Goal: Transaction & Acquisition: Purchase product/service

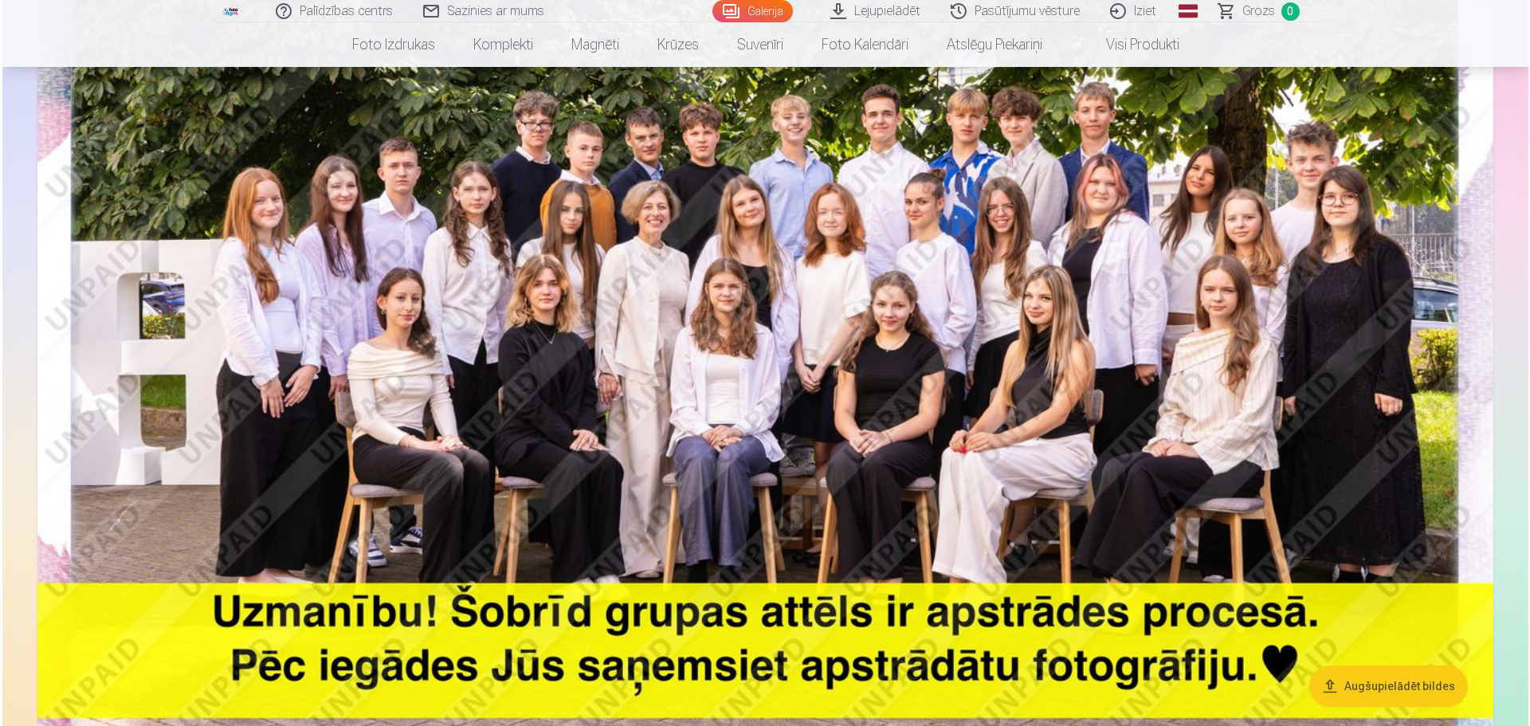
scroll to position [386, 0]
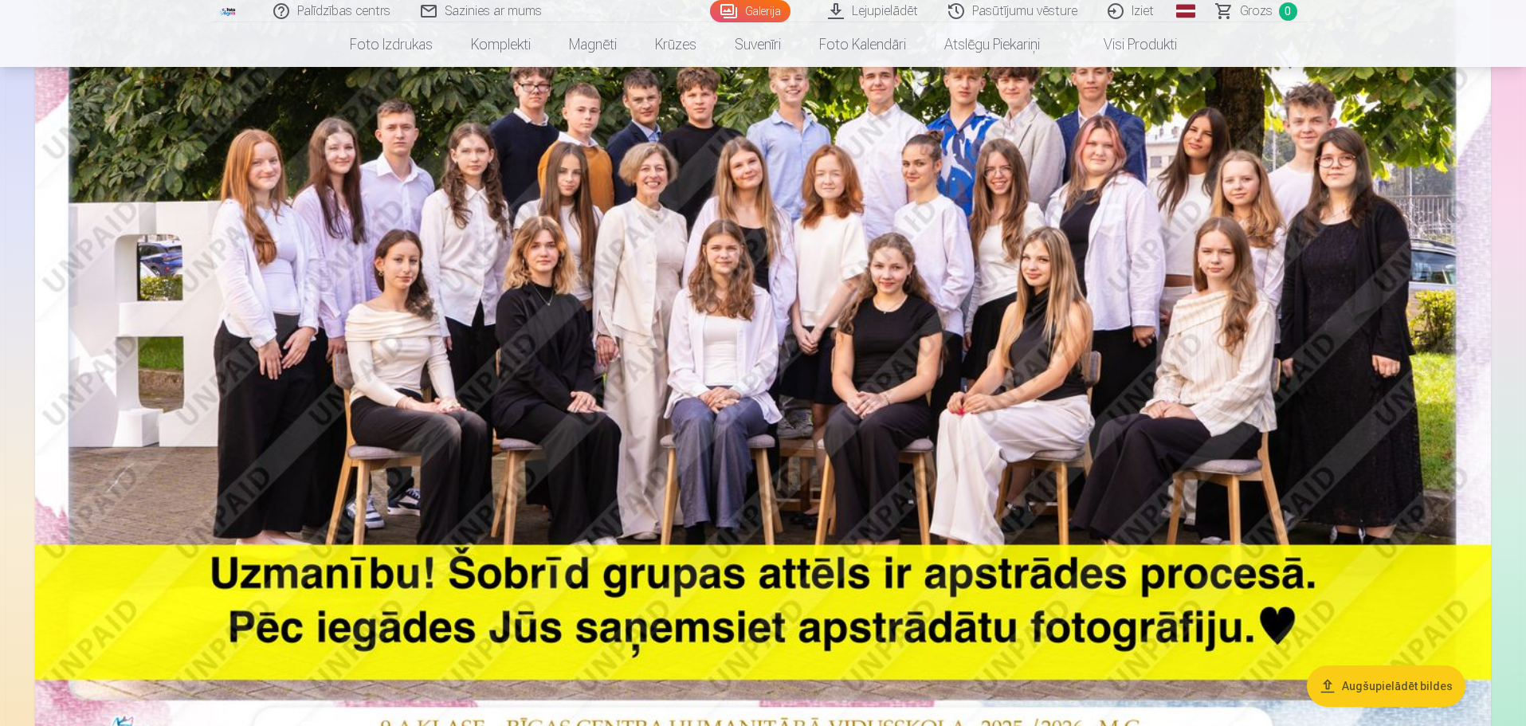
click at [1406, 261] on img at bounding box center [763, 275] width 1456 height 971
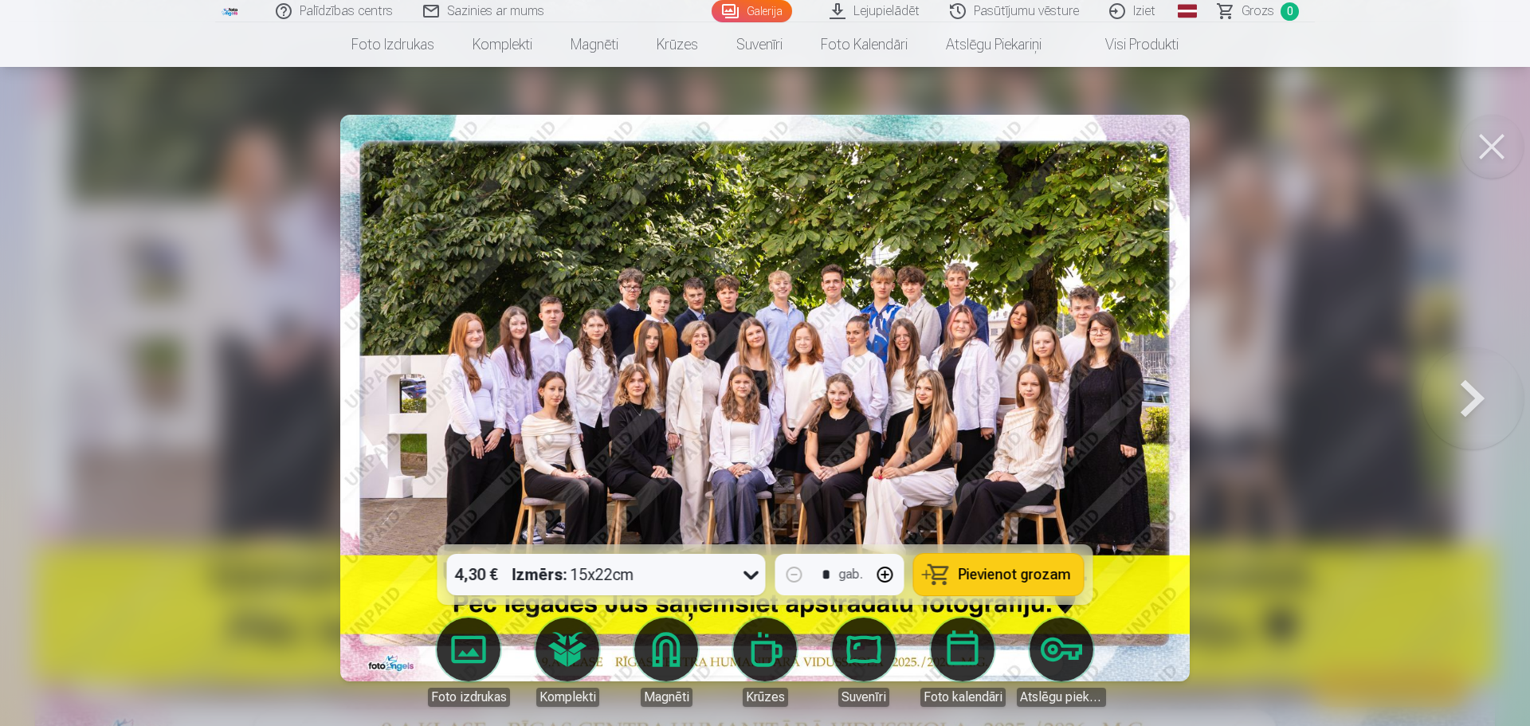
click at [1024, 575] on span "Pievienot grozam" at bounding box center [1015, 574] width 112 height 14
click at [1472, 404] on button at bounding box center [1473, 398] width 102 height 261
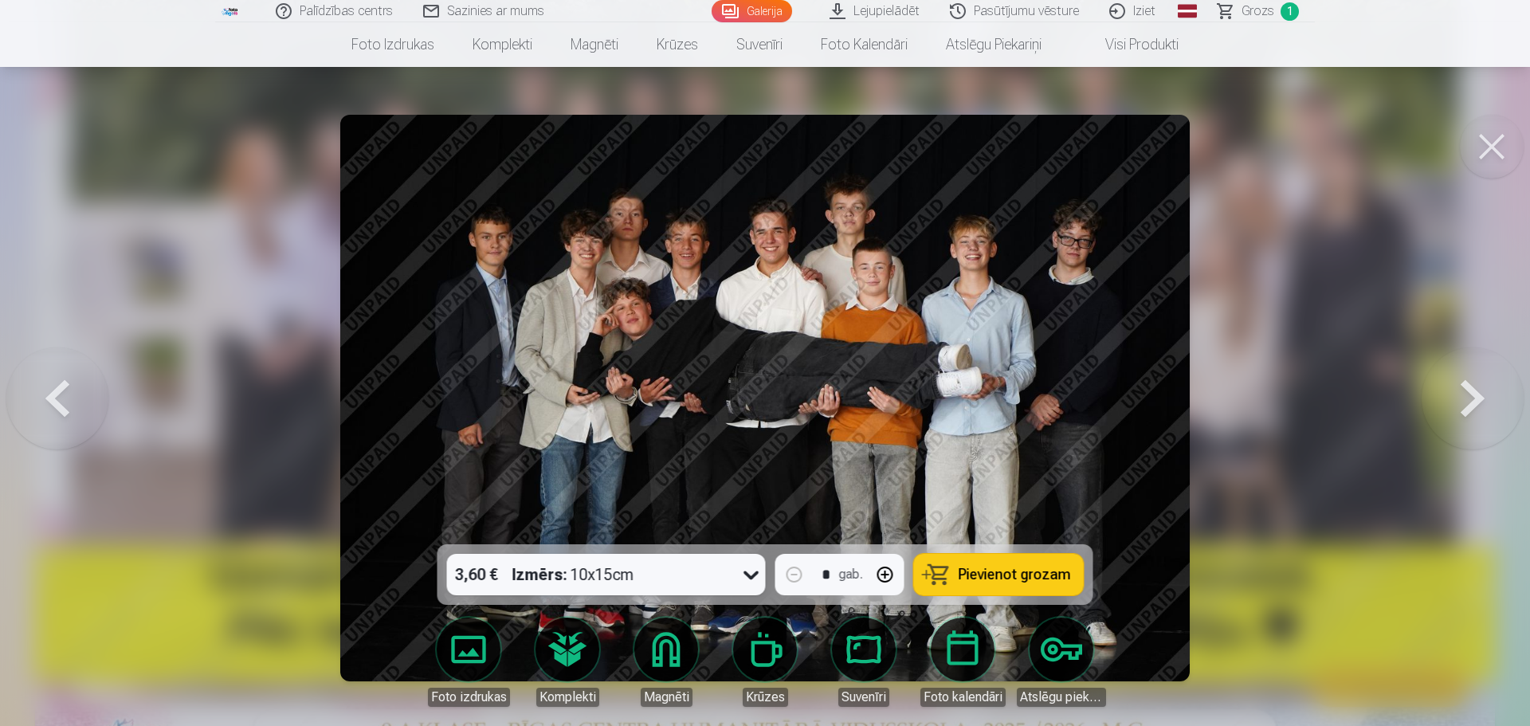
click at [1004, 579] on span "Pievienot grozam" at bounding box center [1015, 574] width 112 height 14
click at [1471, 393] on button at bounding box center [1473, 398] width 102 height 261
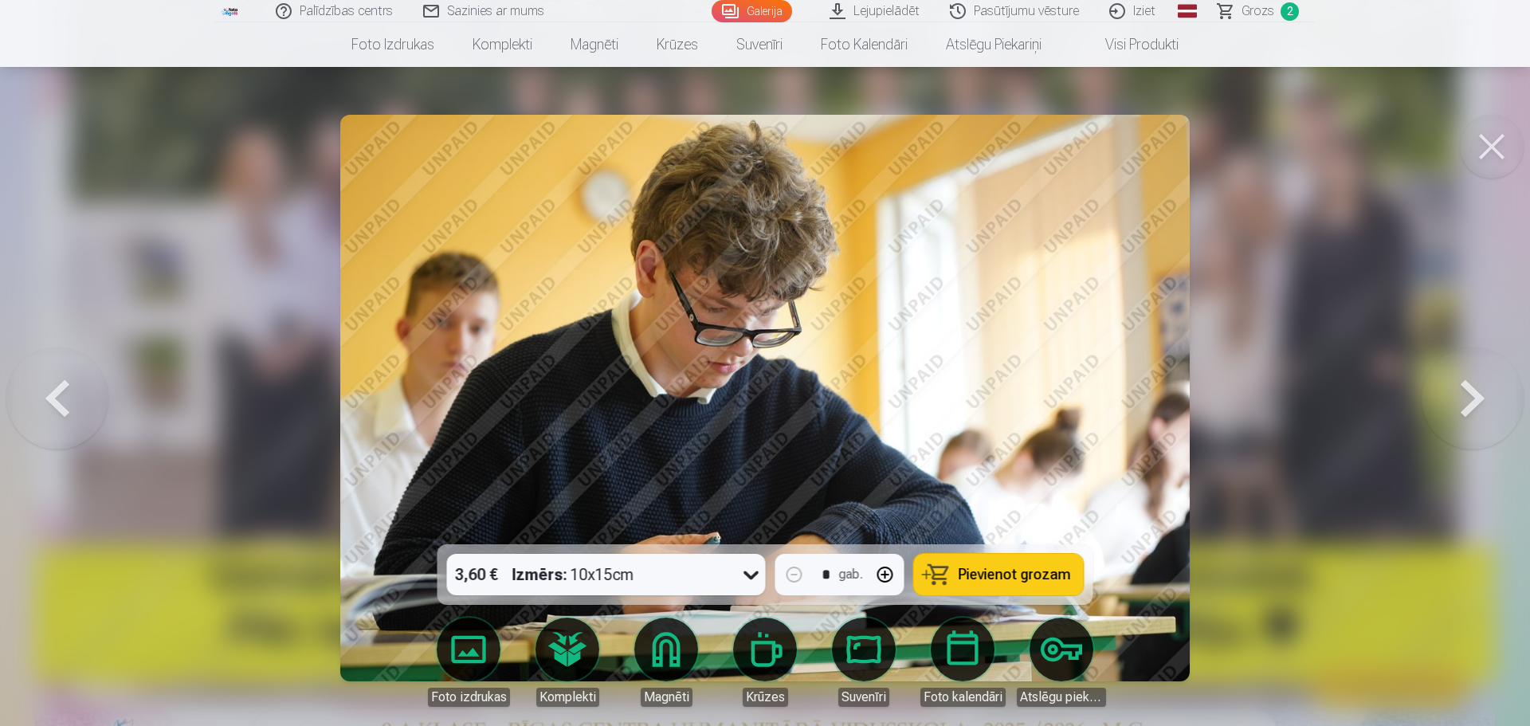
click at [1471, 393] on button at bounding box center [1473, 398] width 102 height 261
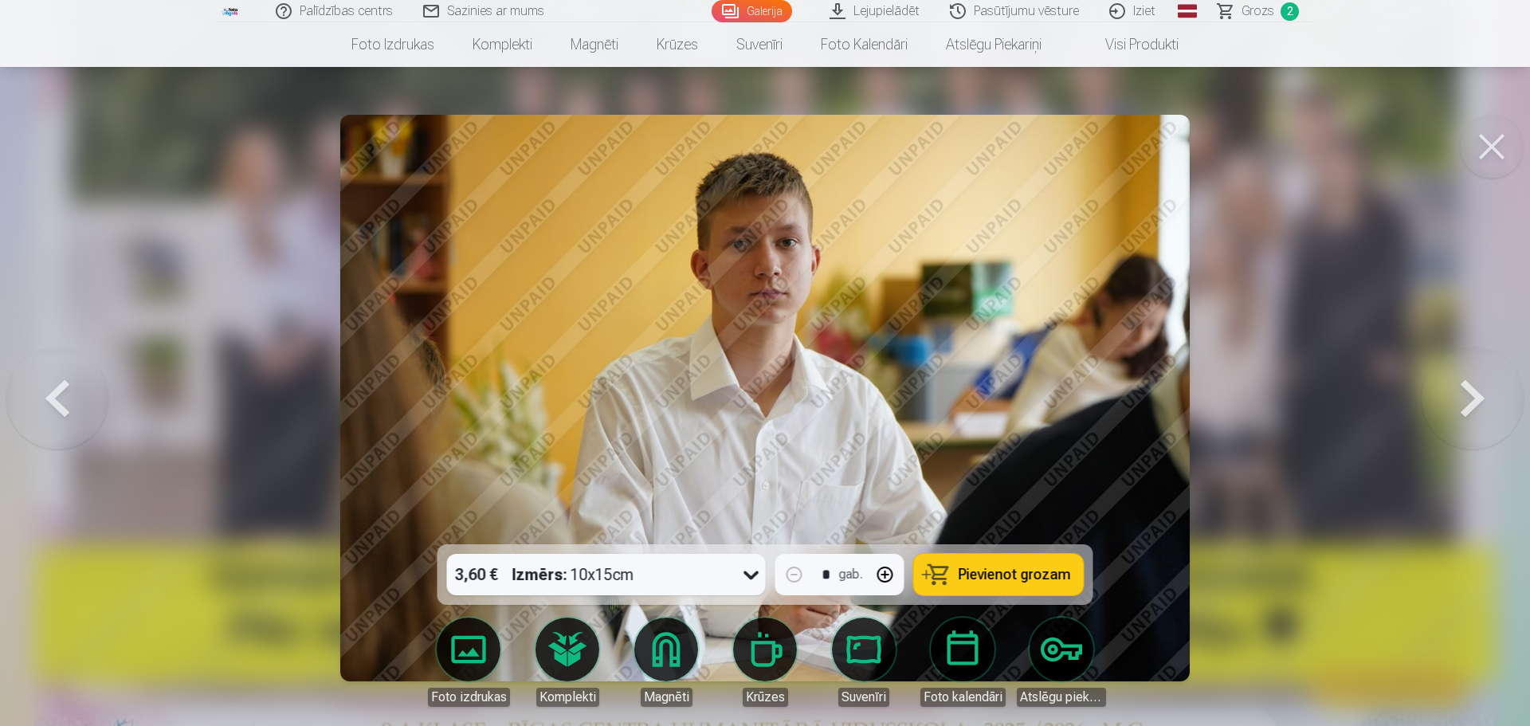
click at [1022, 574] on span "Pievienot grozam" at bounding box center [1015, 574] width 112 height 14
click at [1467, 394] on button at bounding box center [1473, 398] width 102 height 261
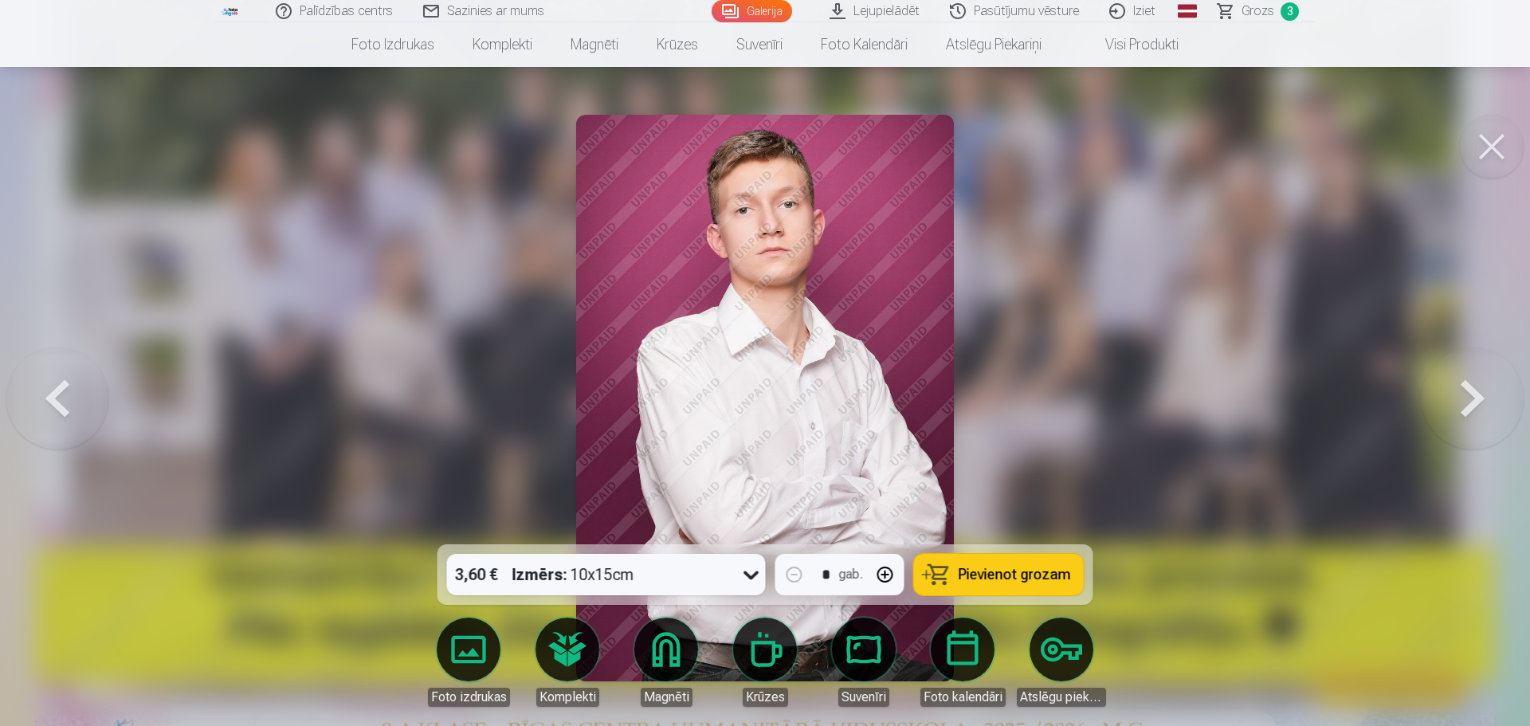
click at [1467, 394] on button at bounding box center [1473, 398] width 102 height 261
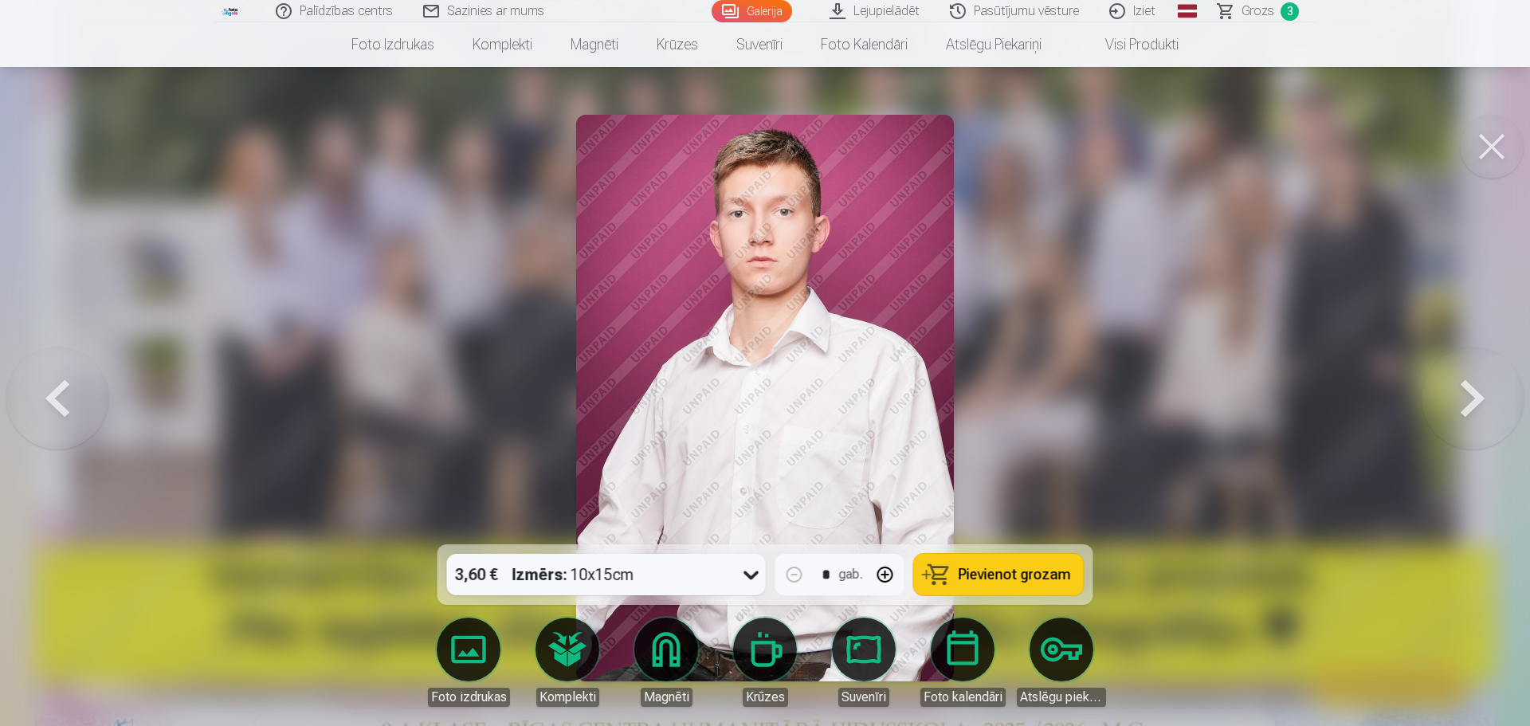
click at [1467, 394] on button at bounding box center [1473, 398] width 102 height 261
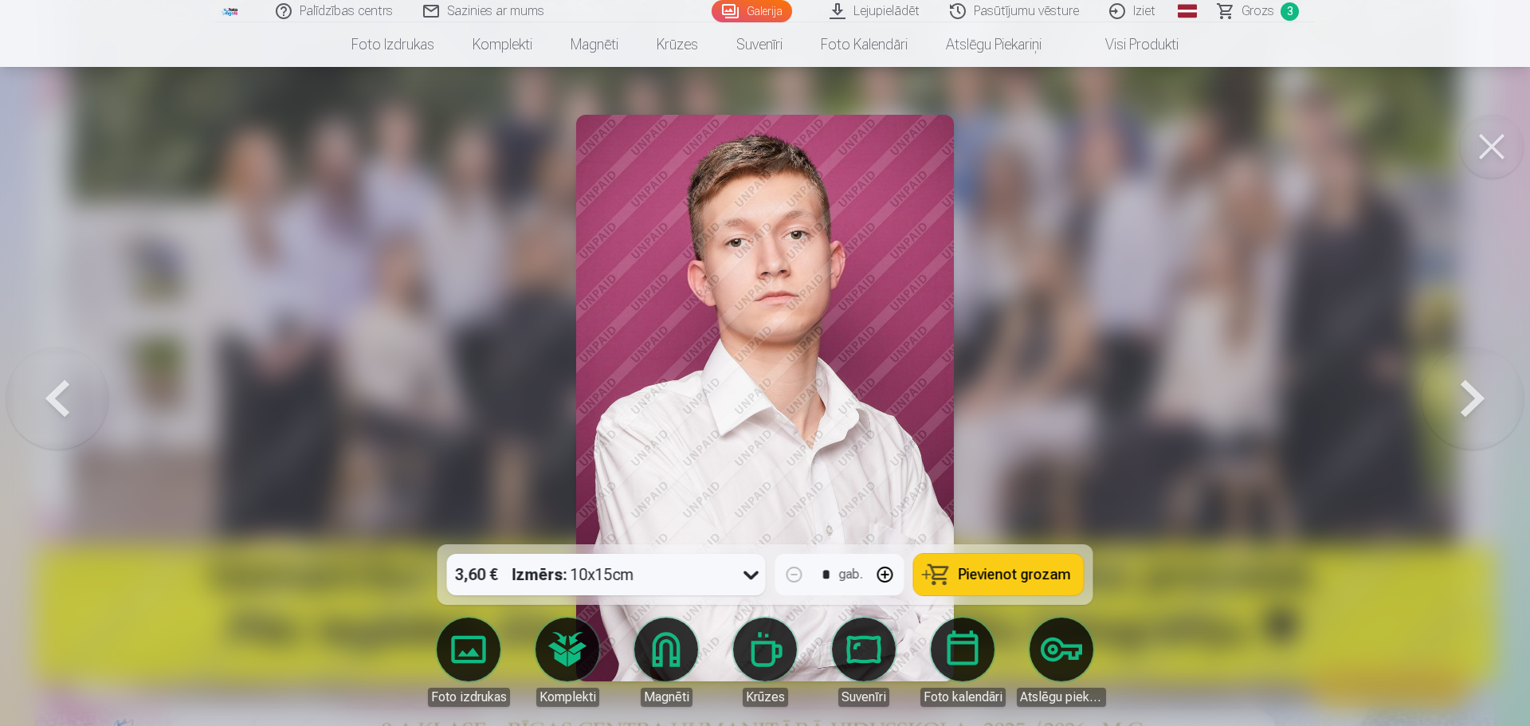
click at [1467, 394] on button at bounding box center [1473, 398] width 102 height 261
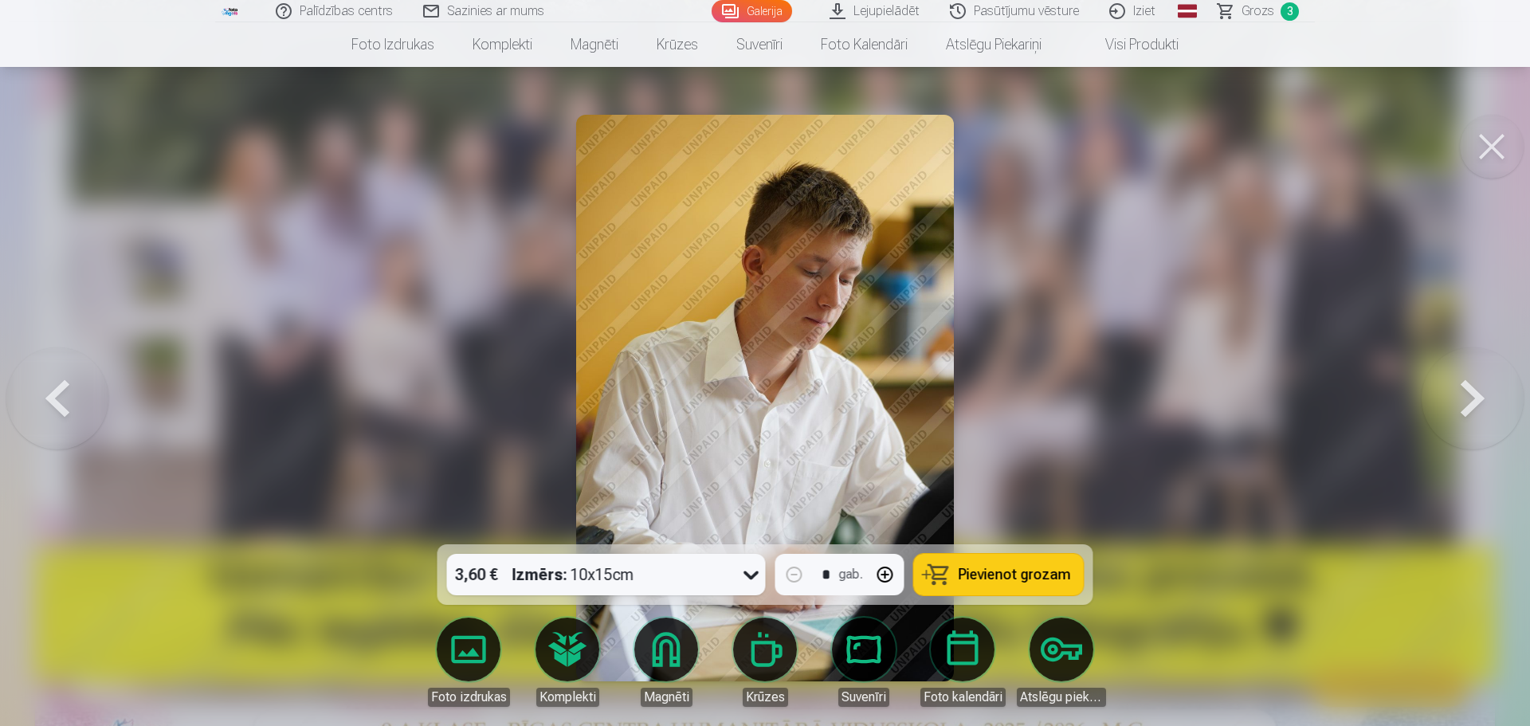
click at [1467, 394] on button at bounding box center [1473, 398] width 102 height 261
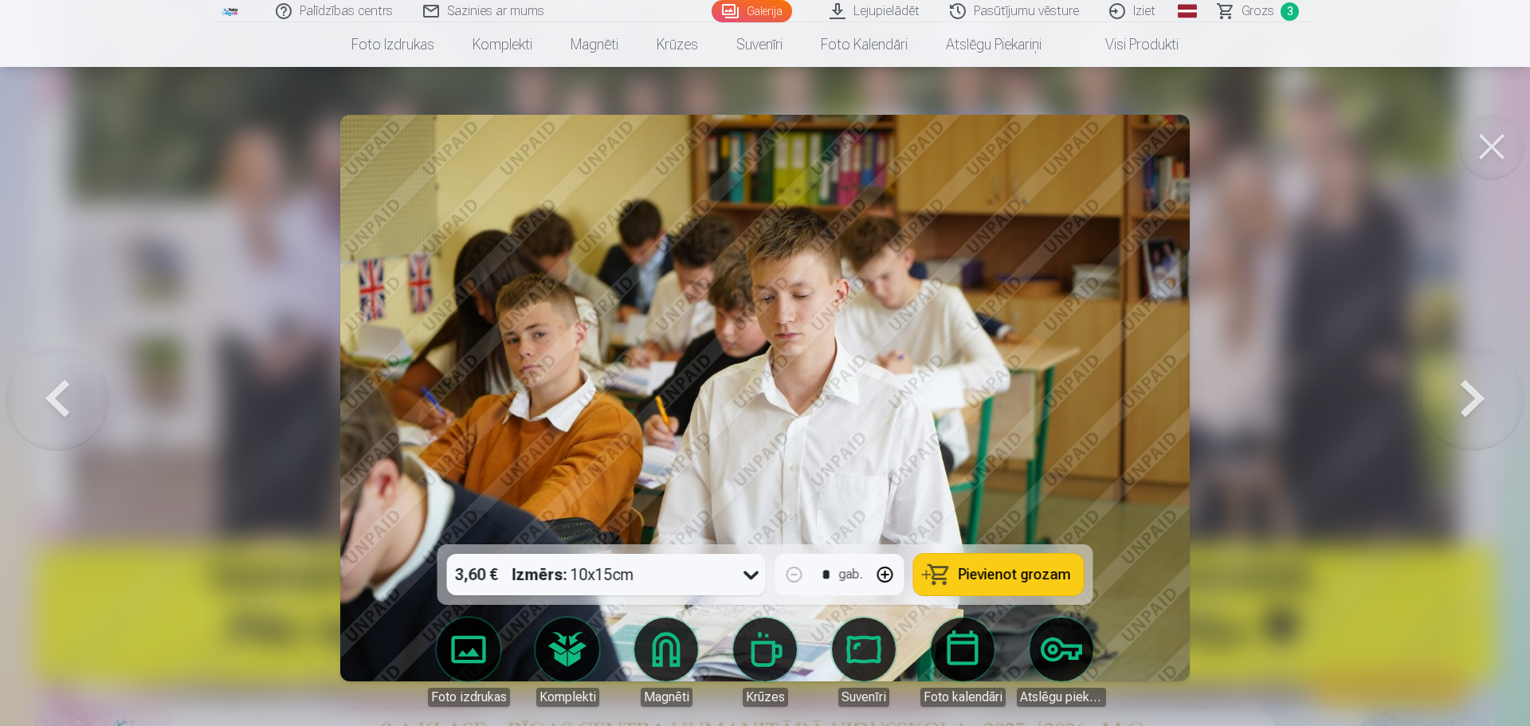
click at [1467, 394] on button at bounding box center [1473, 398] width 102 height 261
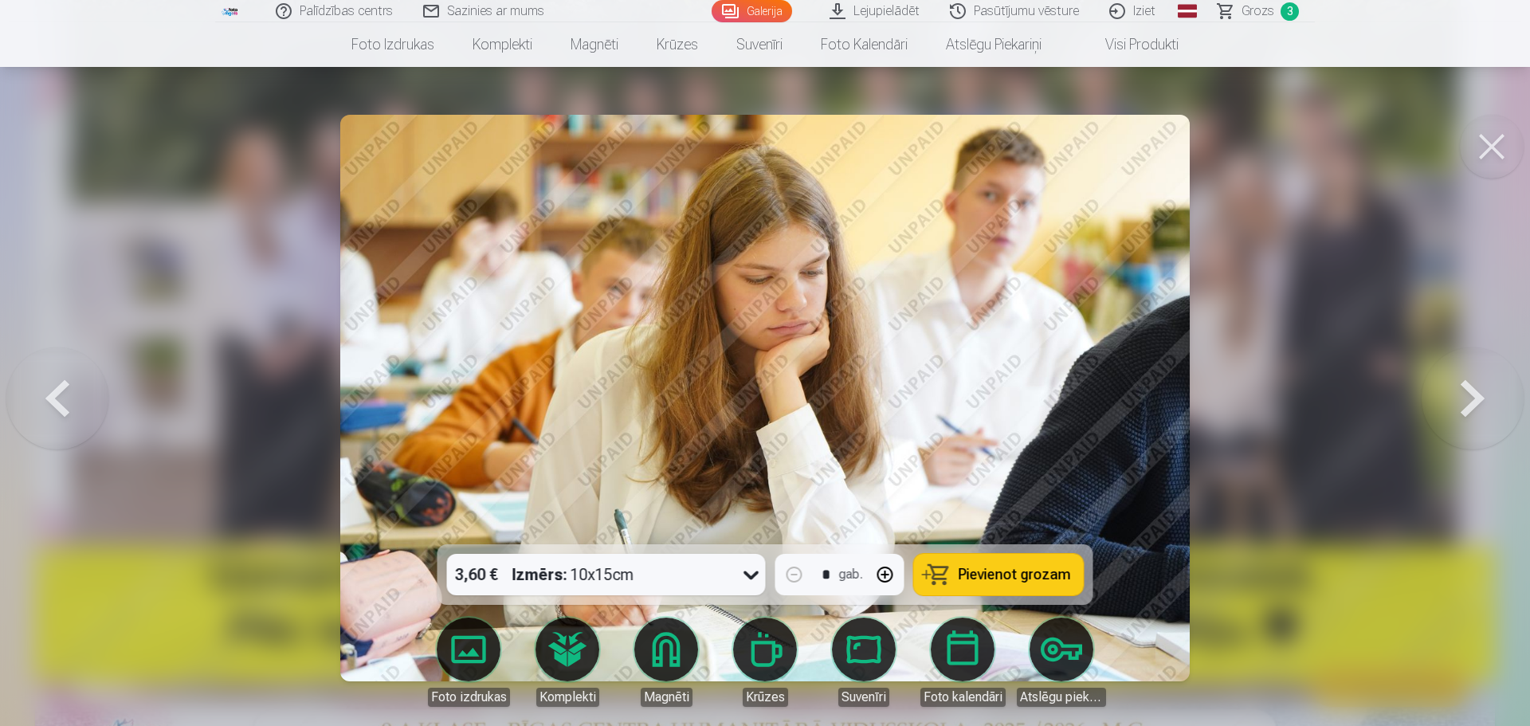
click at [1467, 394] on button at bounding box center [1473, 398] width 102 height 261
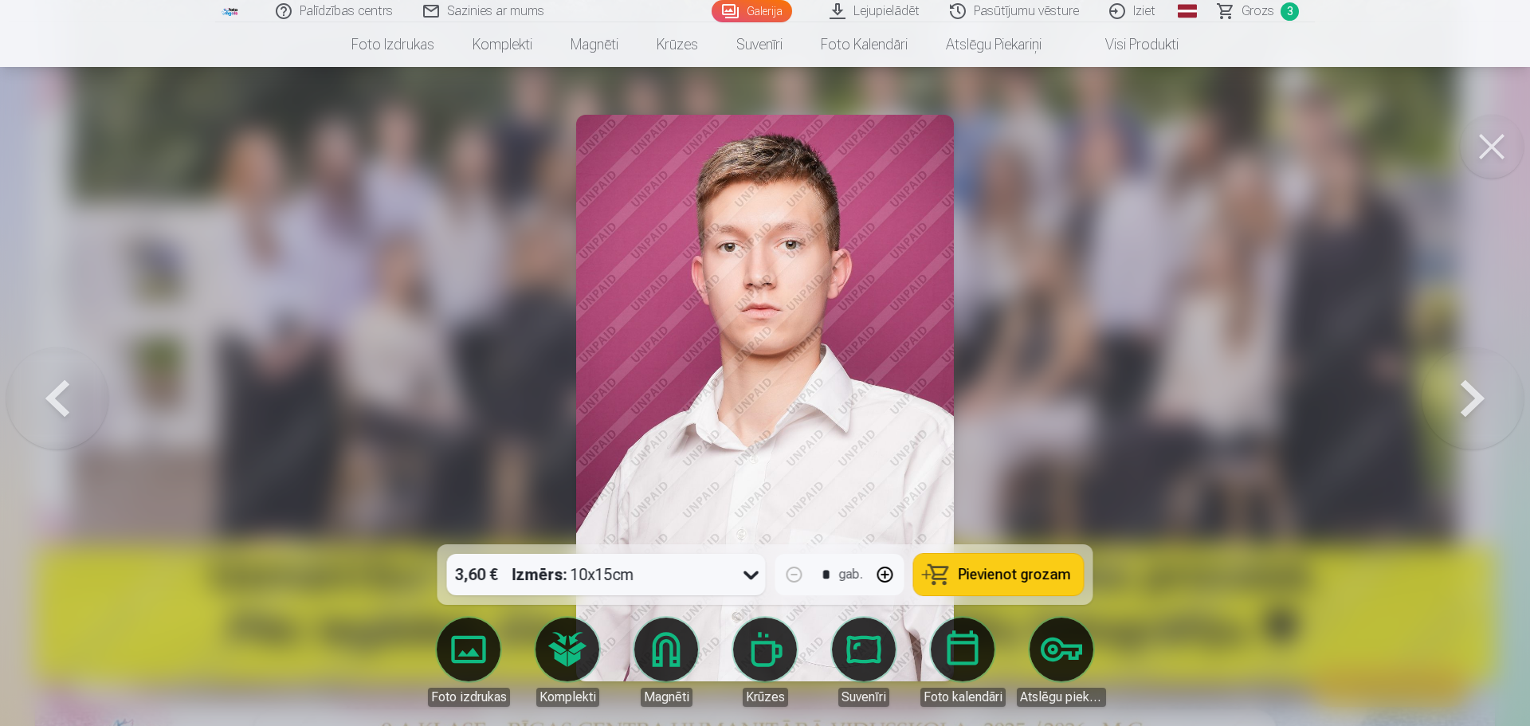
click at [1467, 394] on button at bounding box center [1473, 398] width 102 height 261
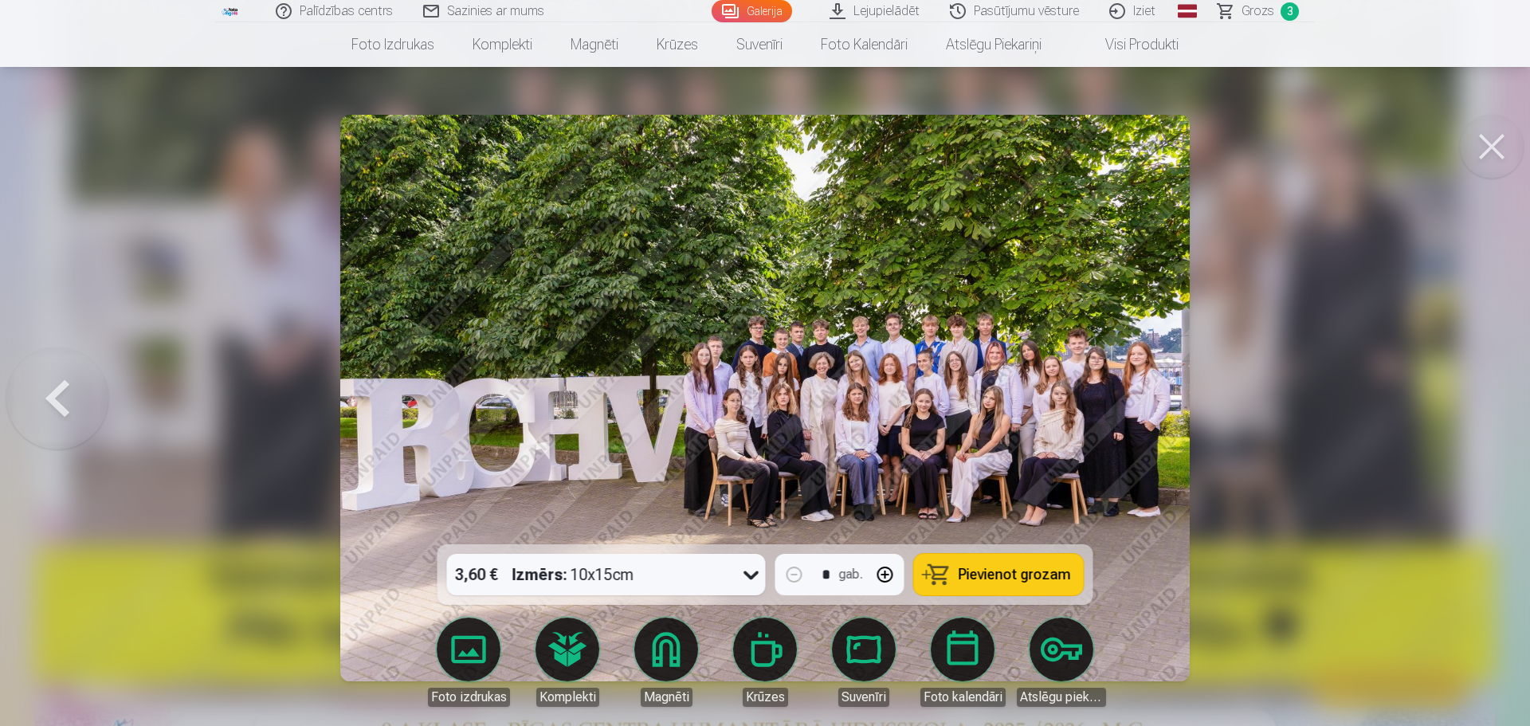
click at [1024, 575] on span "Pievienot grozam" at bounding box center [1015, 574] width 112 height 14
click at [54, 399] on button at bounding box center [57, 398] width 102 height 261
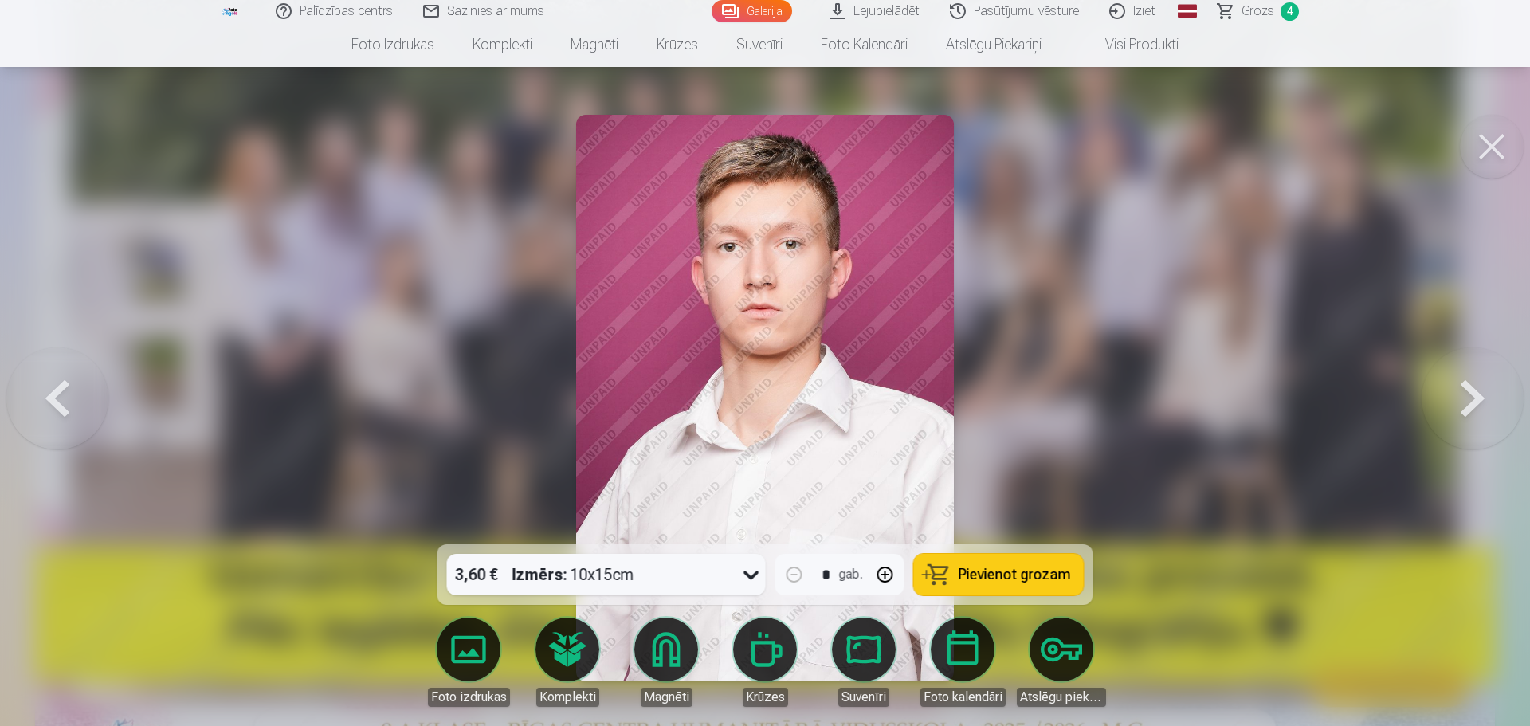
click at [54, 399] on button at bounding box center [57, 398] width 102 height 261
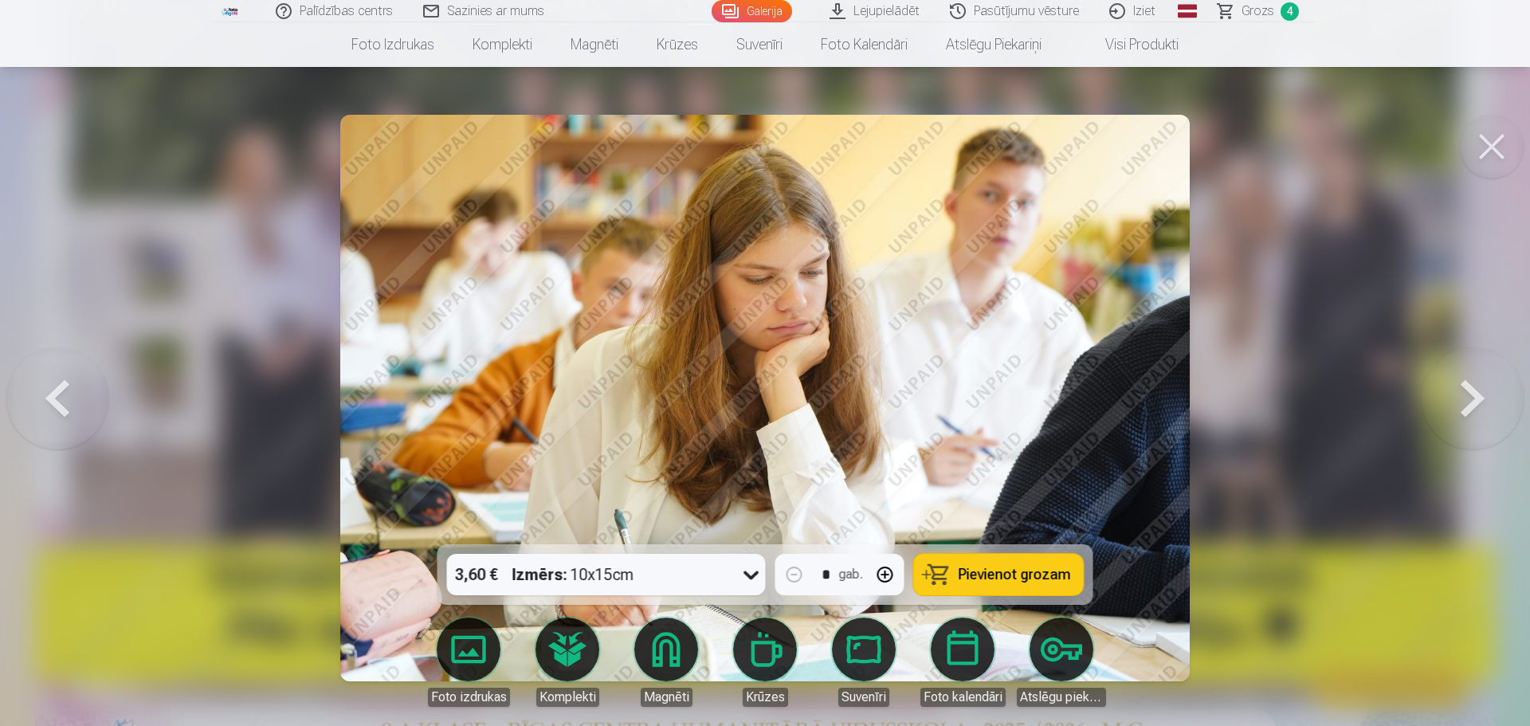
click at [54, 399] on button at bounding box center [57, 398] width 102 height 261
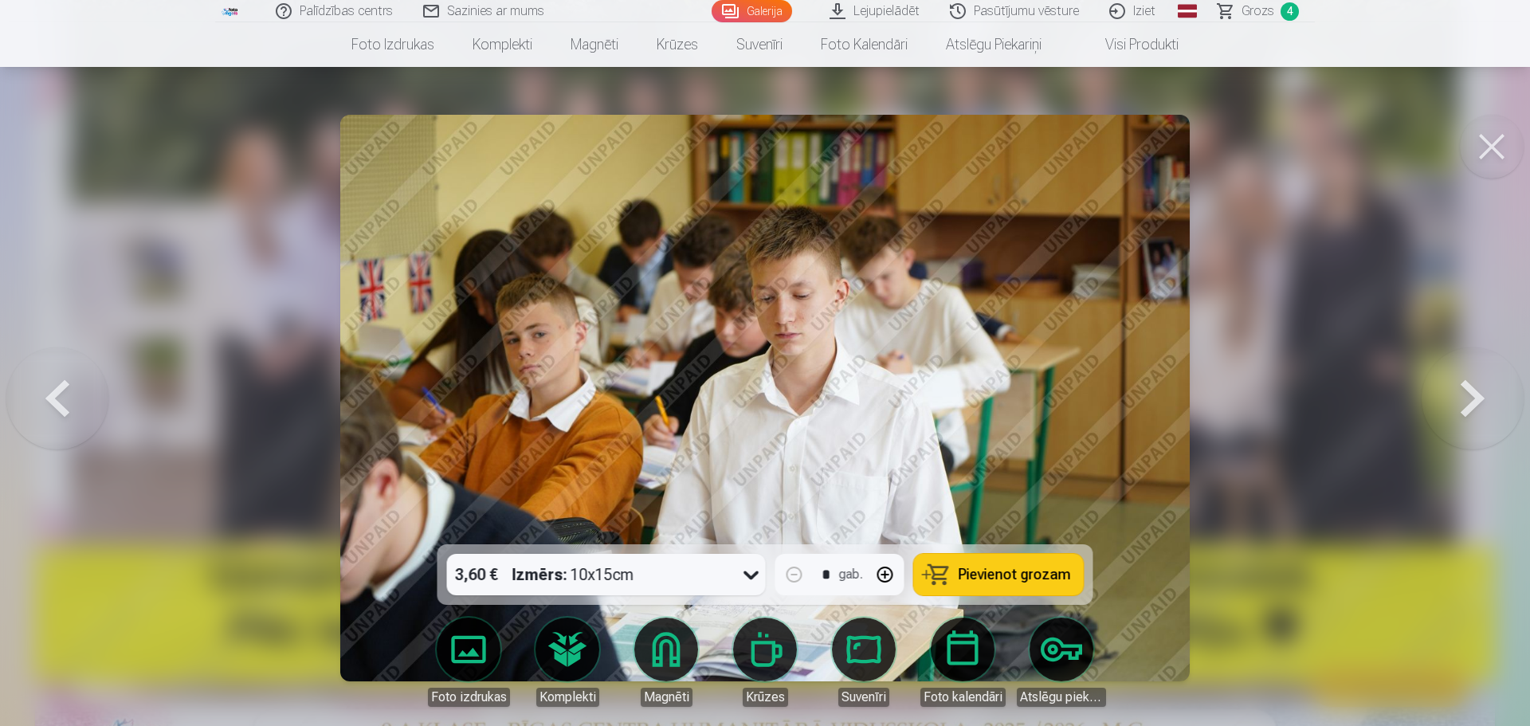
click at [54, 399] on button at bounding box center [57, 398] width 102 height 261
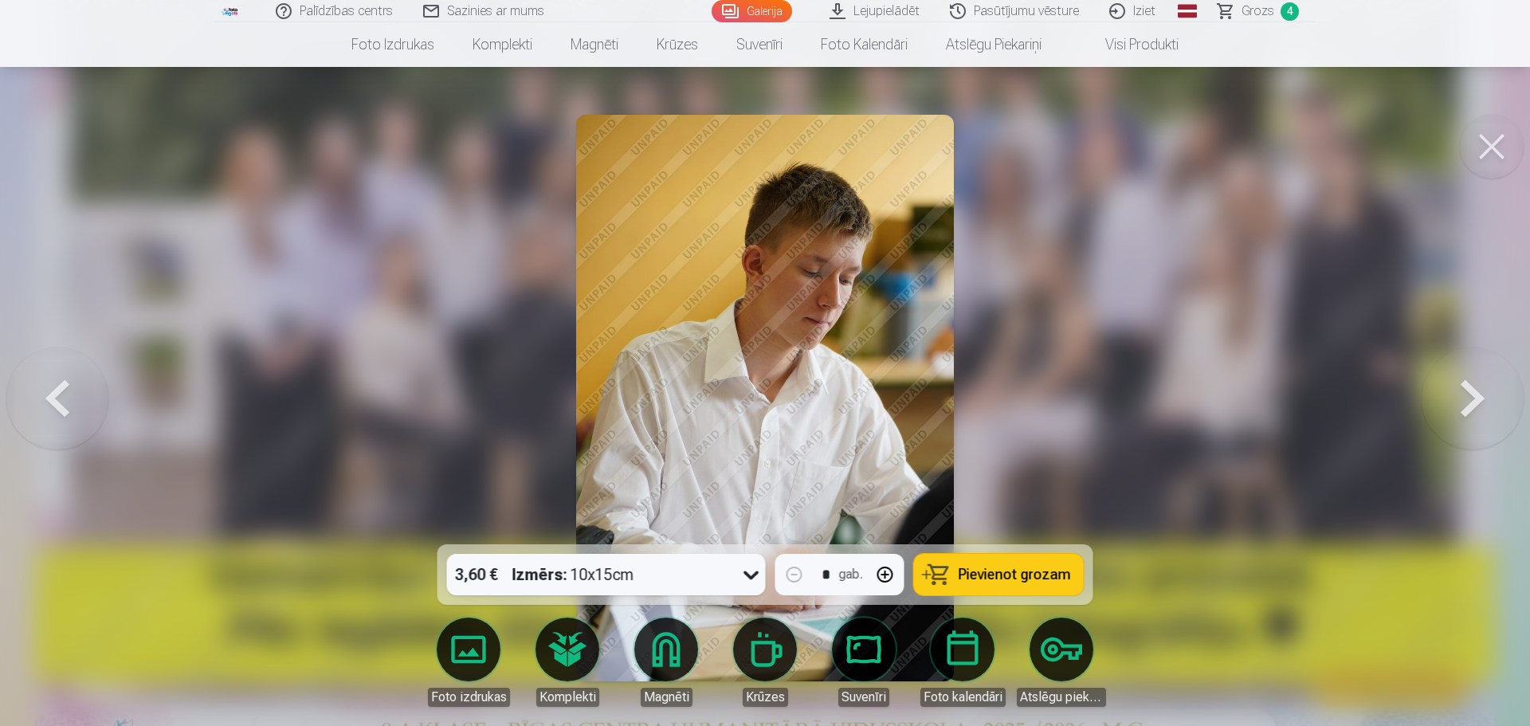
click at [54, 399] on button at bounding box center [57, 398] width 102 height 261
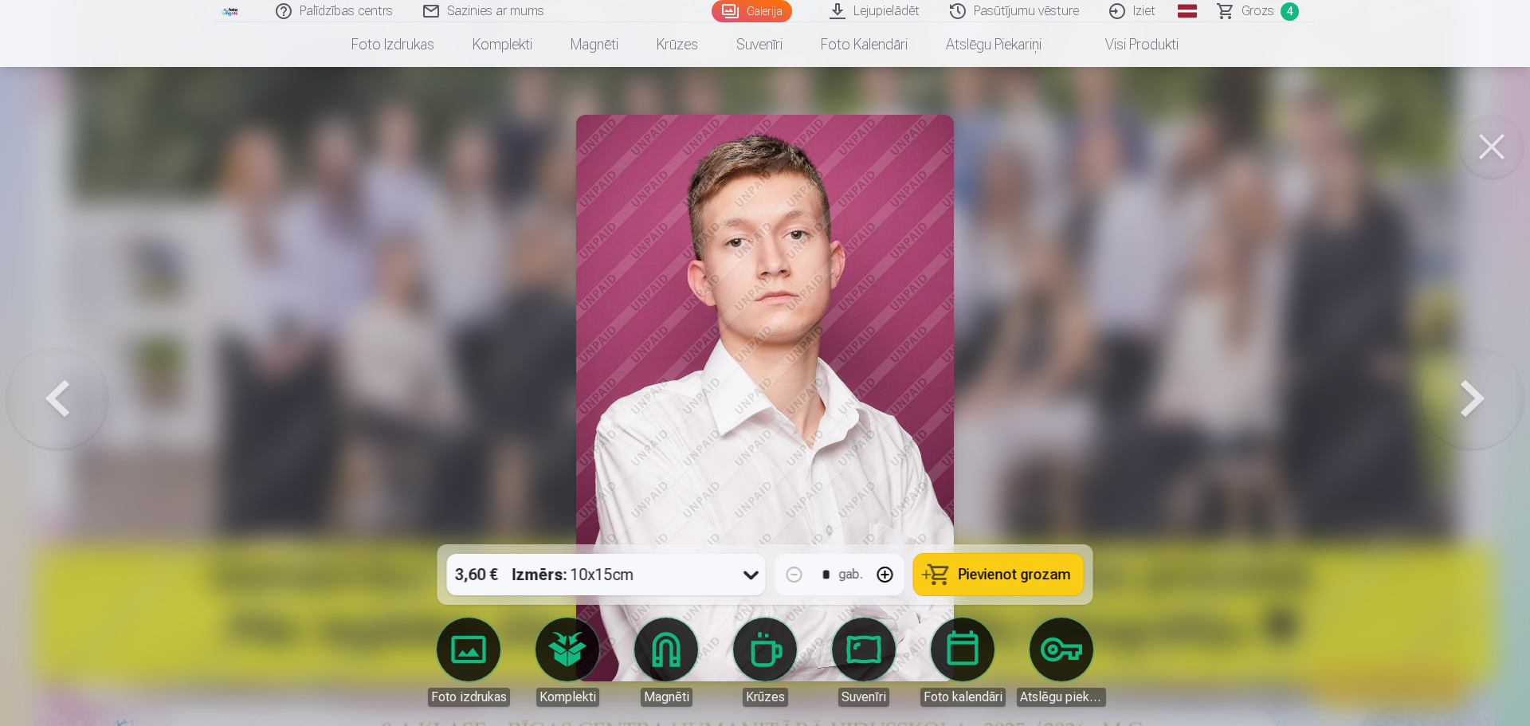
click at [54, 399] on button at bounding box center [57, 398] width 102 height 261
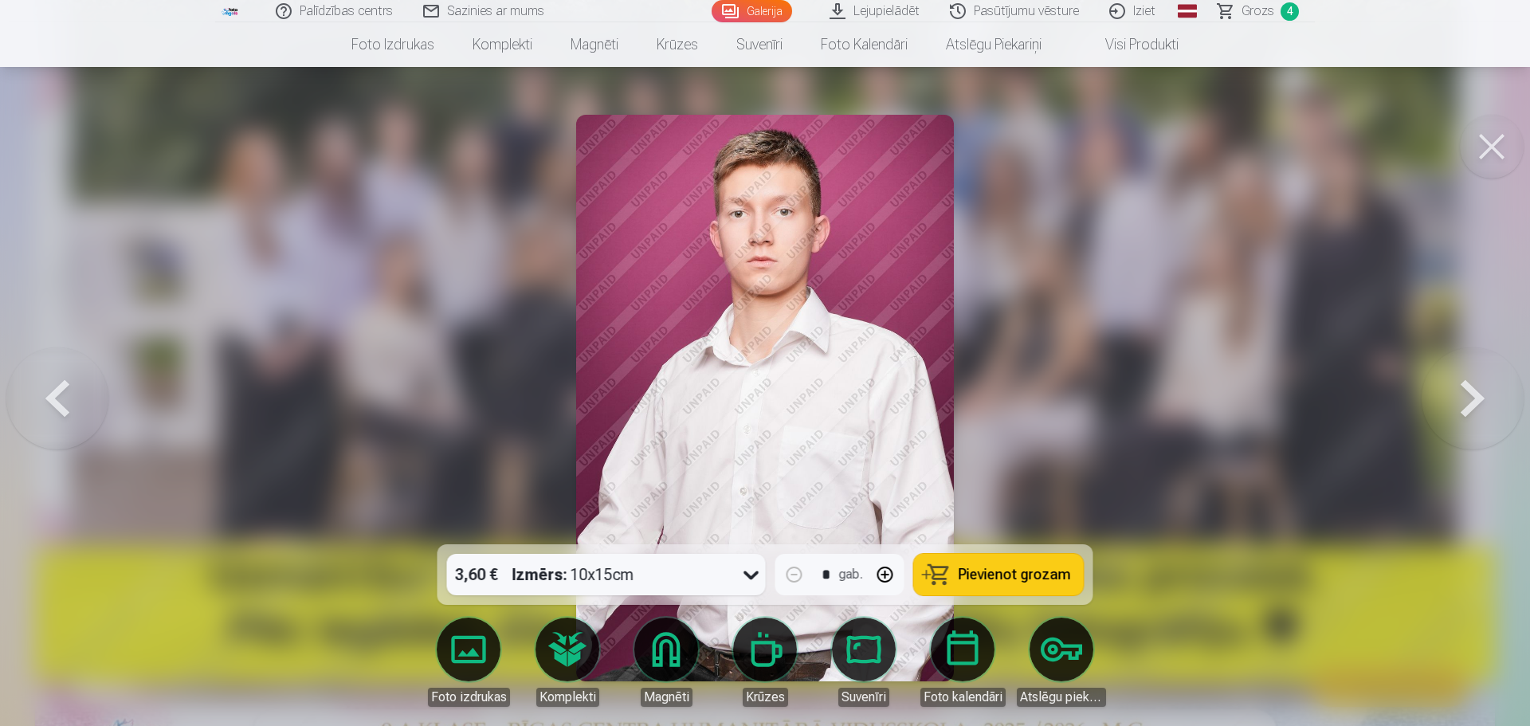
click at [54, 399] on button at bounding box center [57, 398] width 102 height 261
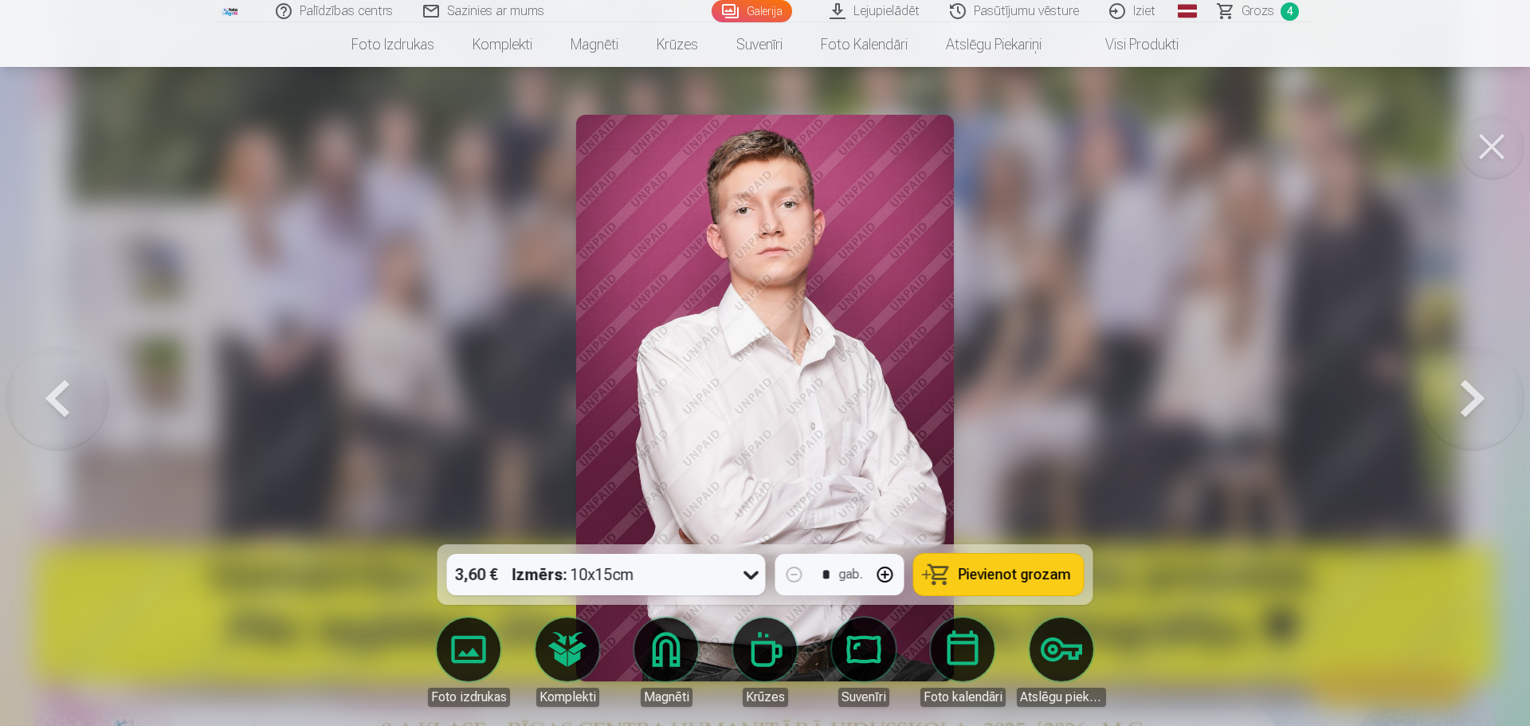
click at [54, 399] on button at bounding box center [57, 398] width 102 height 261
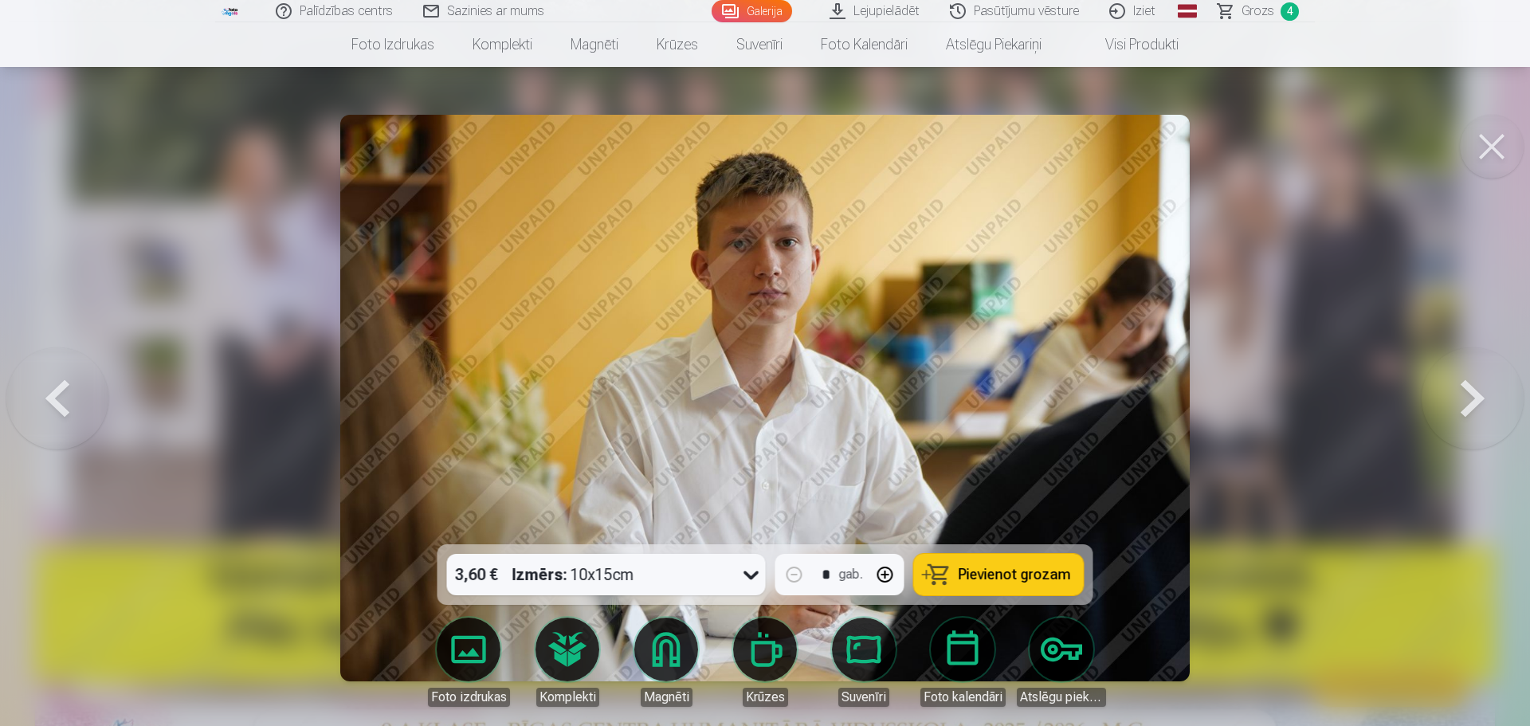
click at [54, 399] on button at bounding box center [57, 398] width 102 height 261
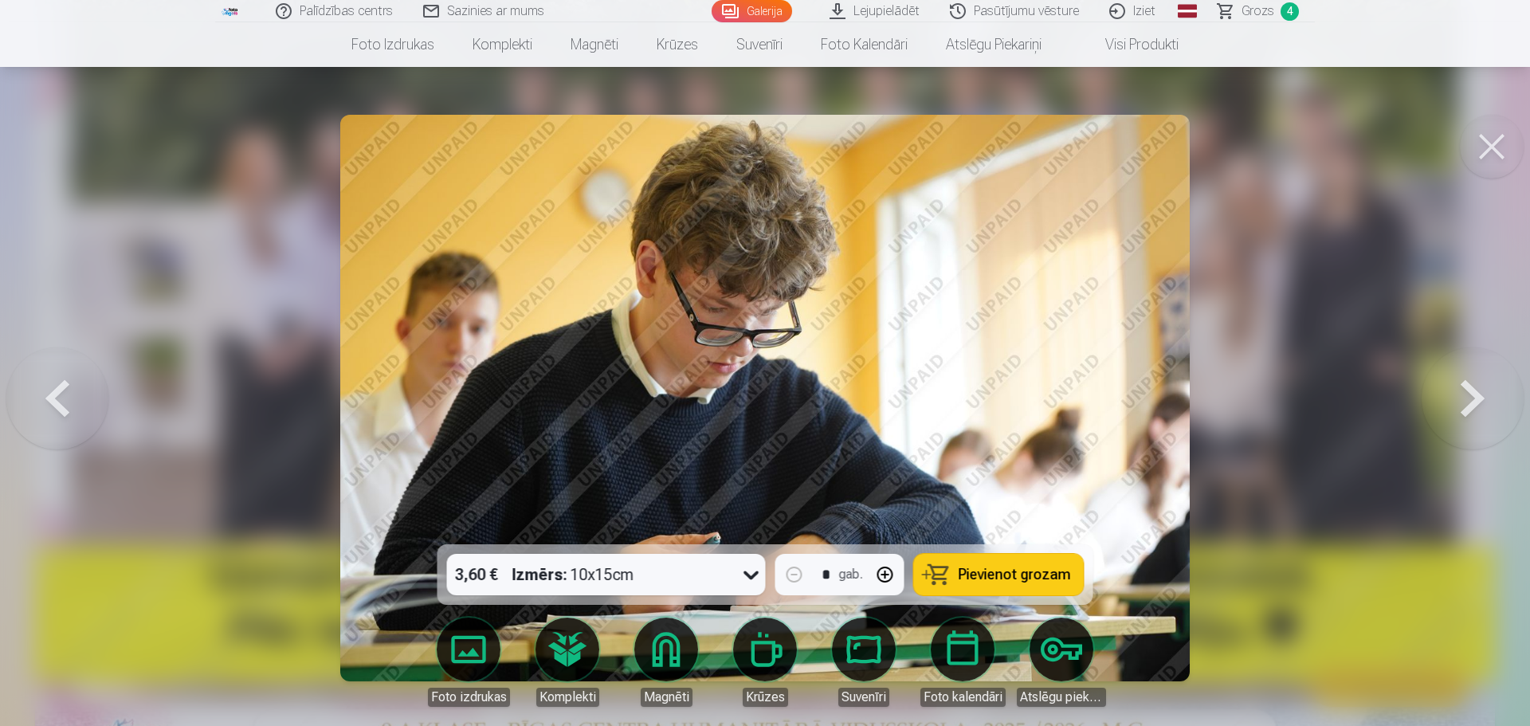
click at [54, 399] on button at bounding box center [57, 398] width 102 height 261
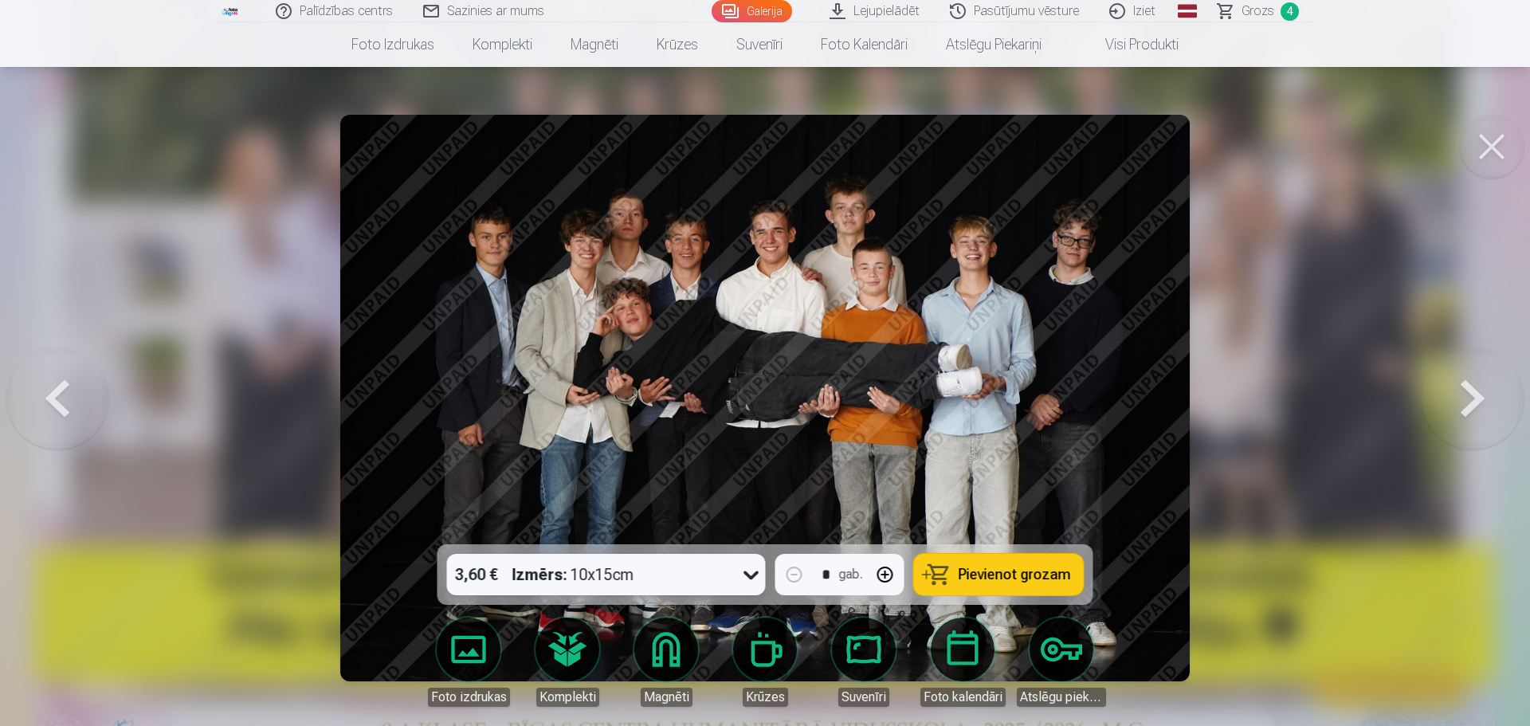
click at [1481, 398] on button at bounding box center [1473, 398] width 102 height 261
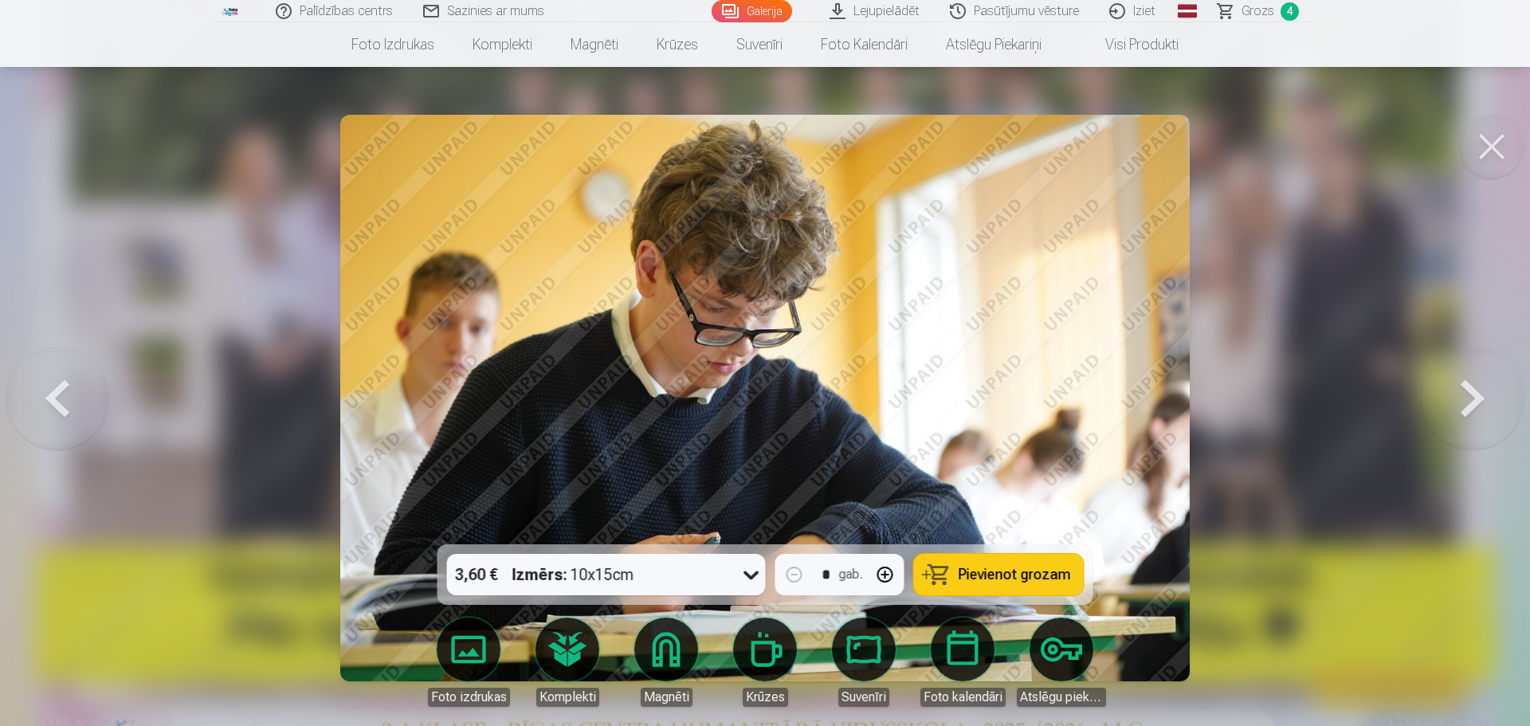
click at [1481, 398] on button at bounding box center [1473, 398] width 102 height 261
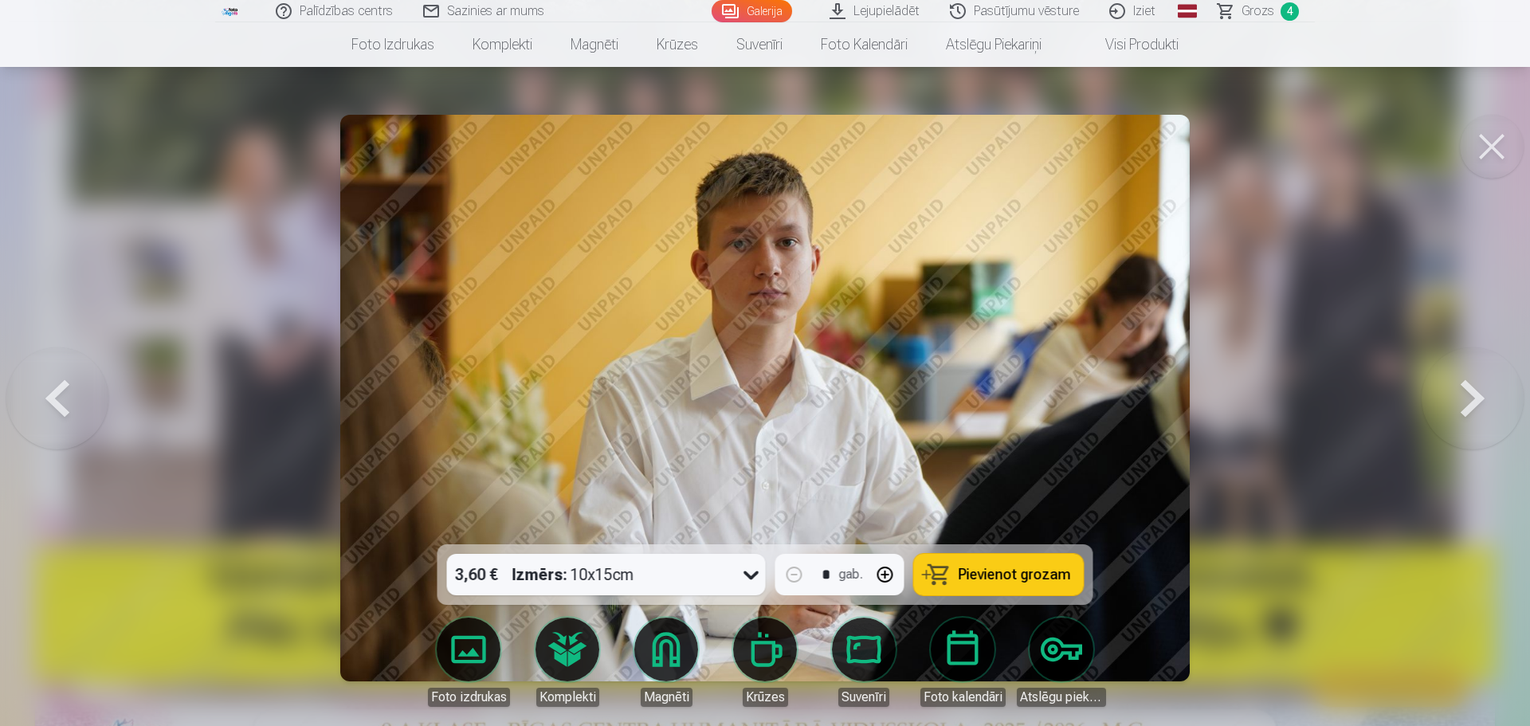
click at [1481, 398] on button at bounding box center [1473, 398] width 102 height 261
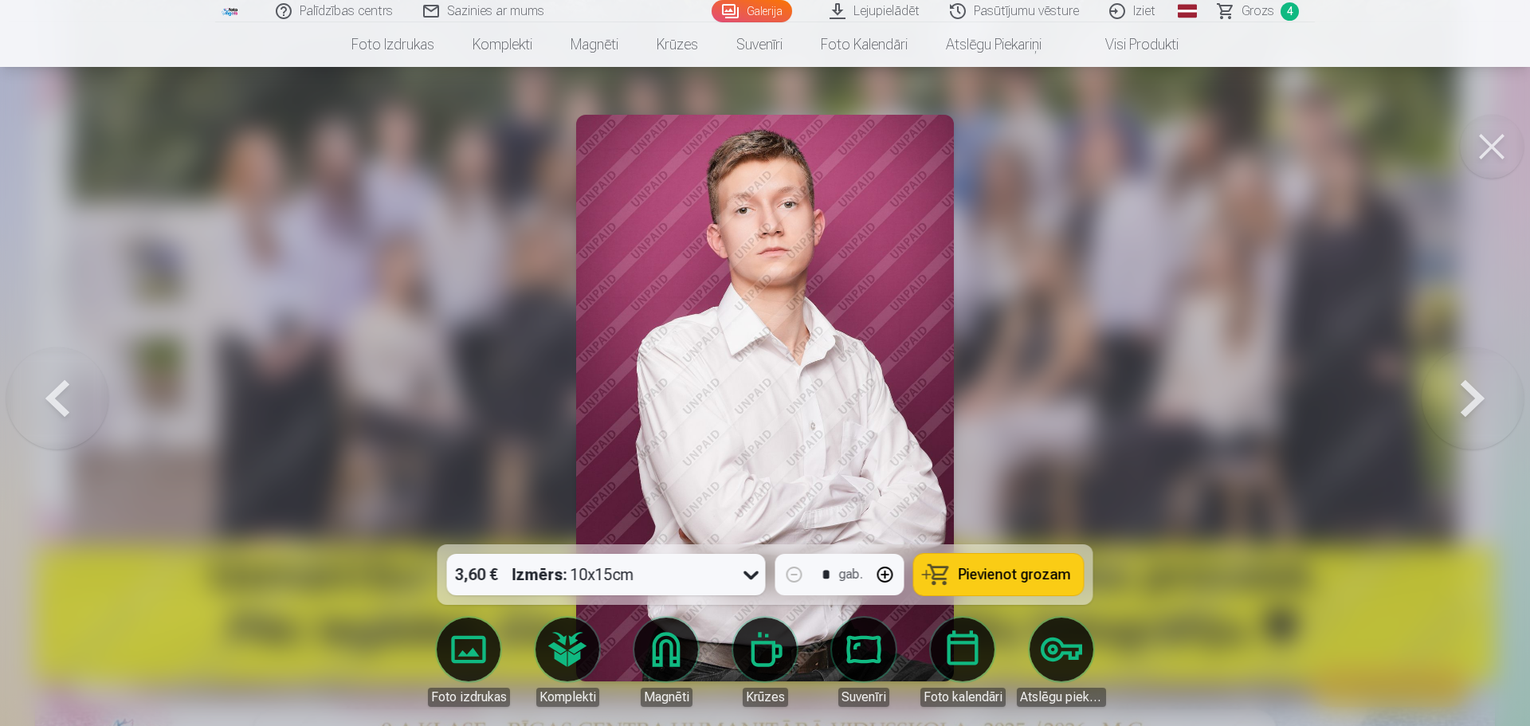
click at [1481, 398] on button at bounding box center [1473, 398] width 102 height 261
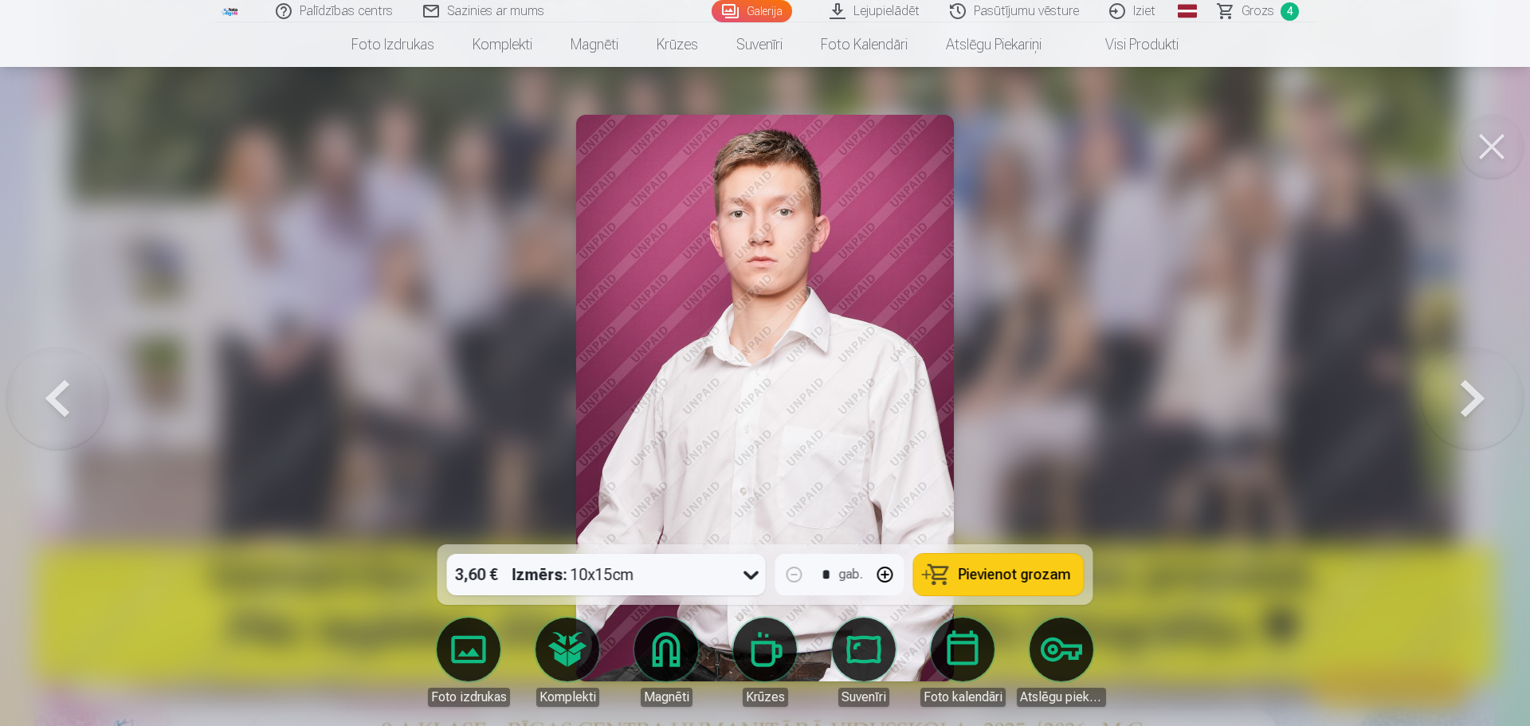
click at [1481, 398] on button at bounding box center [1473, 398] width 102 height 261
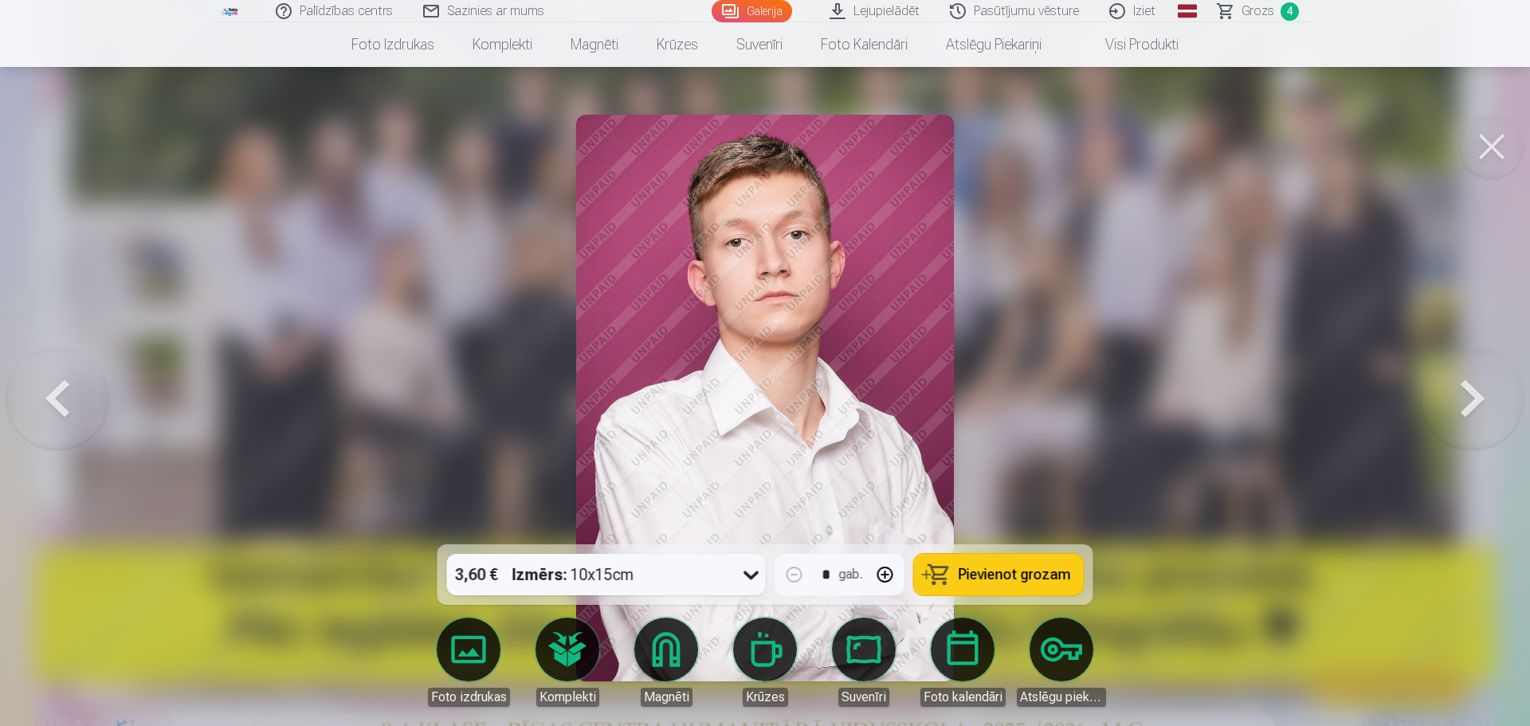
click at [1481, 398] on button at bounding box center [1473, 398] width 102 height 261
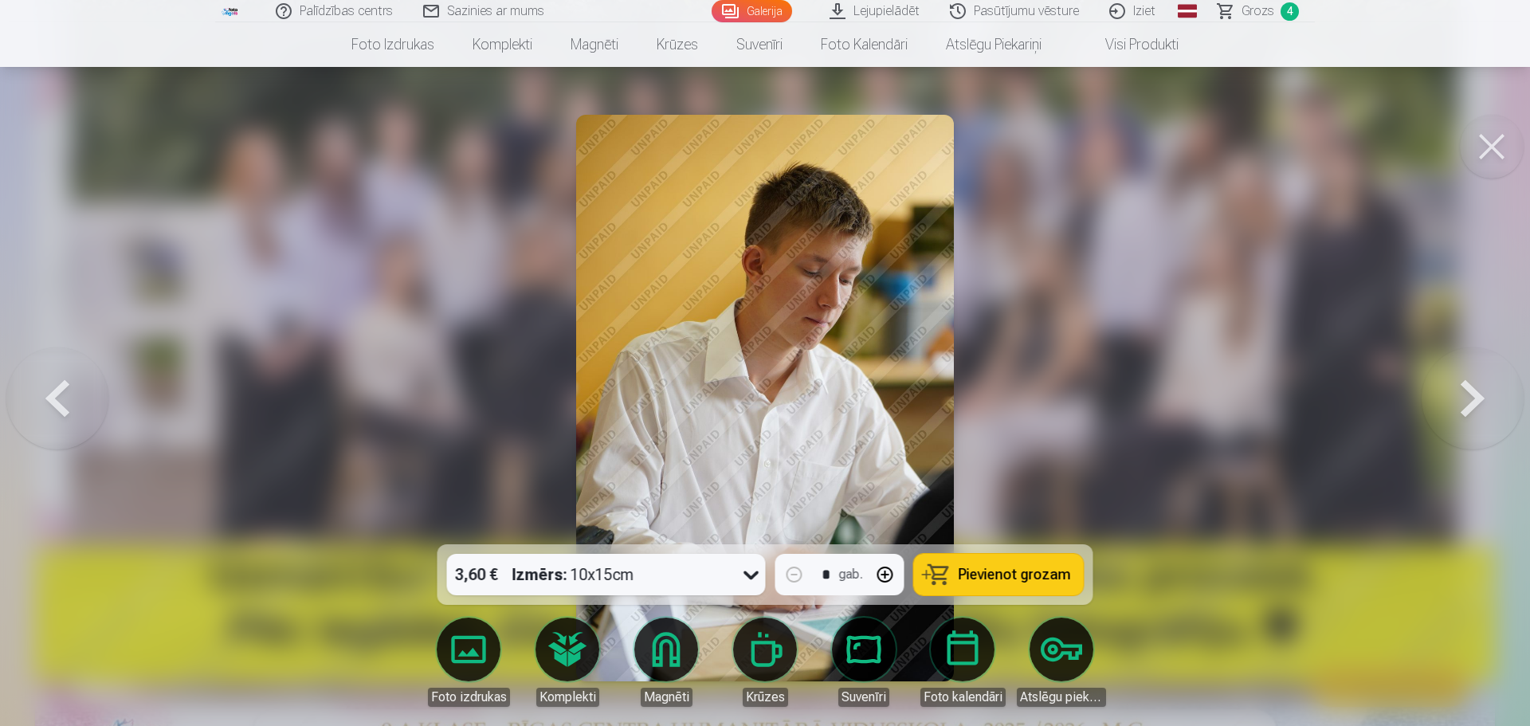
click at [1481, 398] on button at bounding box center [1473, 398] width 102 height 261
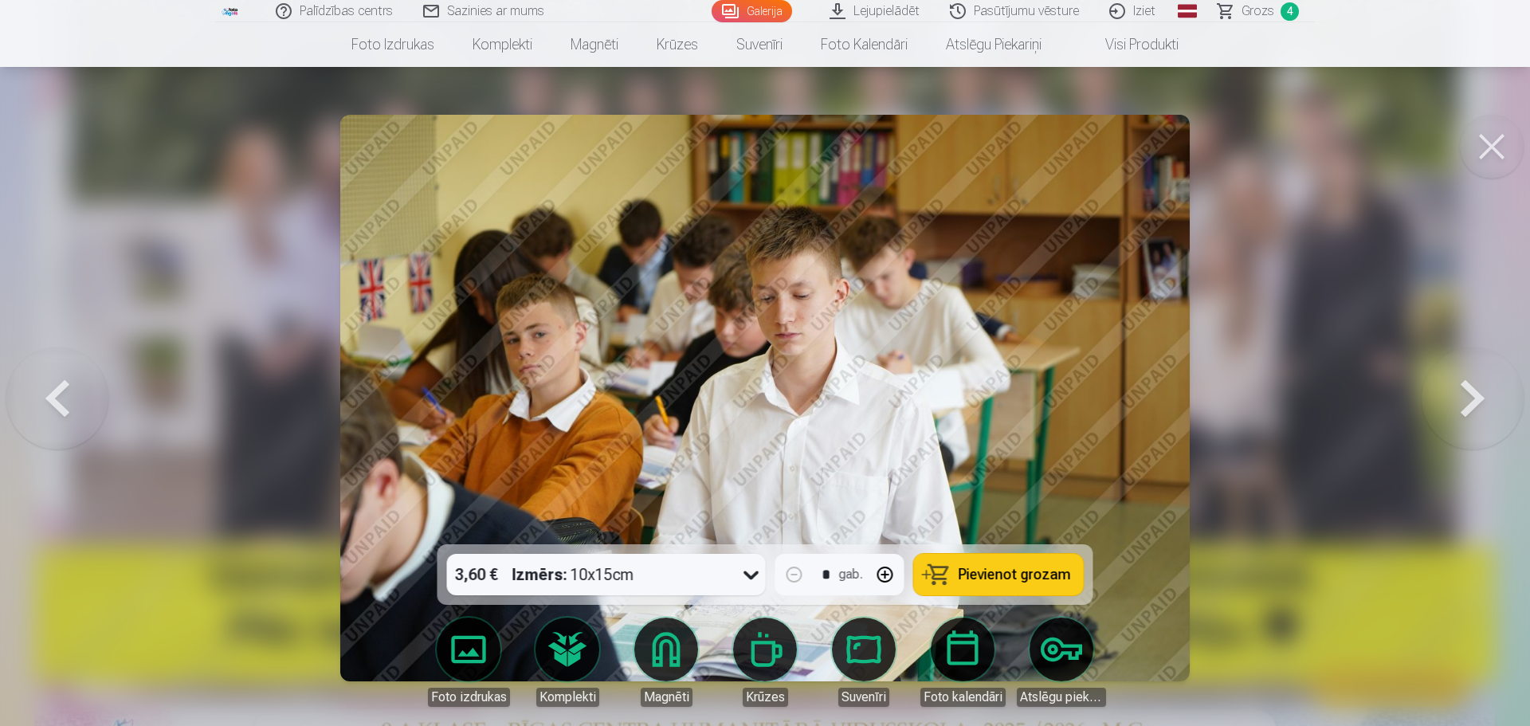
click at [55, 399] on button at bounding box center [57, 398] width 102 height 261
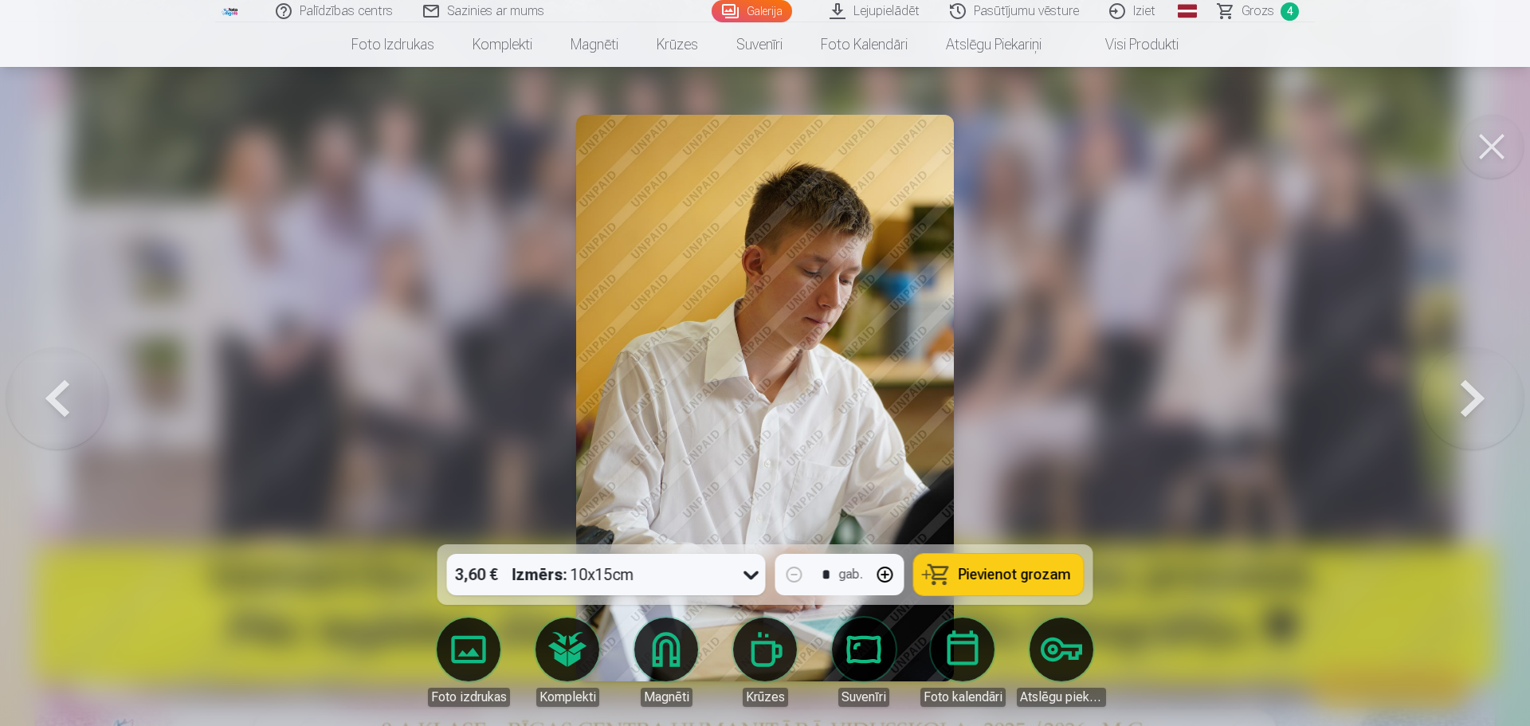
click at [1463, 387] on button at bounding box center [1473, 398] width 102 height 261
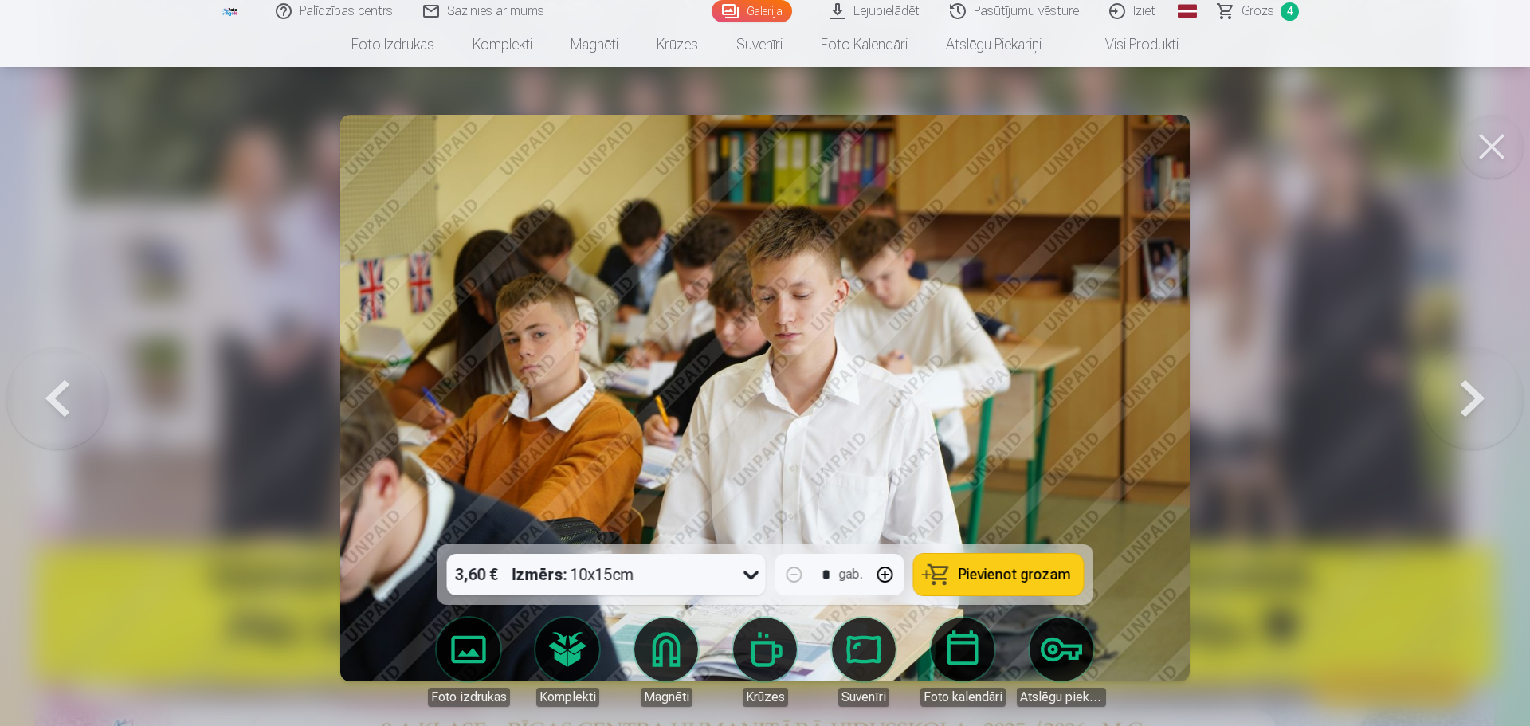
click at [1463, 387] on button at bounding box center [1473, 398] width 102 height 261
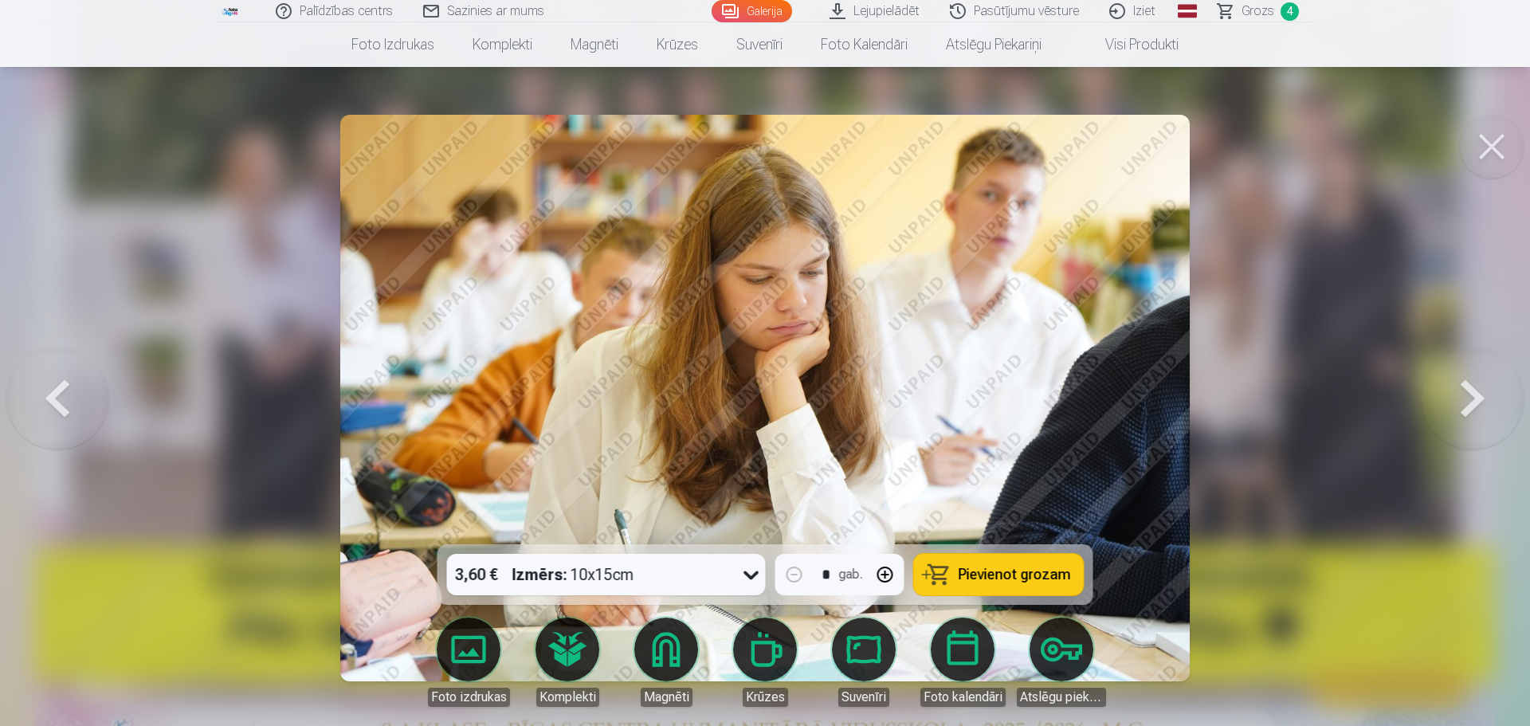
click at [1463, 387] on button at bounding box center [1473, 398] width 102 height 261
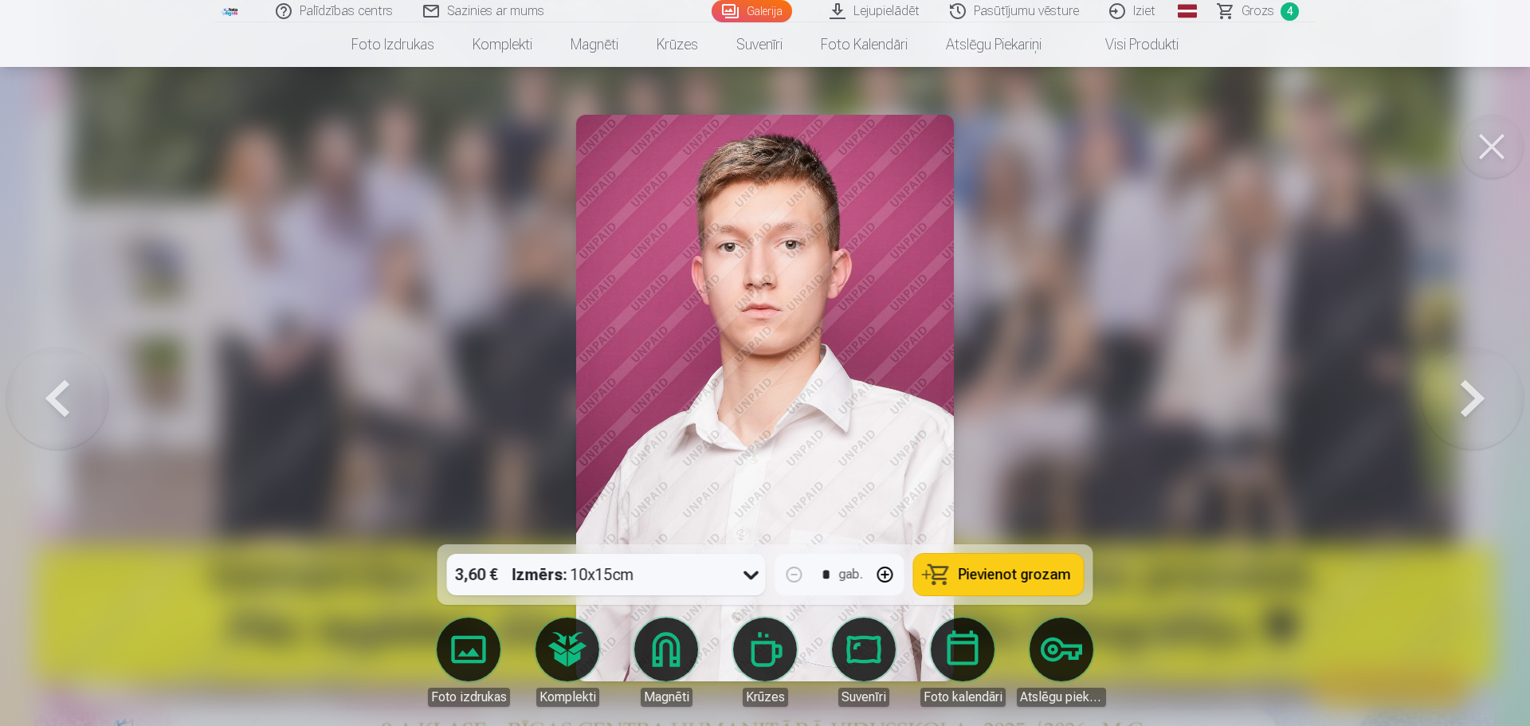
click at [1463, 387] on button at bounding box center [1473, 398] width 102 height 261
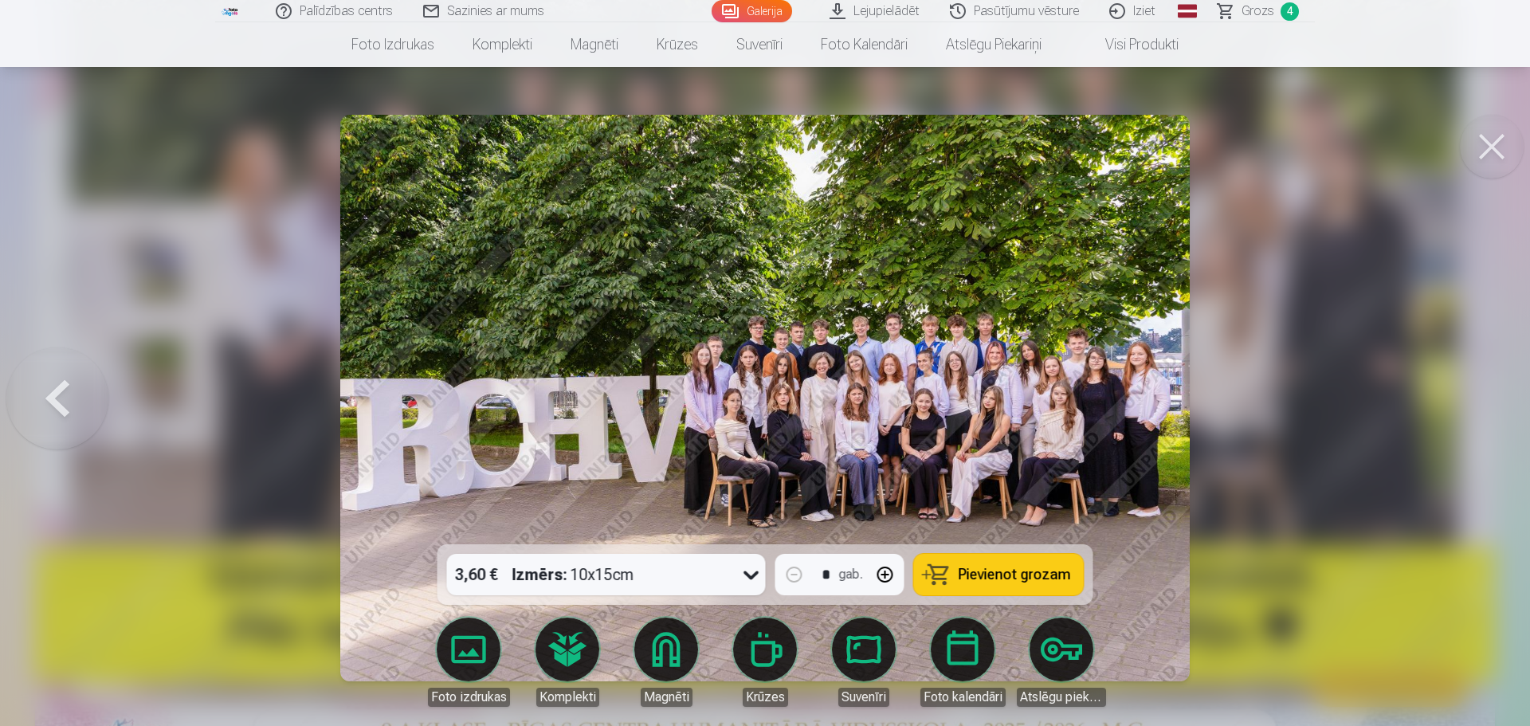
click at [66, 401] on button at bounding box center [57, 398] width 102 height 261
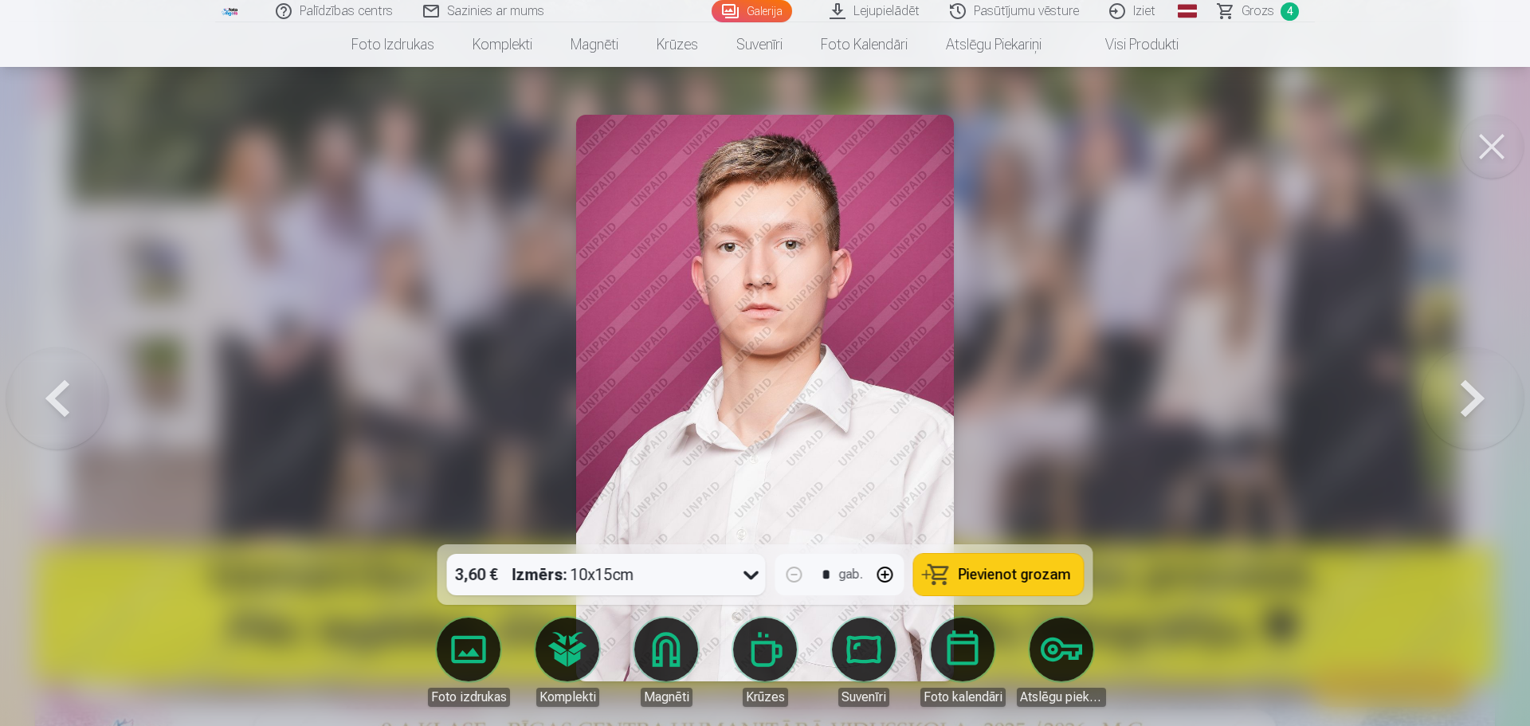
click at [66, 401] on button at bounding box center [57, 398] width 102 height 261
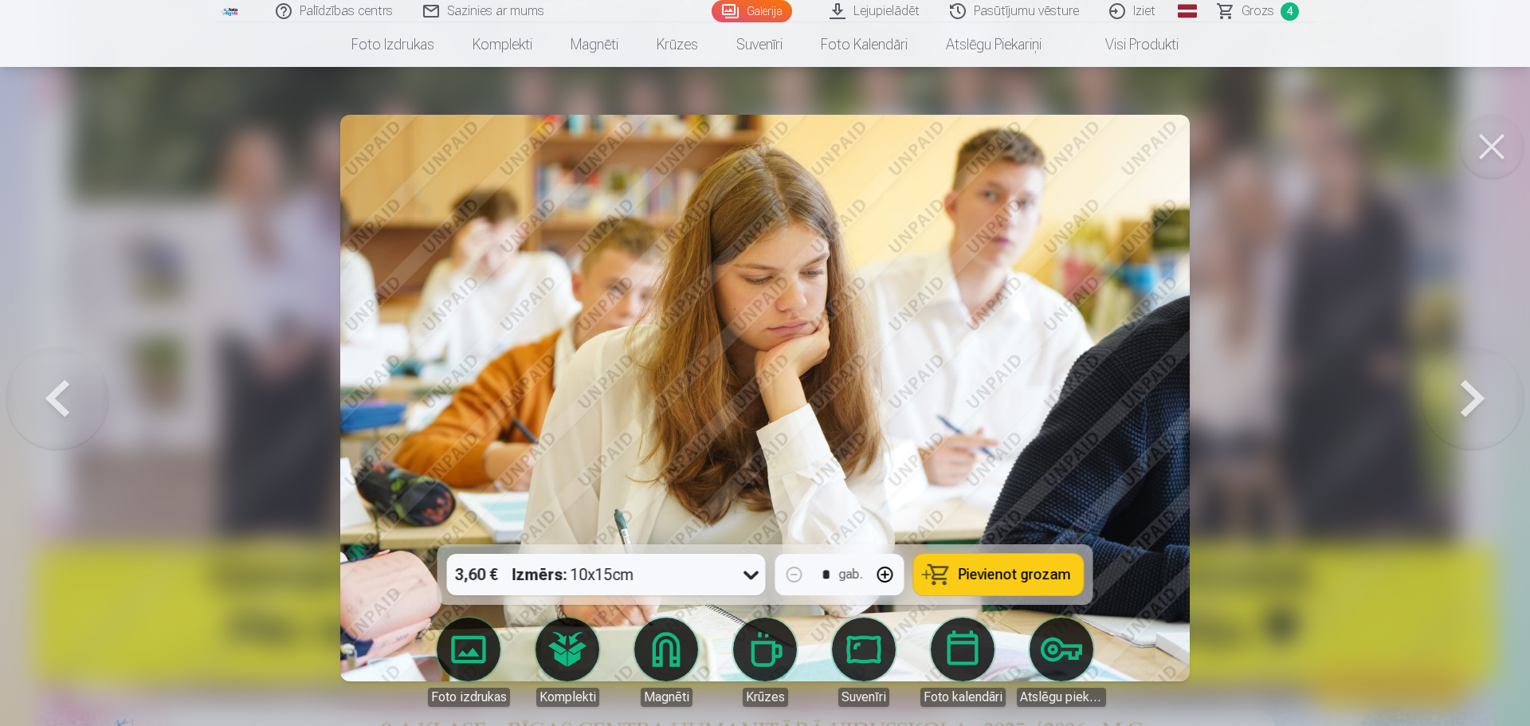
click at [66, 401] on button at bounding box center [57, 398] width 102 height 261
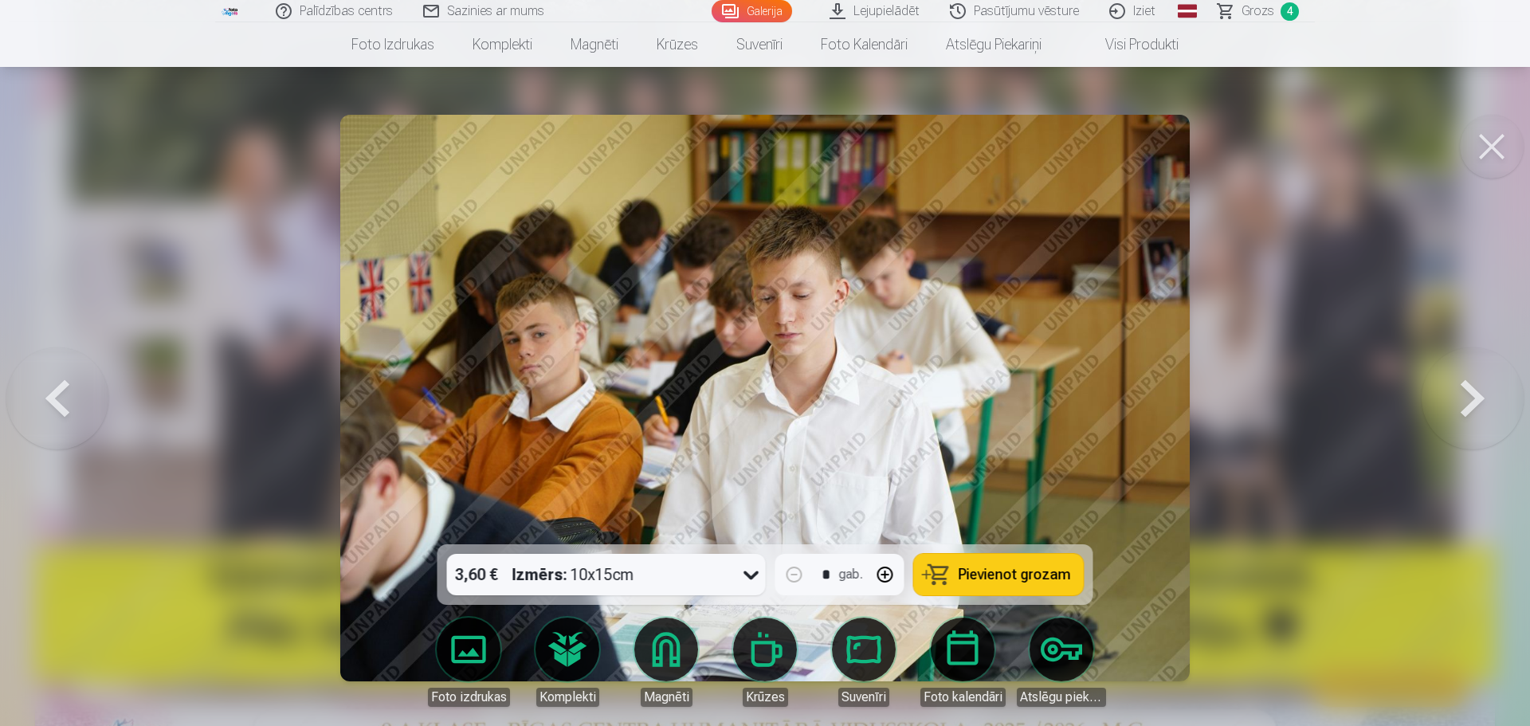
click at [66, 401] on button at bounding box center [57, 398] width 102 height 261
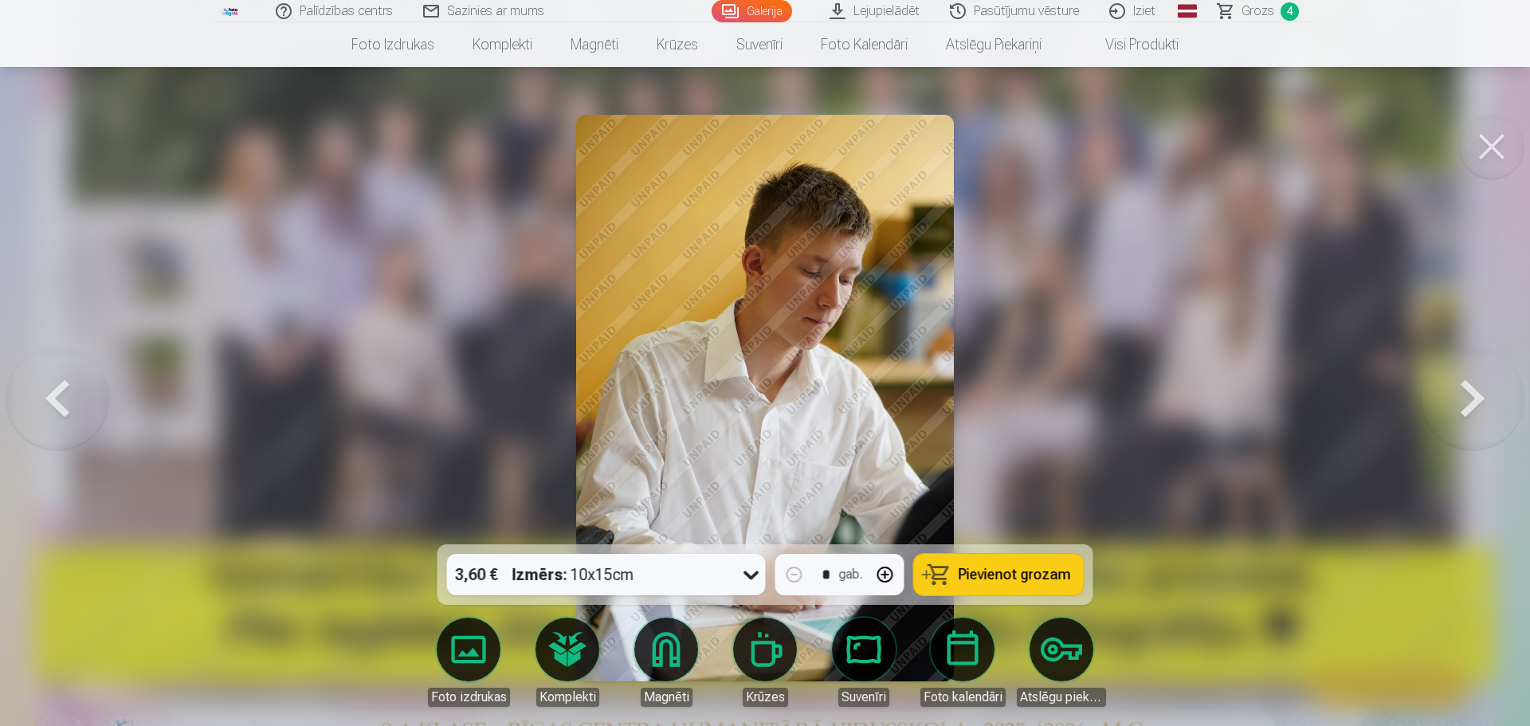
click at [66, 401] on button at bounding box center [57, 398] width 102 height 261
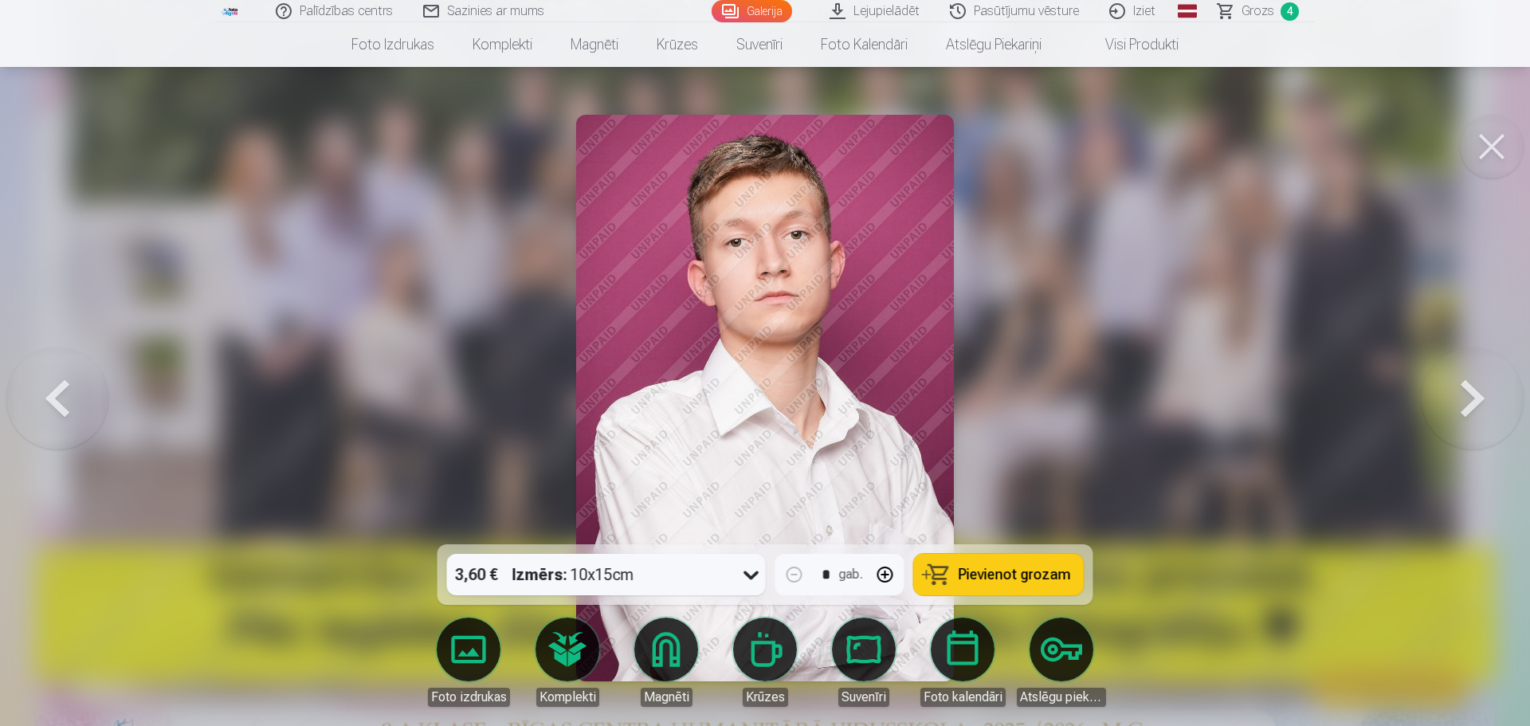
click at [66, 401] on button at bounding box center [57, 398] width 102 height 261
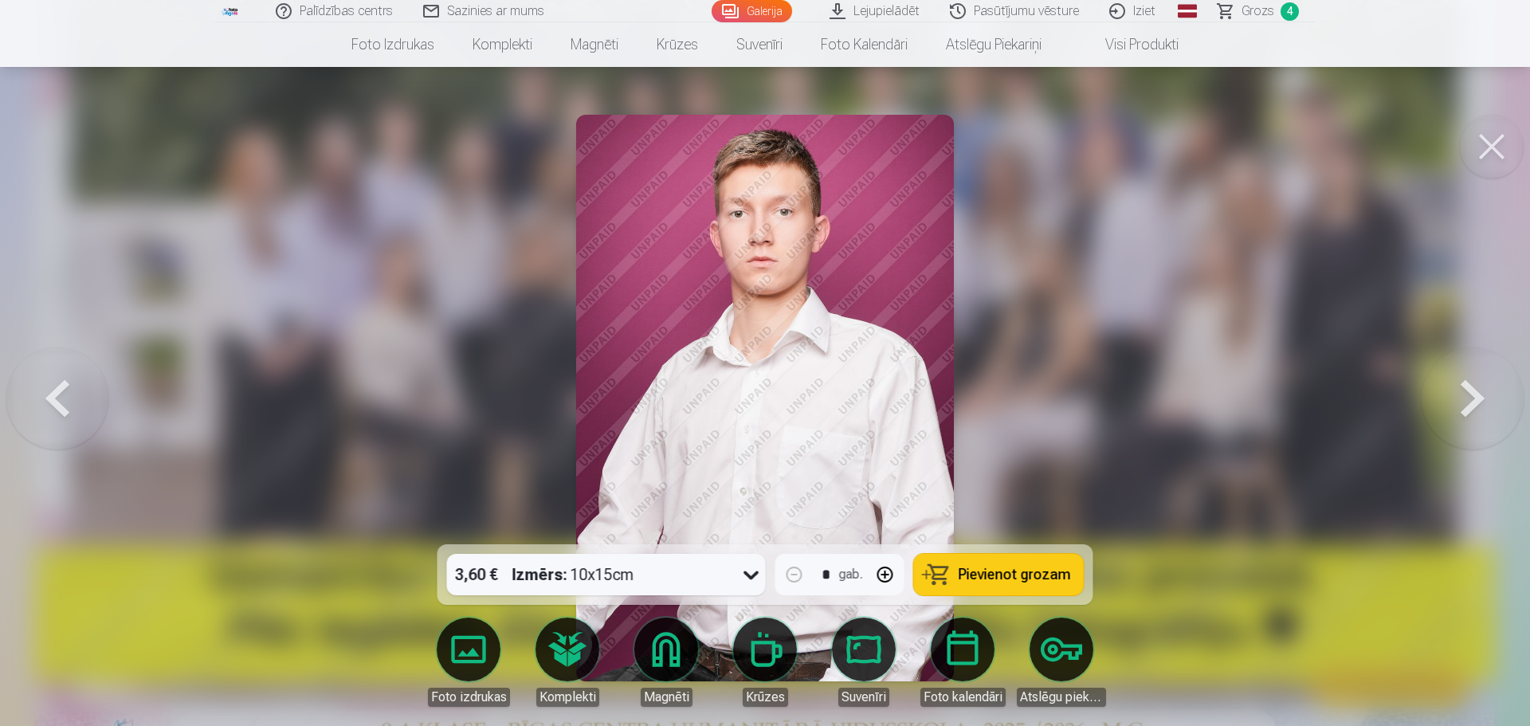
click at [66, 401] on button at bounding box center [57, 398] width 102 height 261
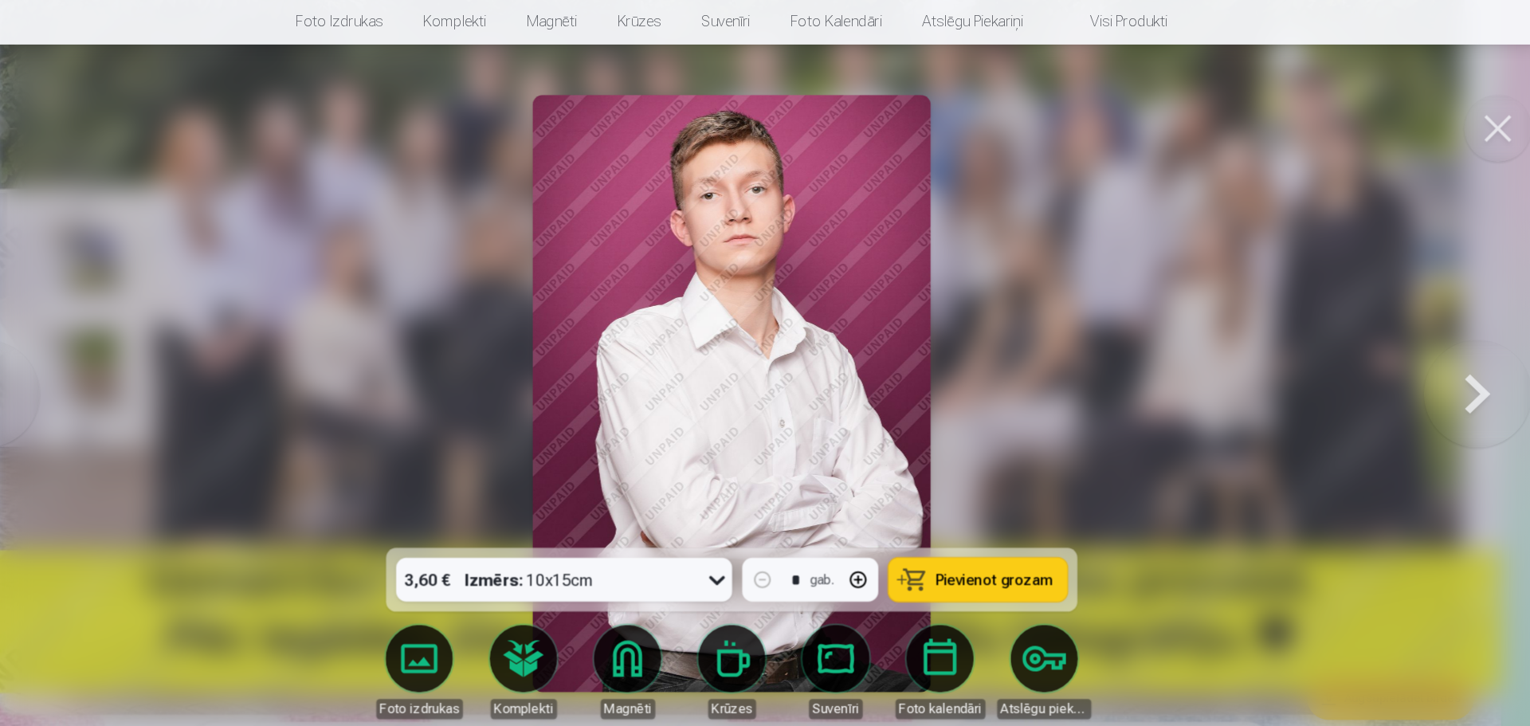
scroll to position [385, 0]
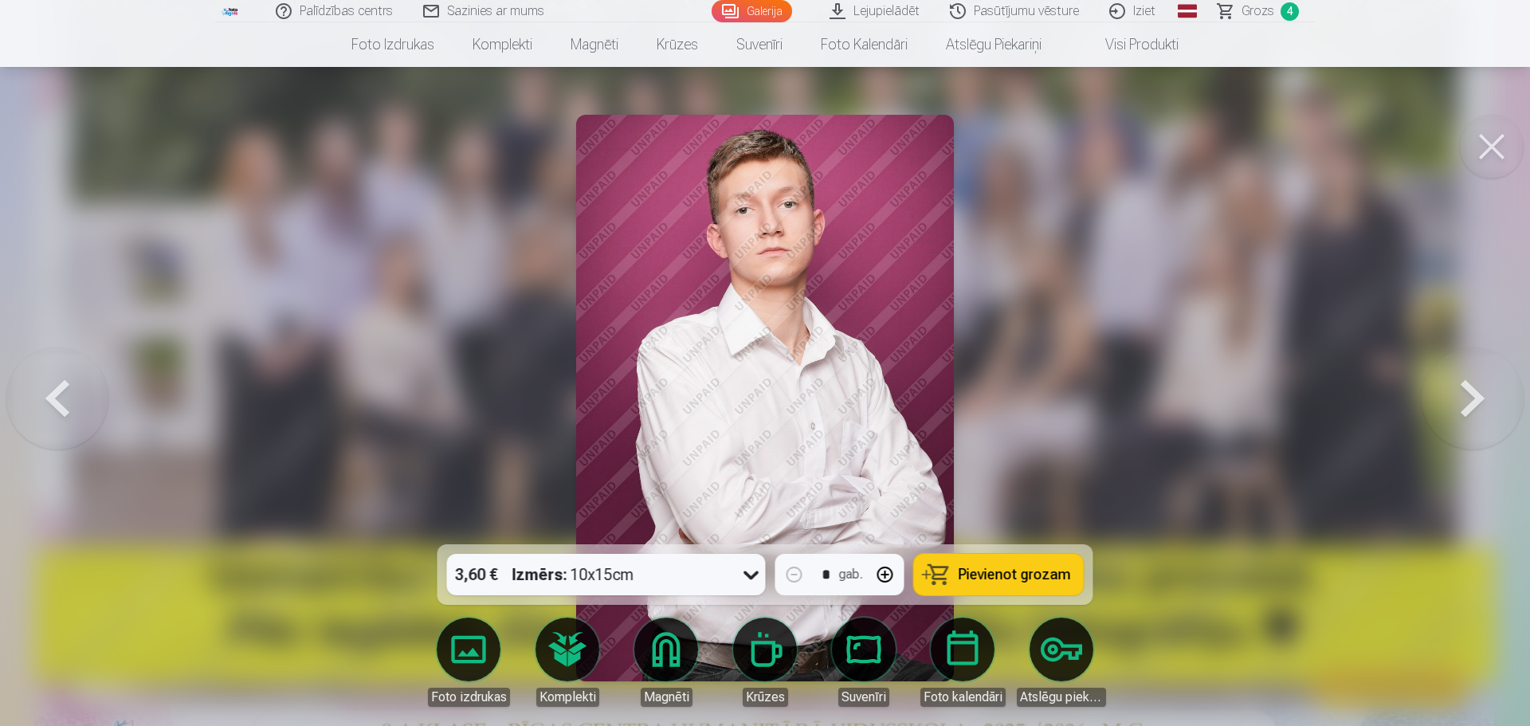
click at [1471, 398] on button at bounding box center [1473, 398] width 102 height 261
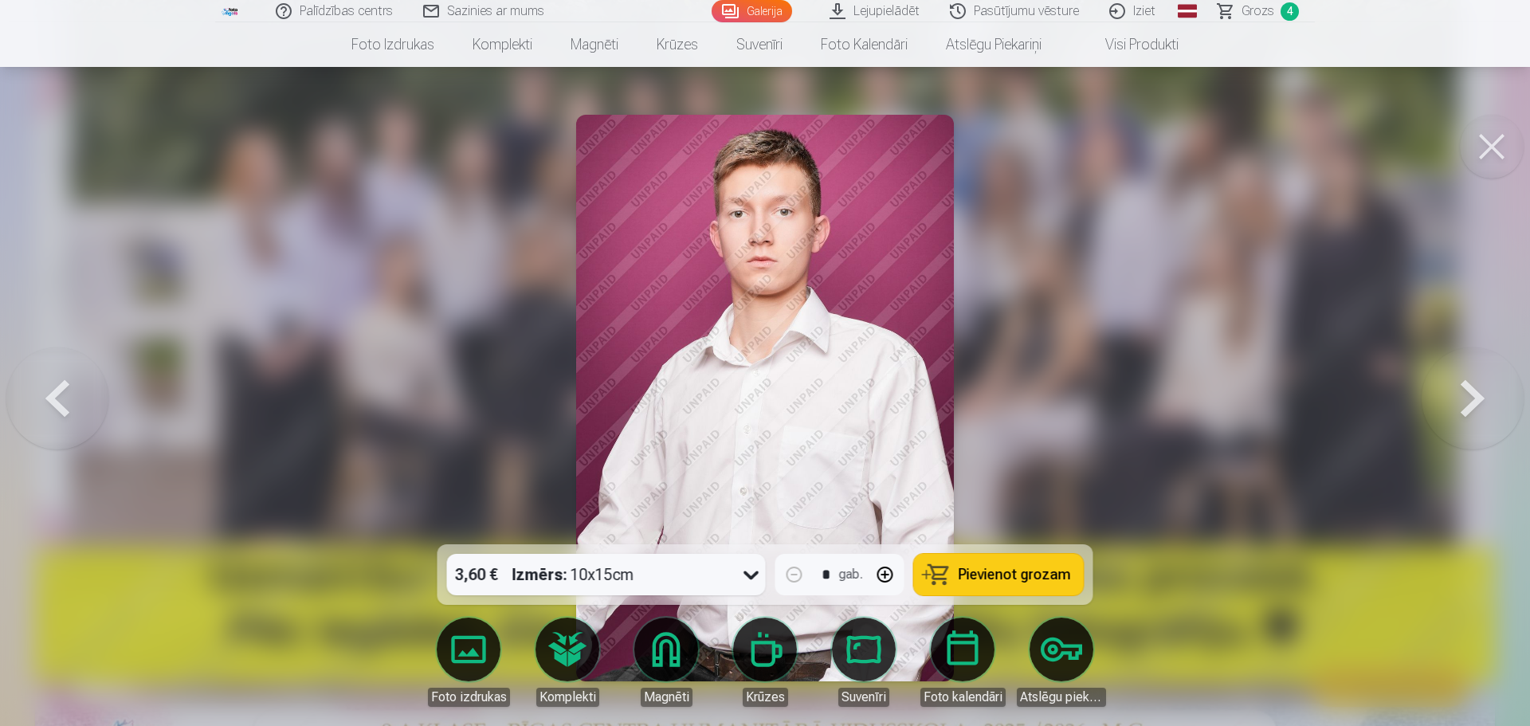
click at [1471, 398] on button at bounding box center [1473, 398] width 102 height 261
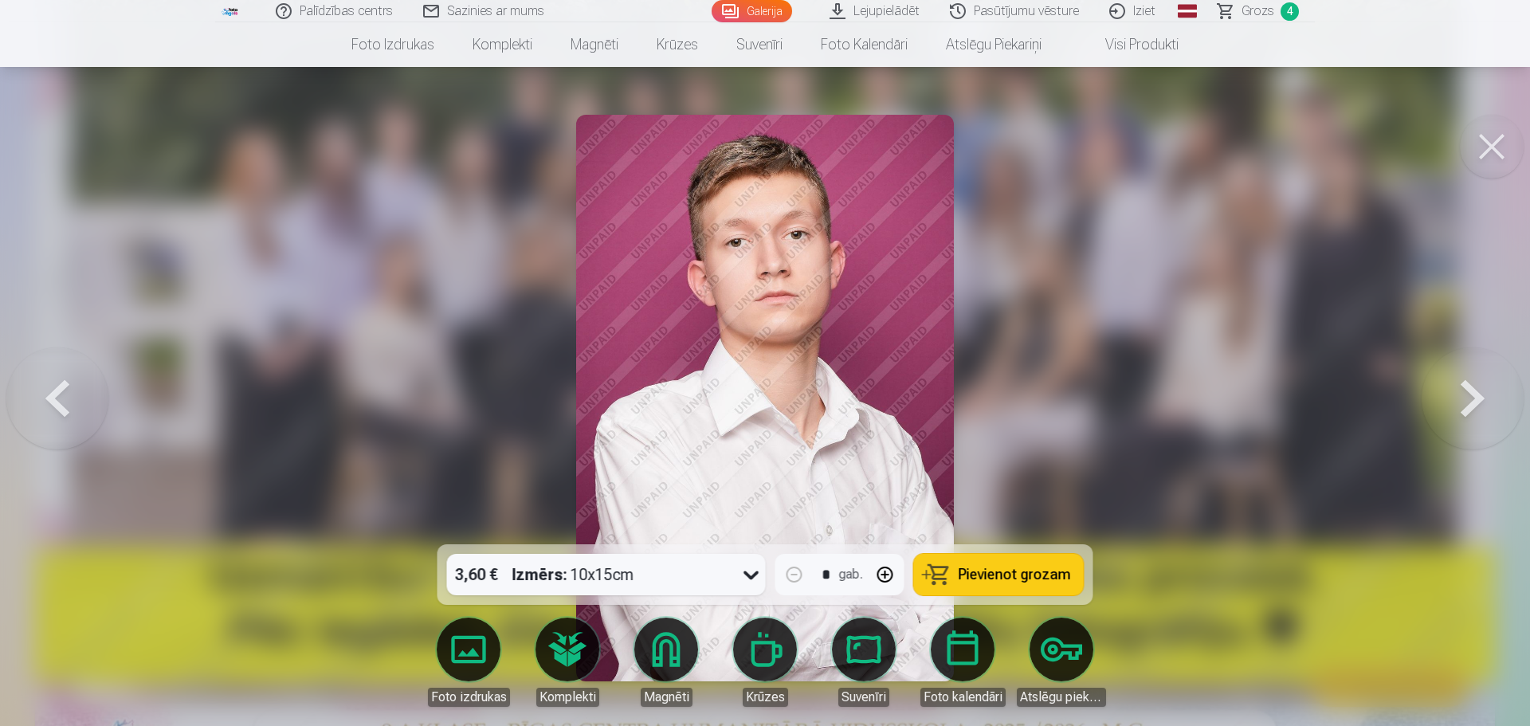
click at [1470, 392] on button at bounding box center [1473, 398] width 102 height 261
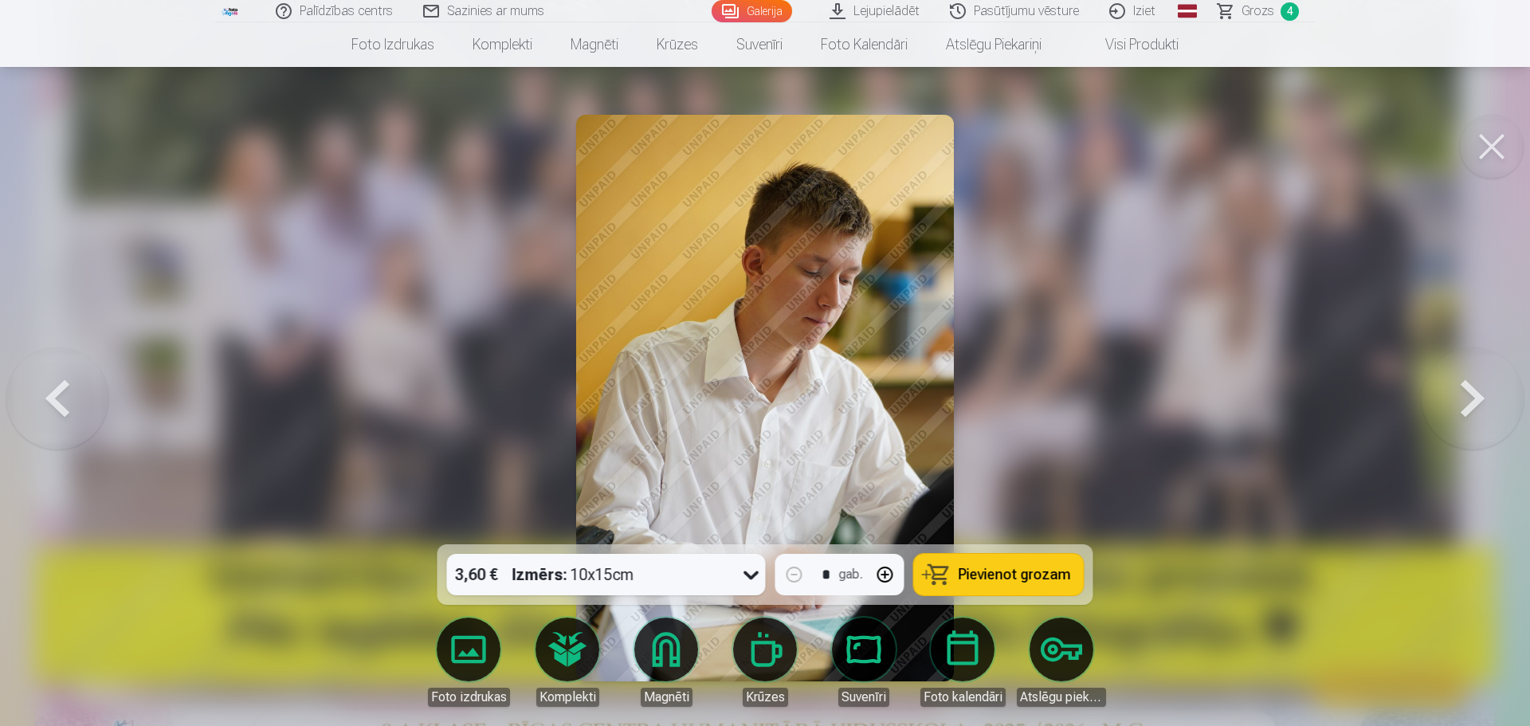
click at [1470, 392] on button at bounding box center [1473, 398] width 102 height 261
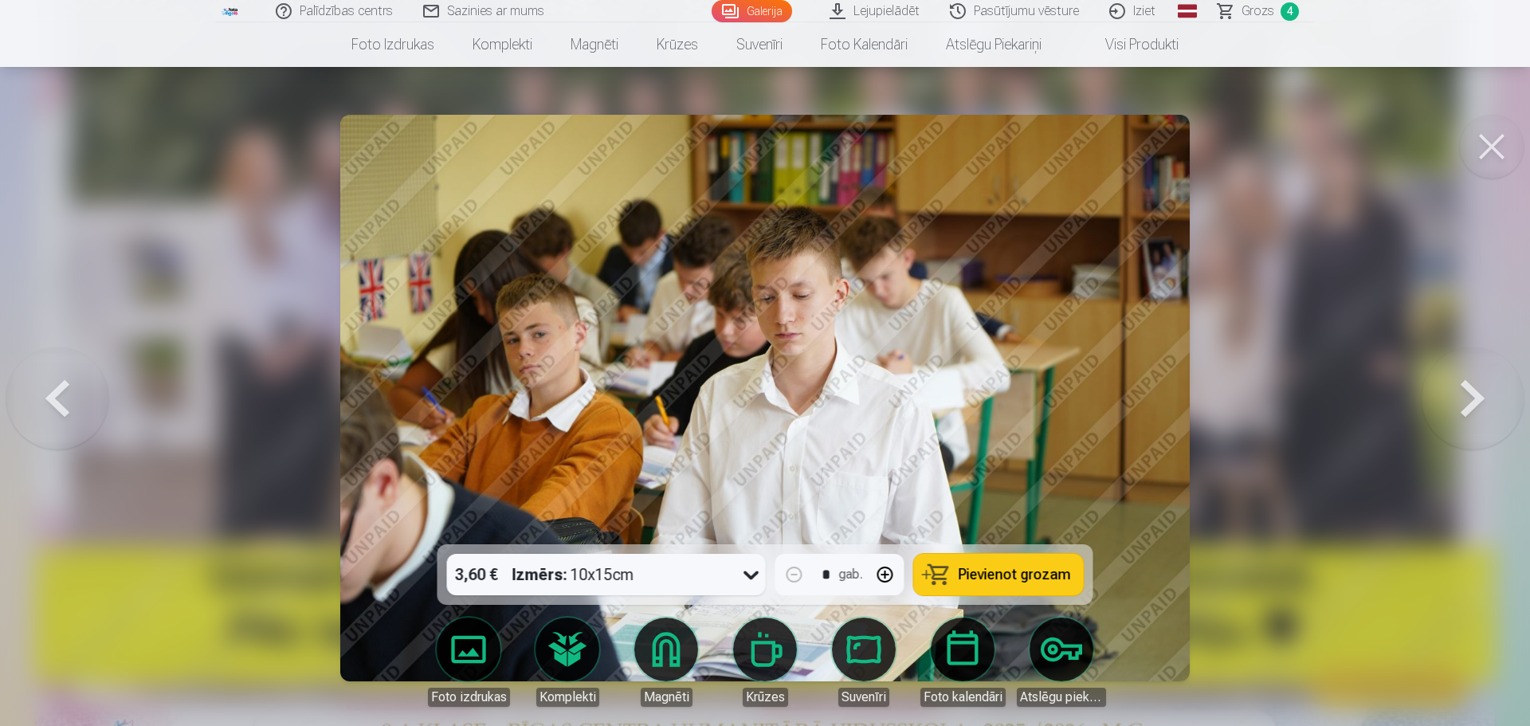
click at [1470, 392] on button at bounding box center [1473, 398] width 102 height 261
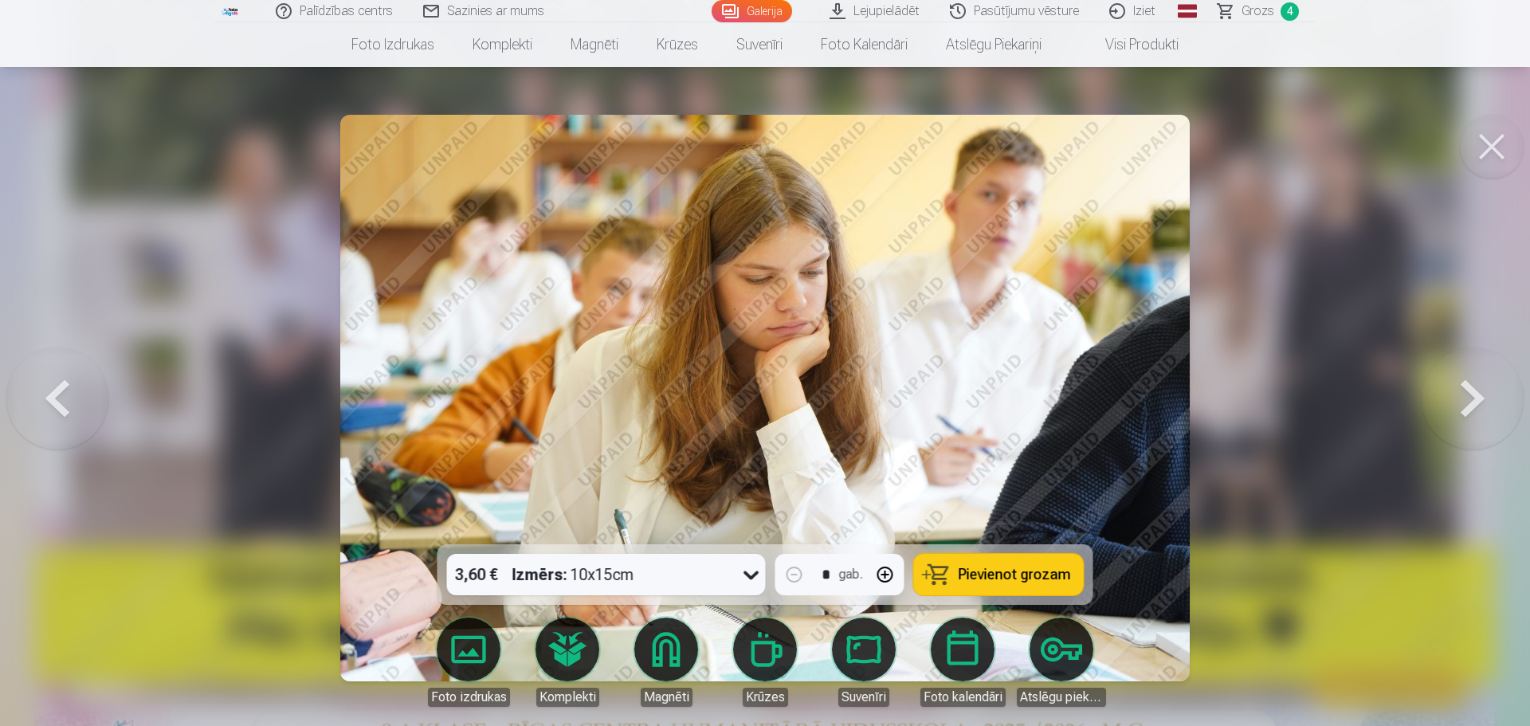
click at [1470, 392] on button at bounding box center [1473, 398] width 102 height 261
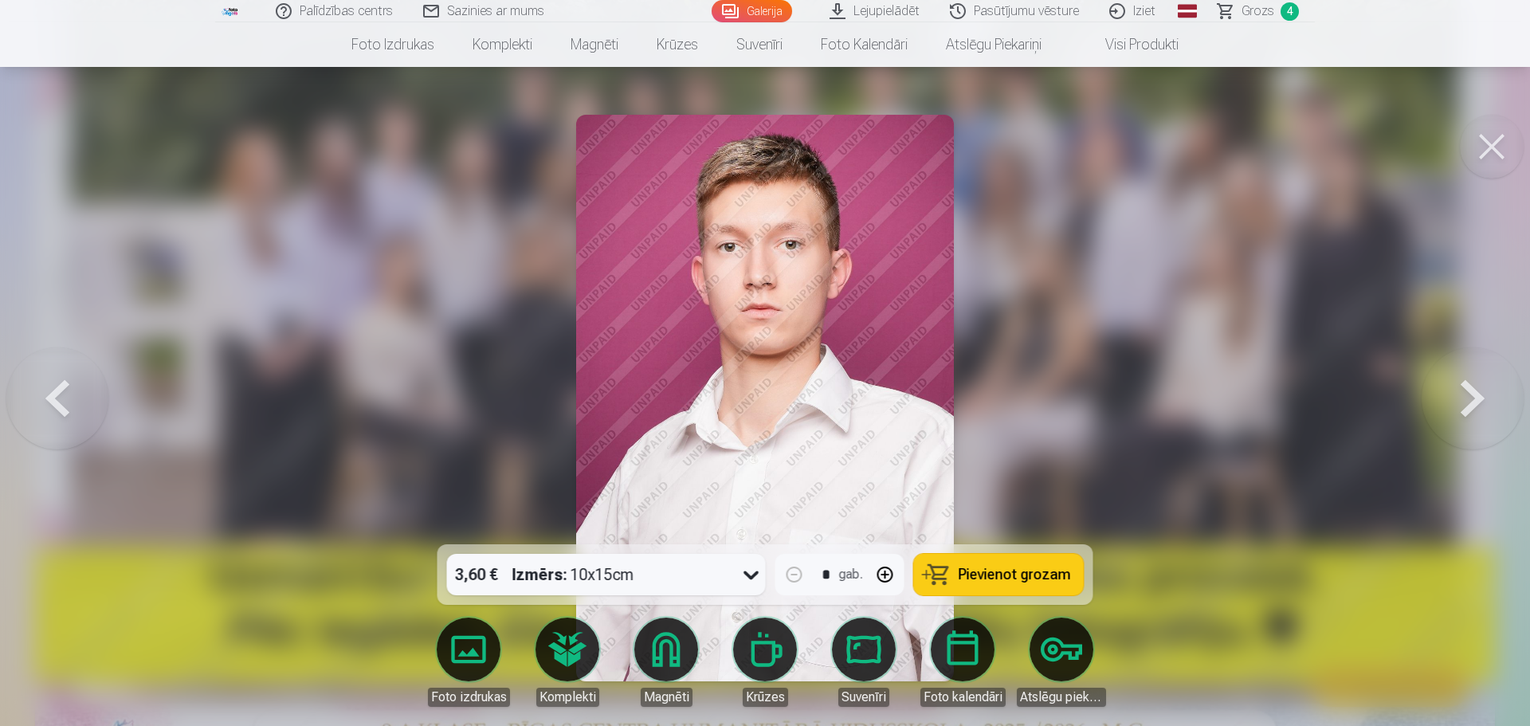
click at [59, 382] on button at bounding box center [57, 398] width 102 height 261
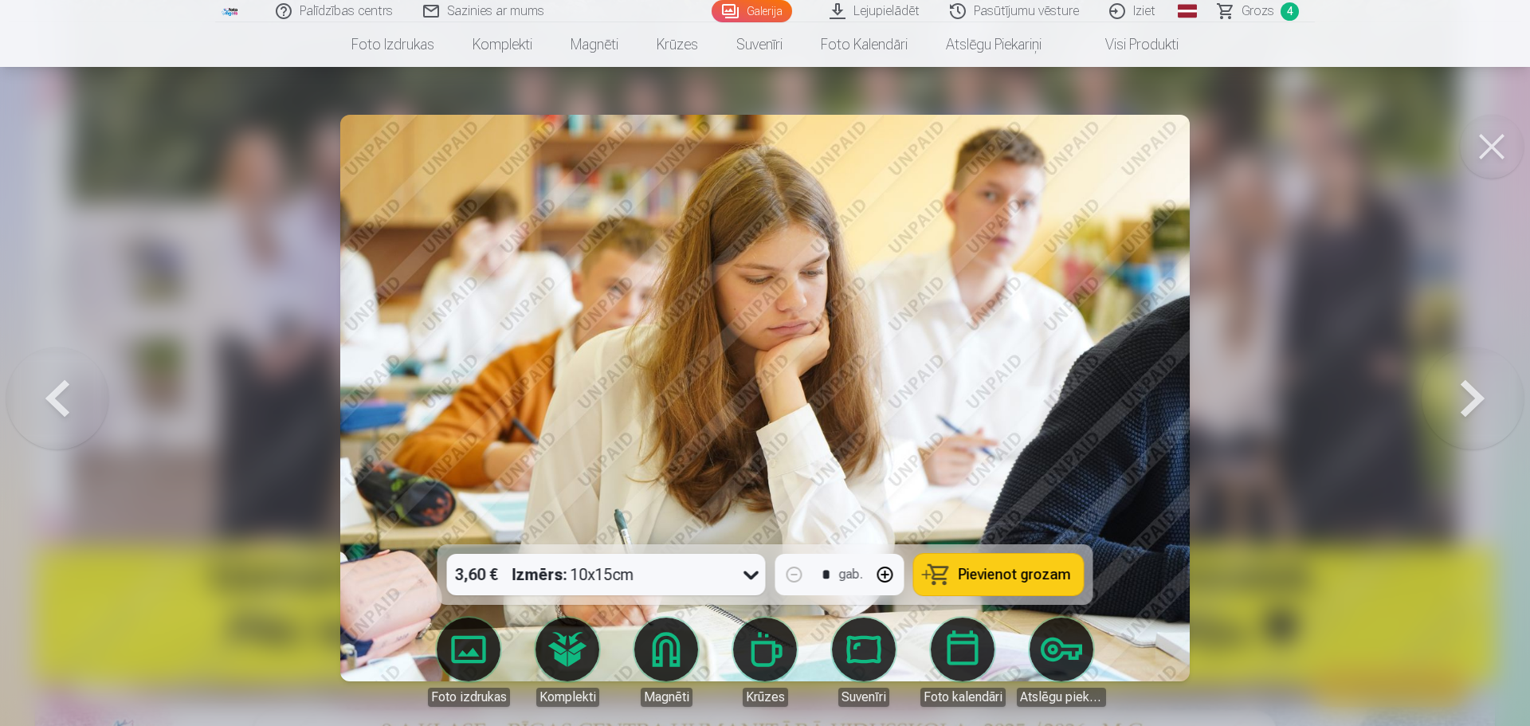
click at [59, 382] on button at bounding box center [57, 398] width 102 height 261
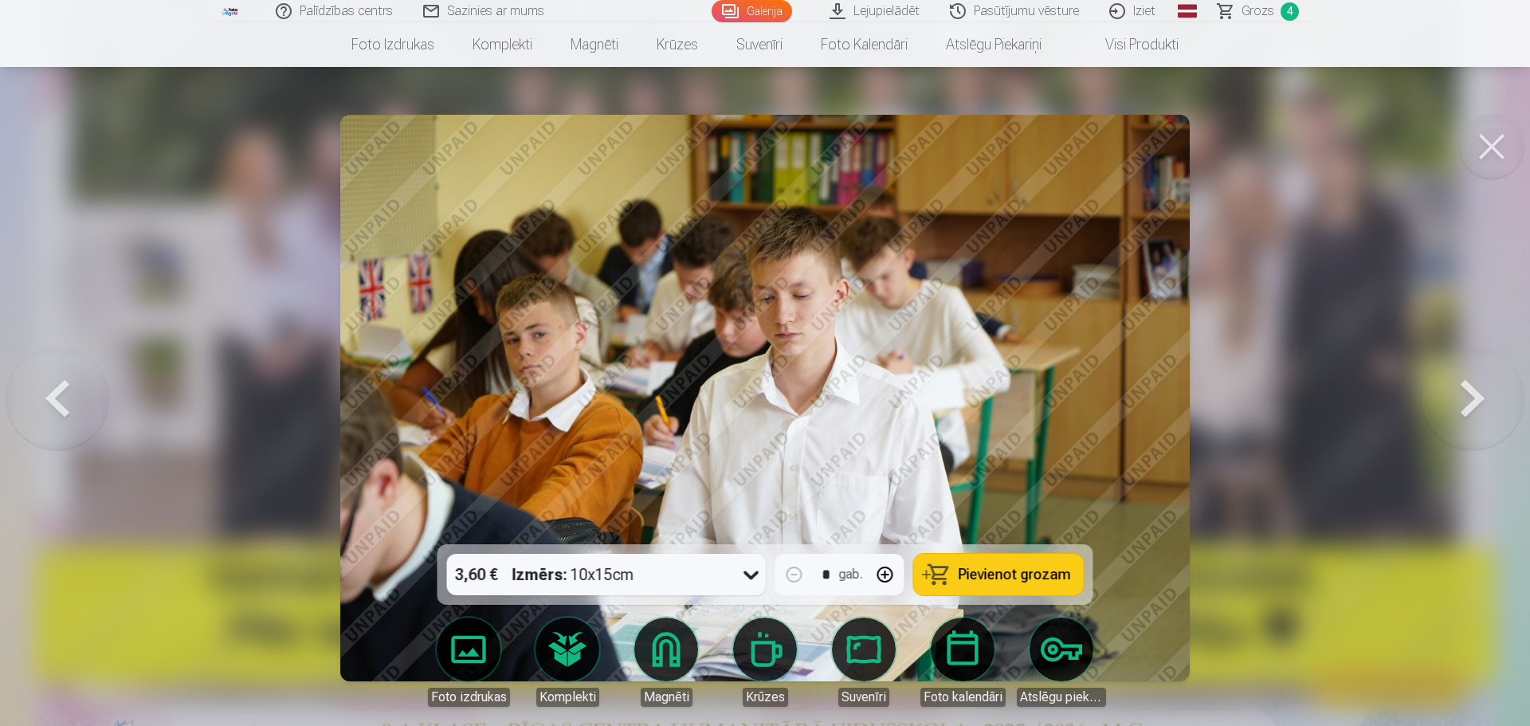
click at [59, 382] on button at bounding box center [57, 398] width 102 height 261
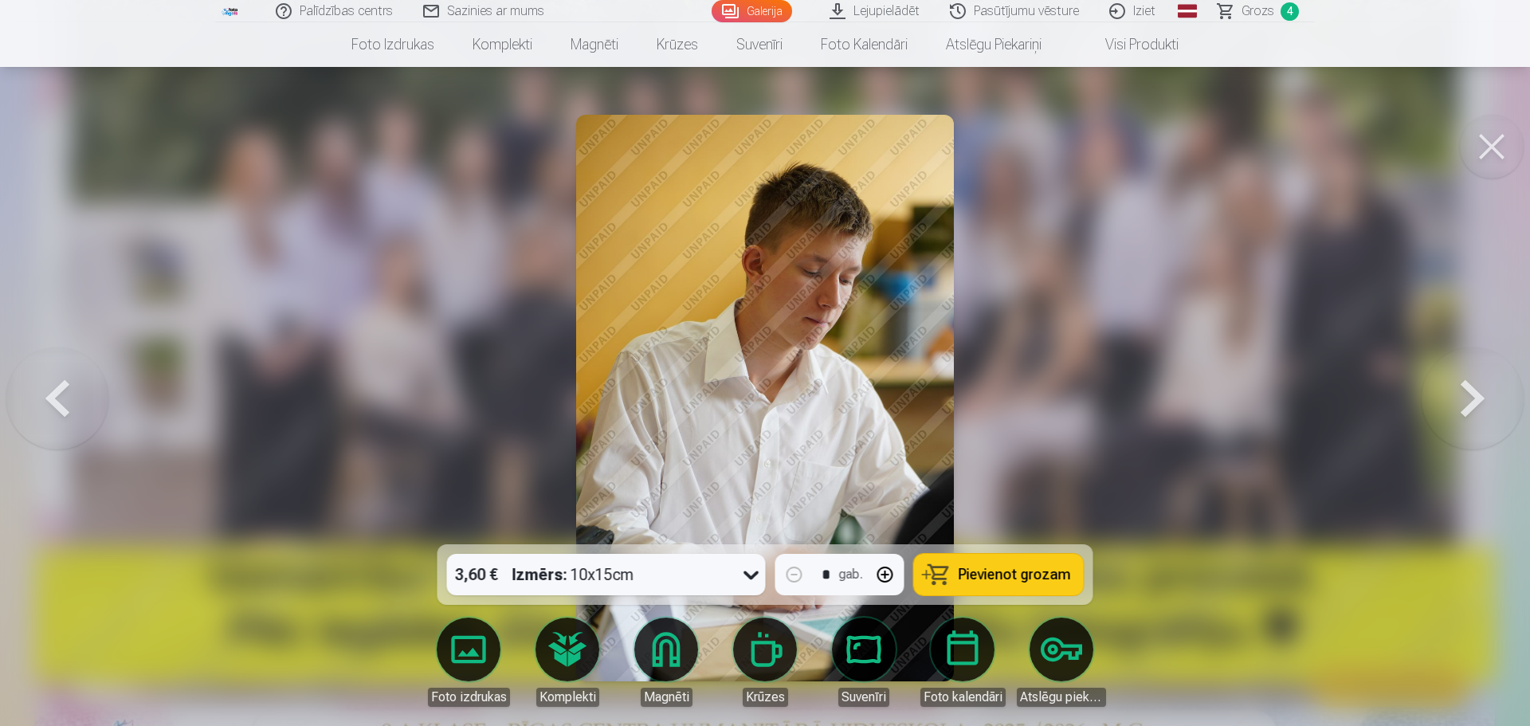
click at [59, 382] on button at bounding box center [57, 398] width 102 height 261
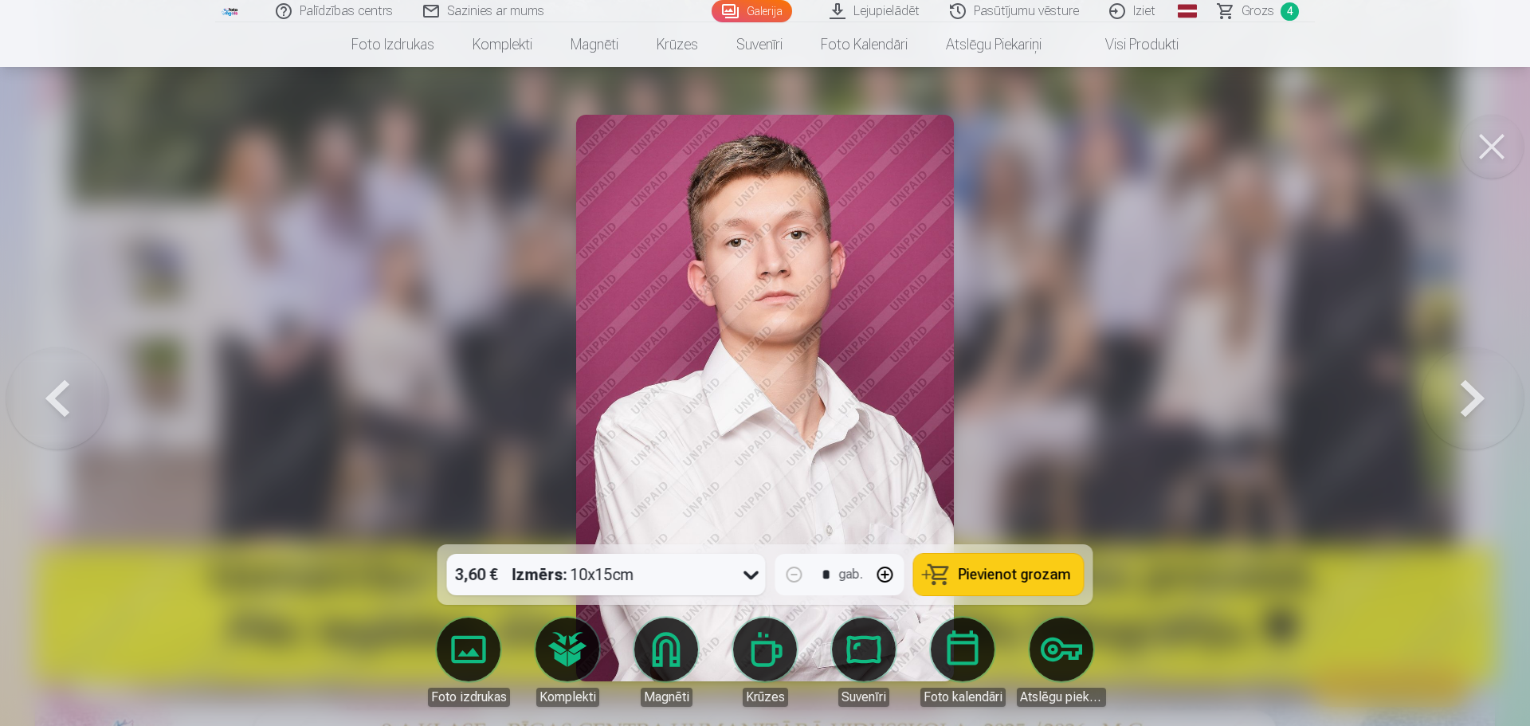
click at [59, 382] on button at bounding box center [57, 398] width 102 height 261
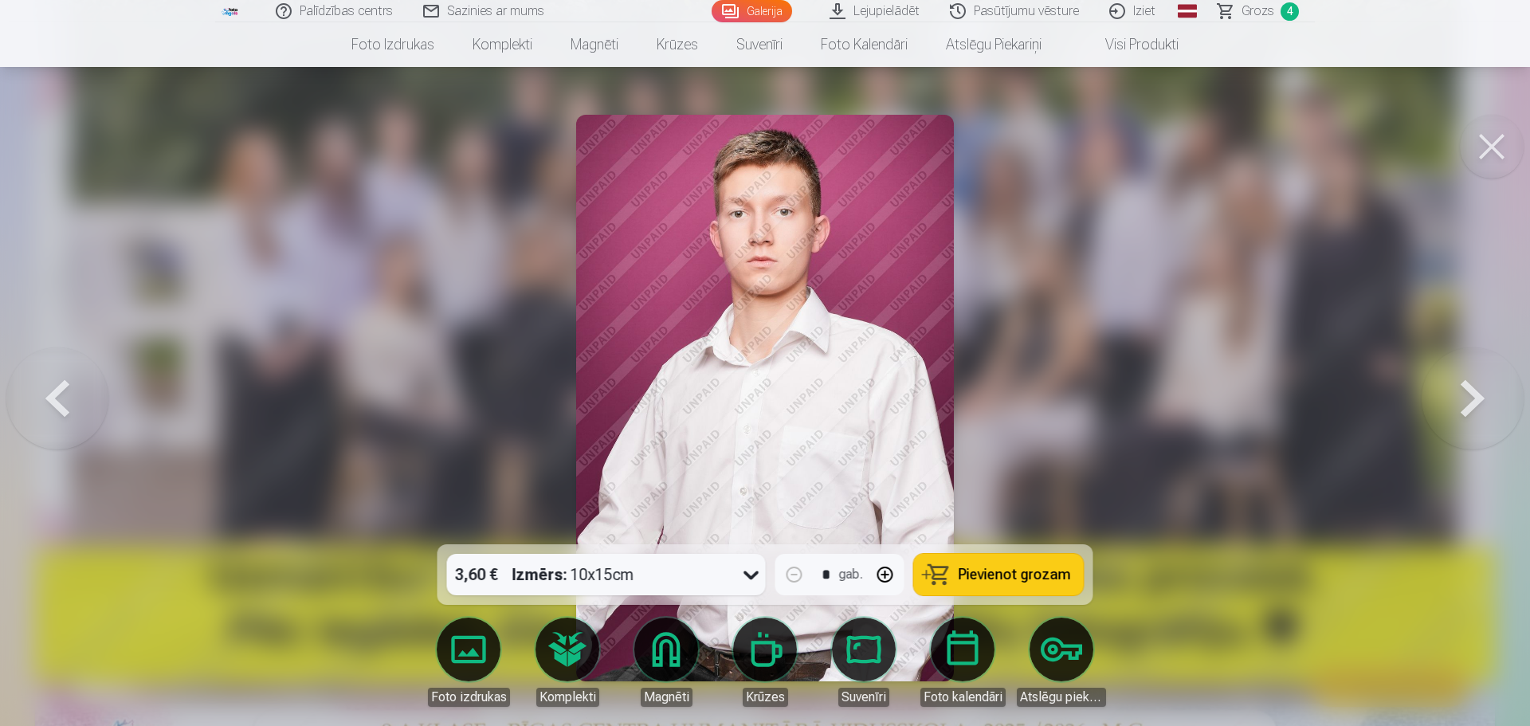
click at [59, 382] on button at bounding box center [57, 398] width 102 height 261
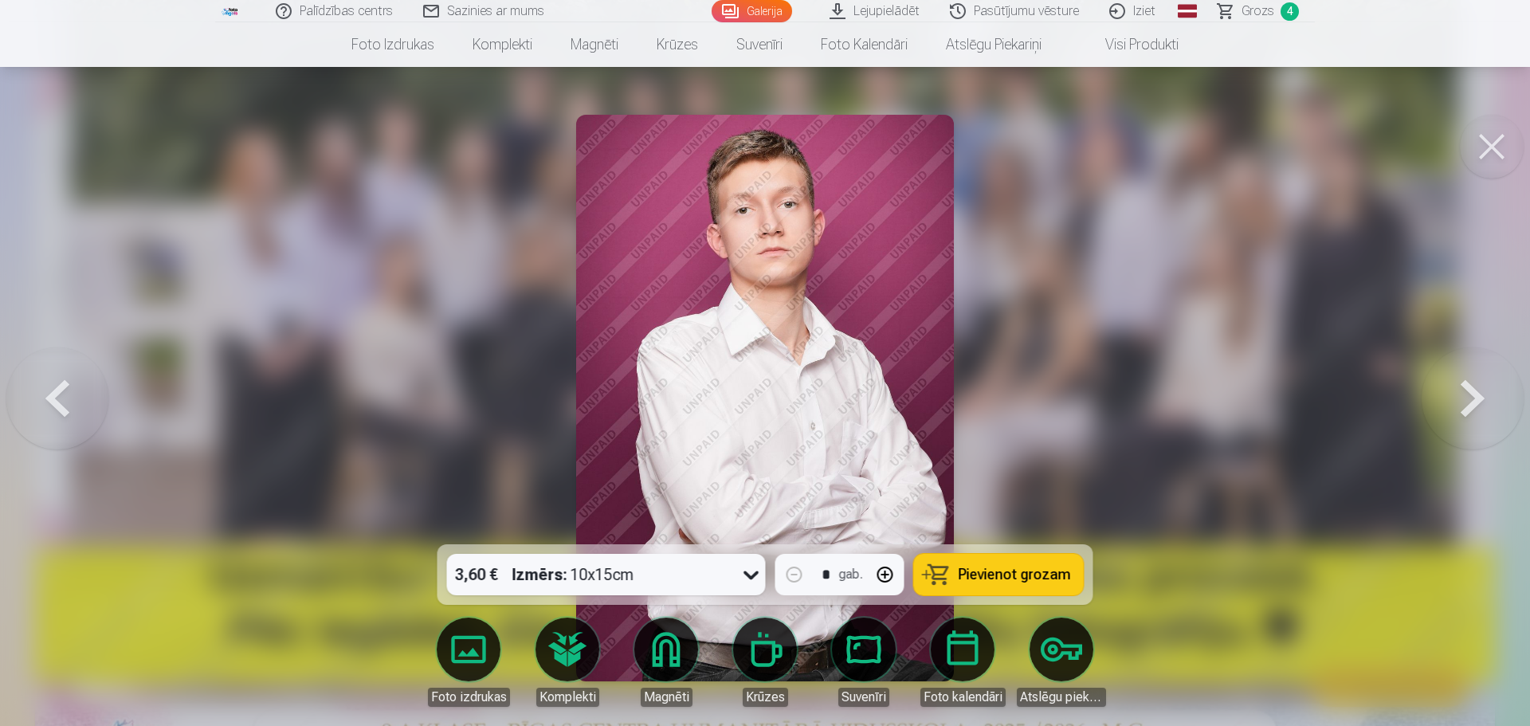
click at [990, 575] on span "Pievienot grozam" at bounding box center [1015, 574] width 112 height 14
click at [1246, 10] on span "Grozs" at bounding box center [1257, 11] width 33 height 19
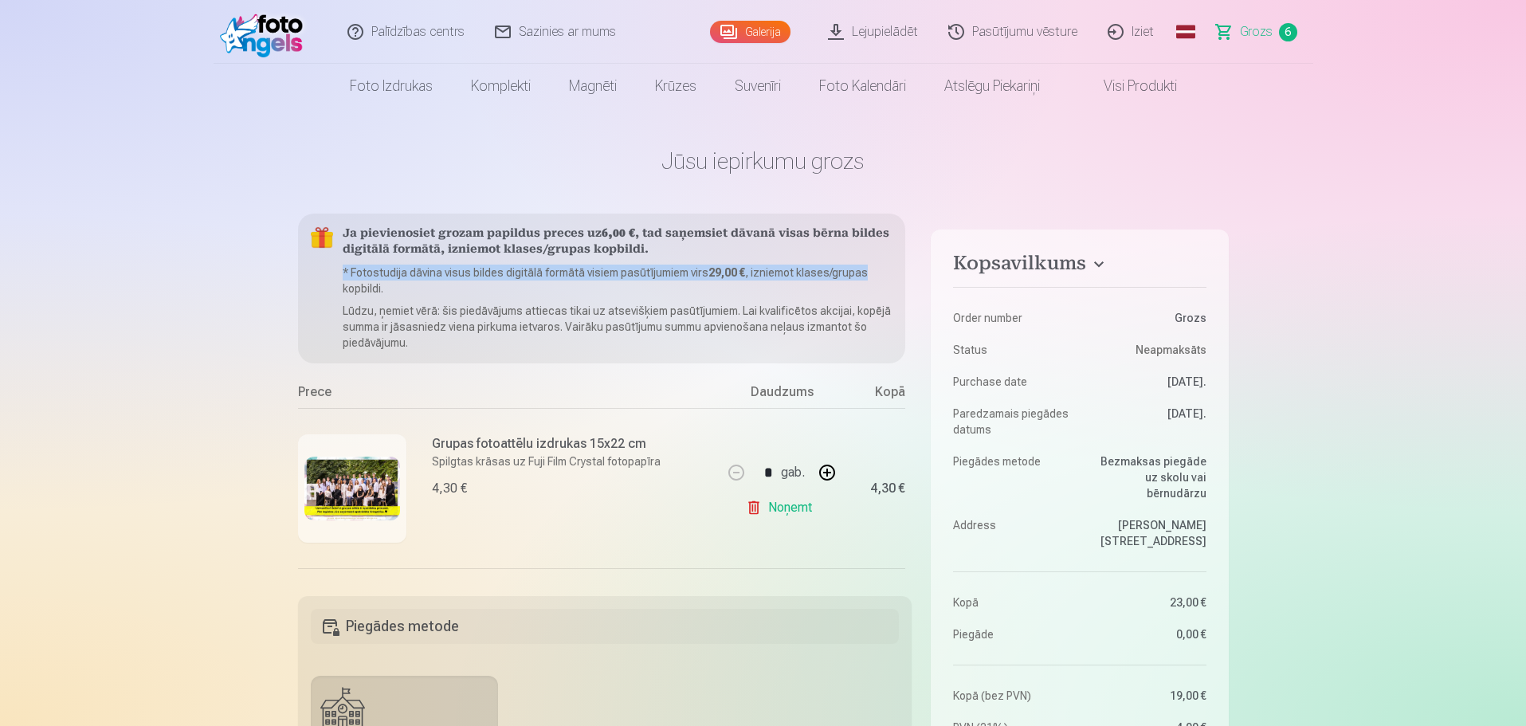
scroll to position [0, 38]
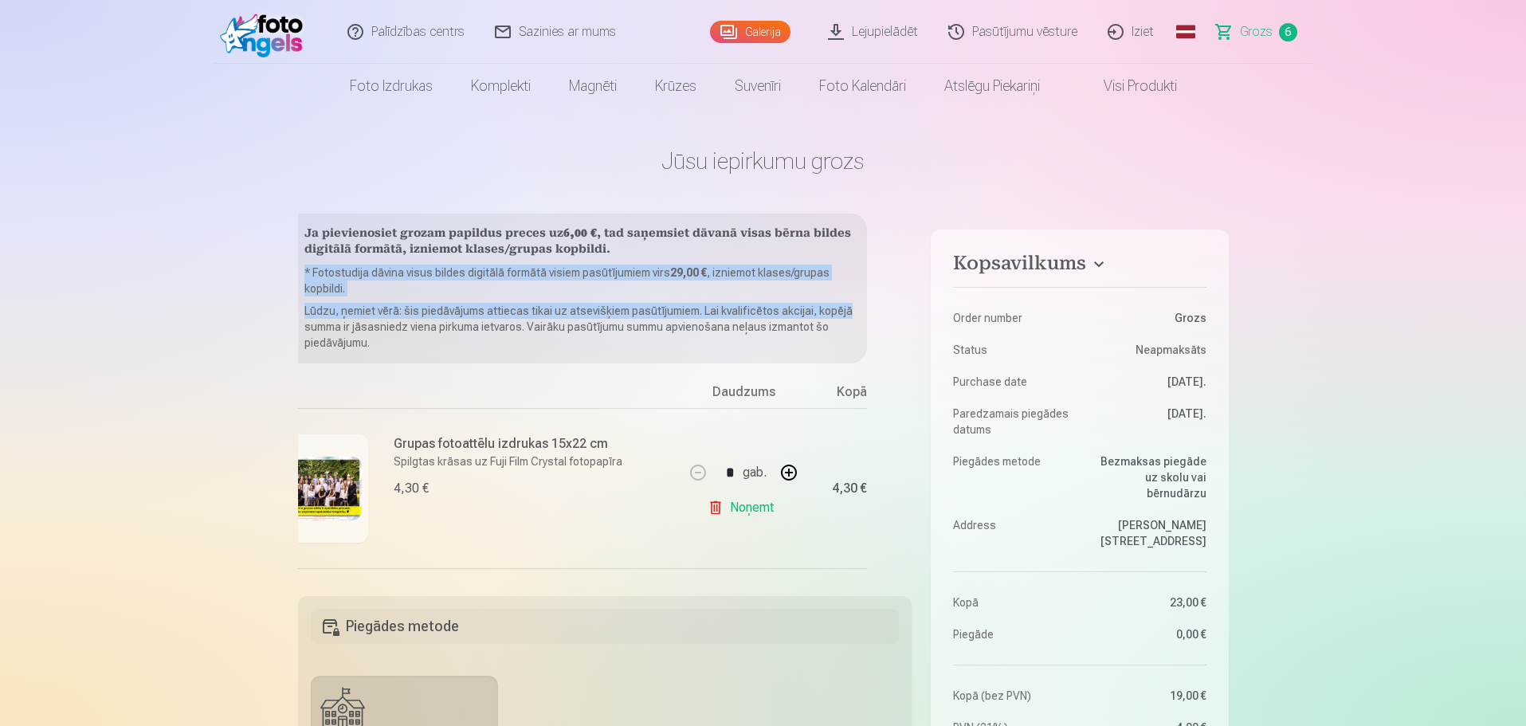
drag, startPoint x: 912, startPoint y: 253, endPoint x: 909, endPoint y: 300, distance: 47.9
click at [909, 300] on div "Ja pievienosiet grozam papildus preces uz 6,00 € , tad saņemsiet dāvanā visas b…" at bounding box center [605, 395] width 614 height 363
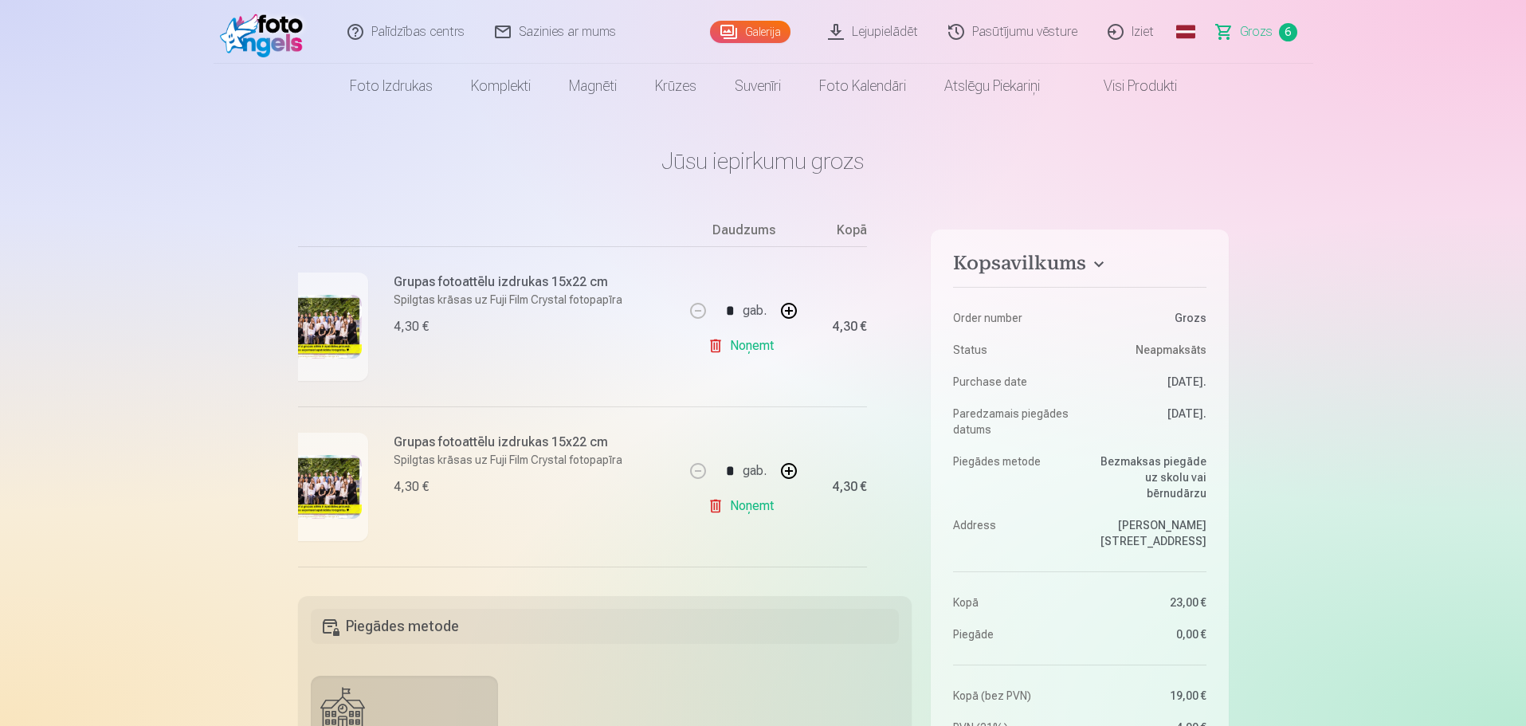
scroll to position [156, 38]
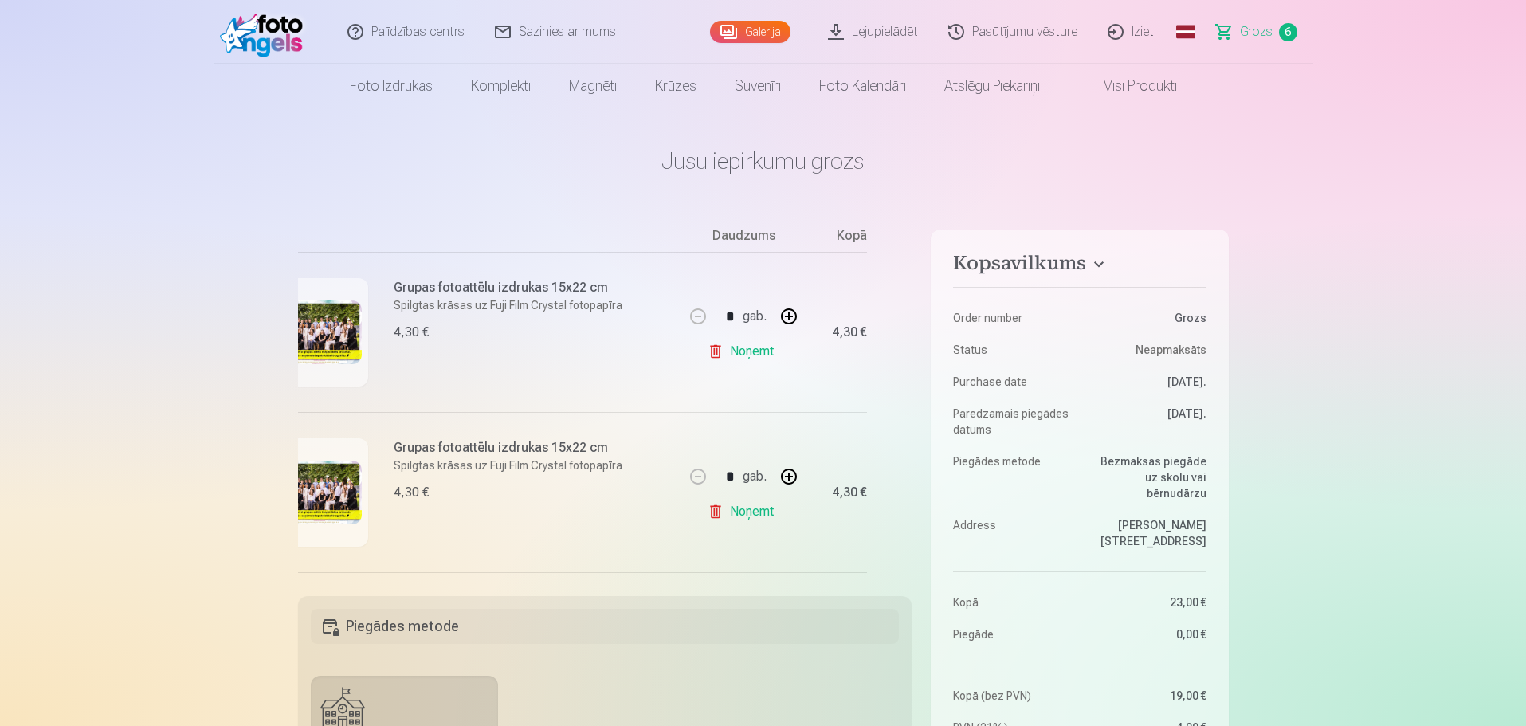
click at [341, 333] on img at bounding box center [314, 332] width 96 height 64
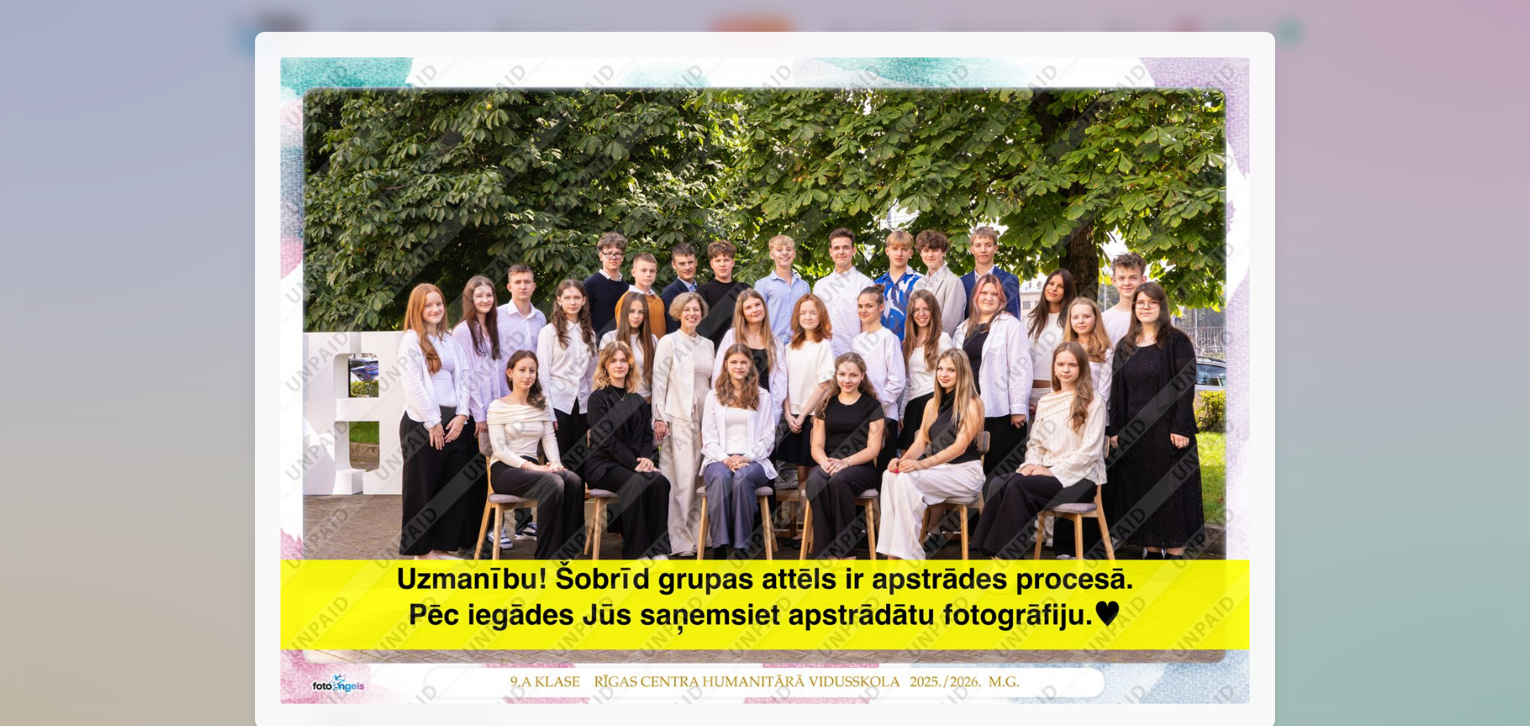
click at [1075, 180] on img at bounding box center [764, 380] width 969 height 646
click at [1359, 155] on div at bounding box center [765, 363] width 1530 height 726
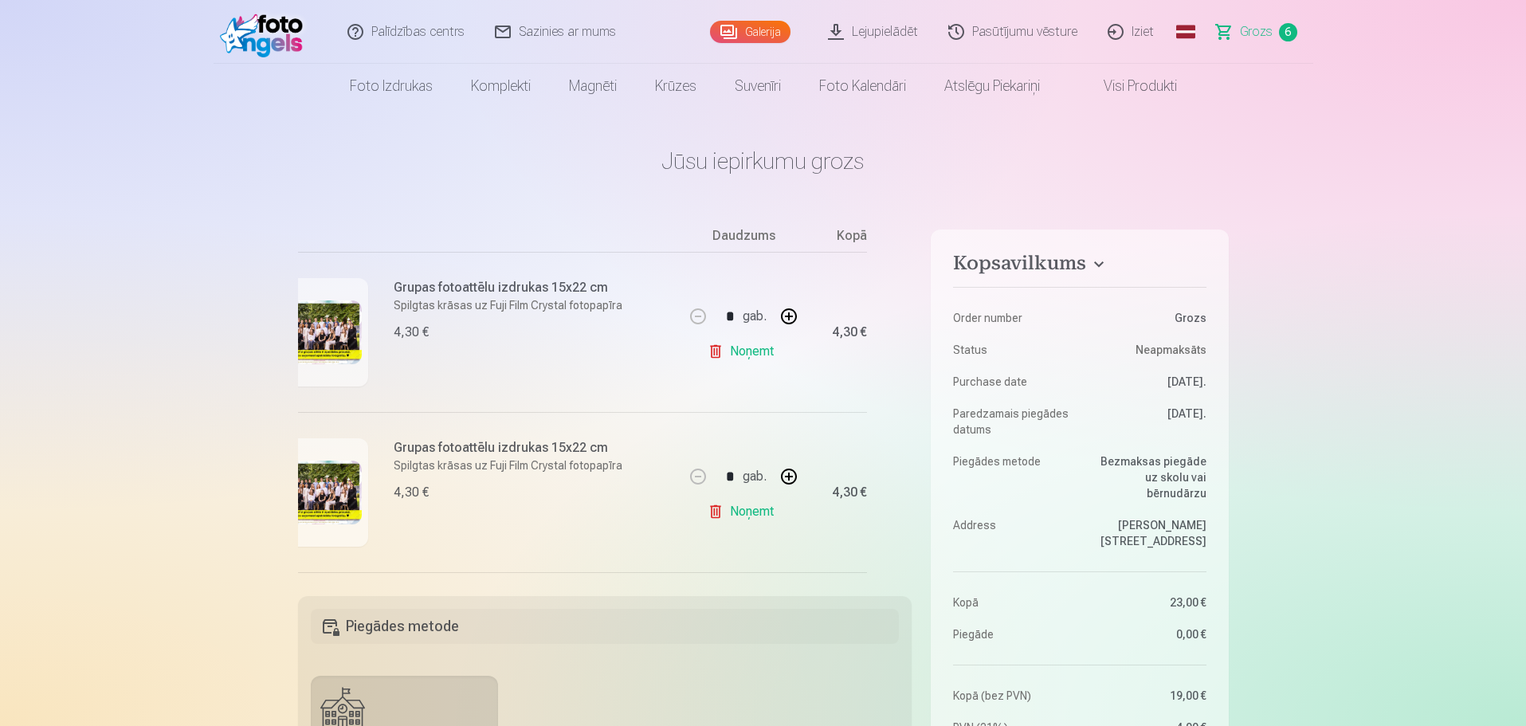
click at [327, 469] on img at bounding box center [314, 493] width 96 height 64
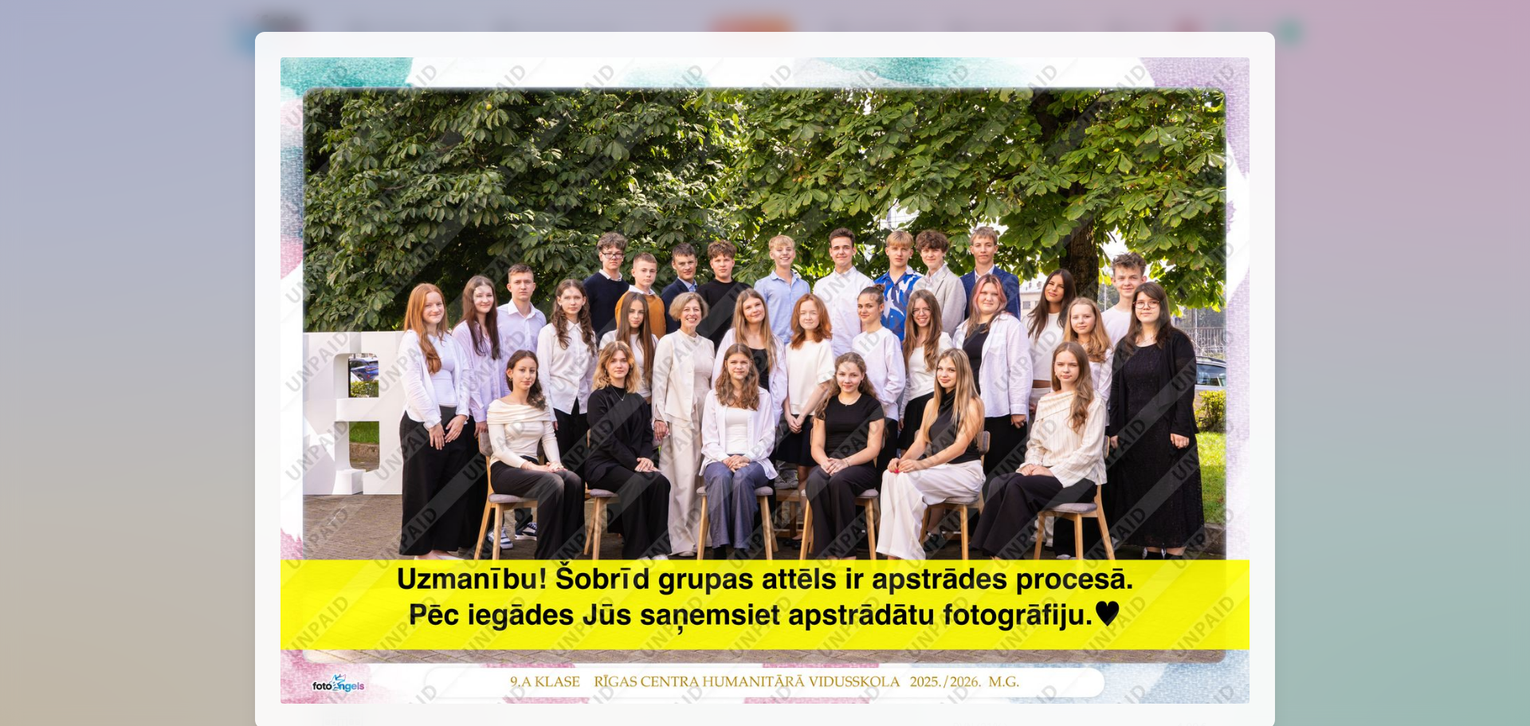
click at [135, 263] on div at bounding box center [765, 363] width 1530 height 726
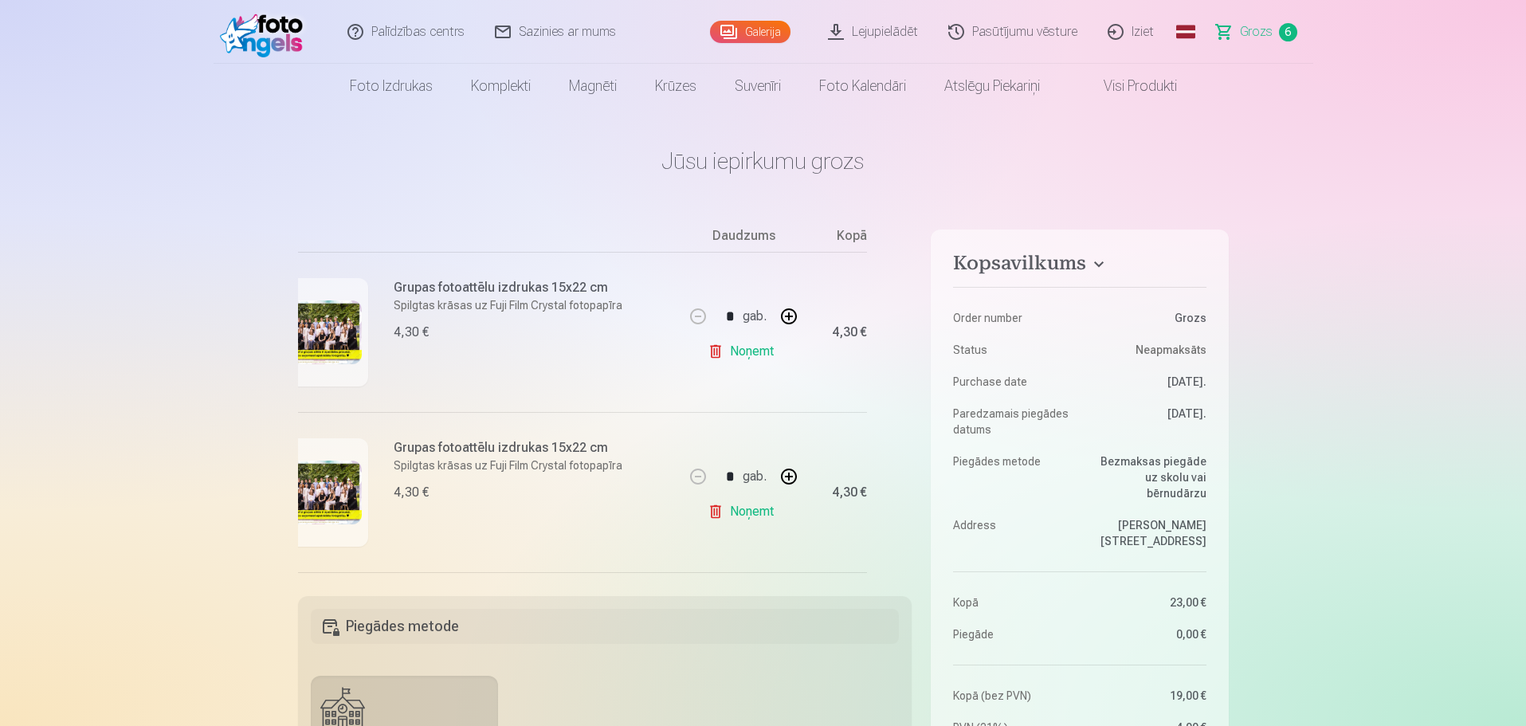
click at [782, 477] on button "button" at bounding box center [789, 476] width 38 height 38
click at [688, 477] on button "button" at bounding box center [698, 476] width 38 height 38
type input "*"
click at [710, 513] on link "Noņemt" at bounding box center [744, 512] width 73 height 32
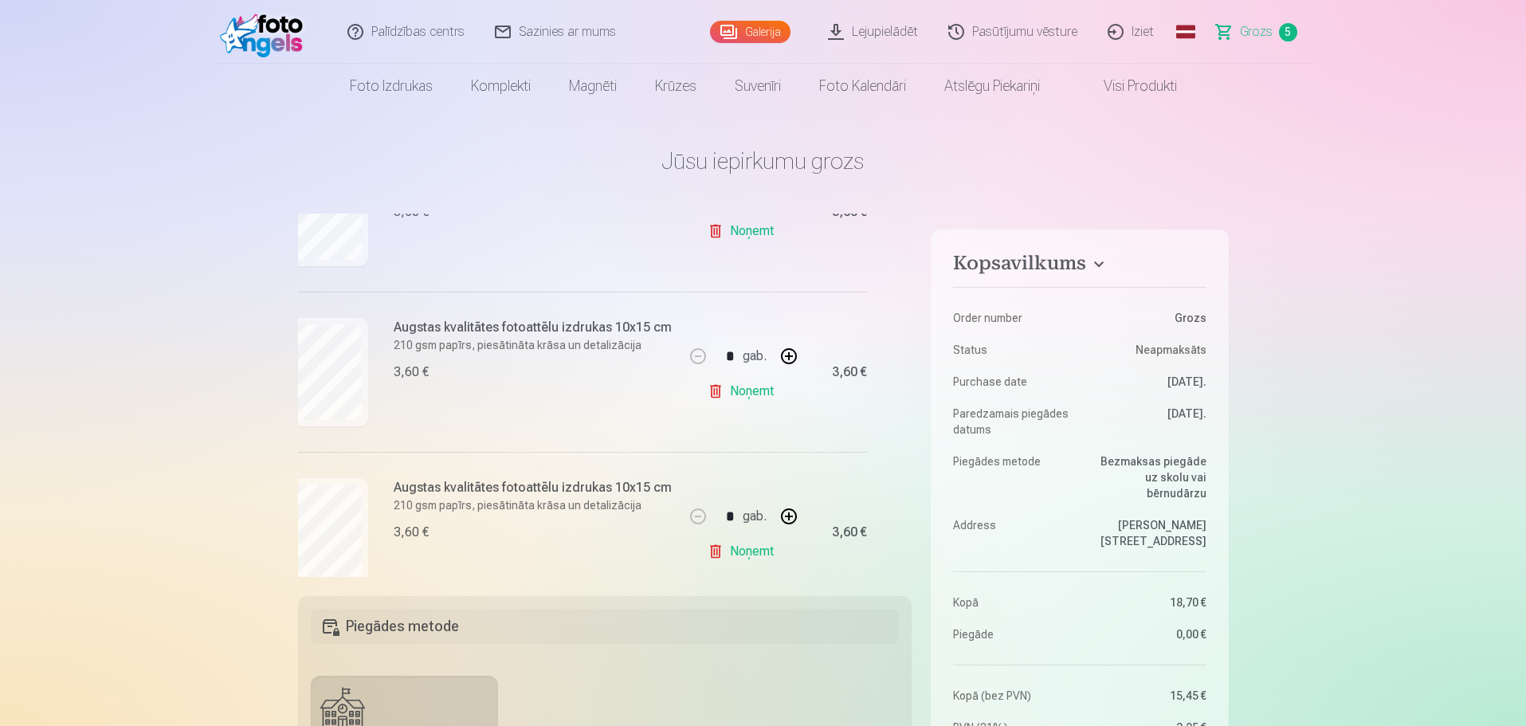
scroll to position [599, 38]
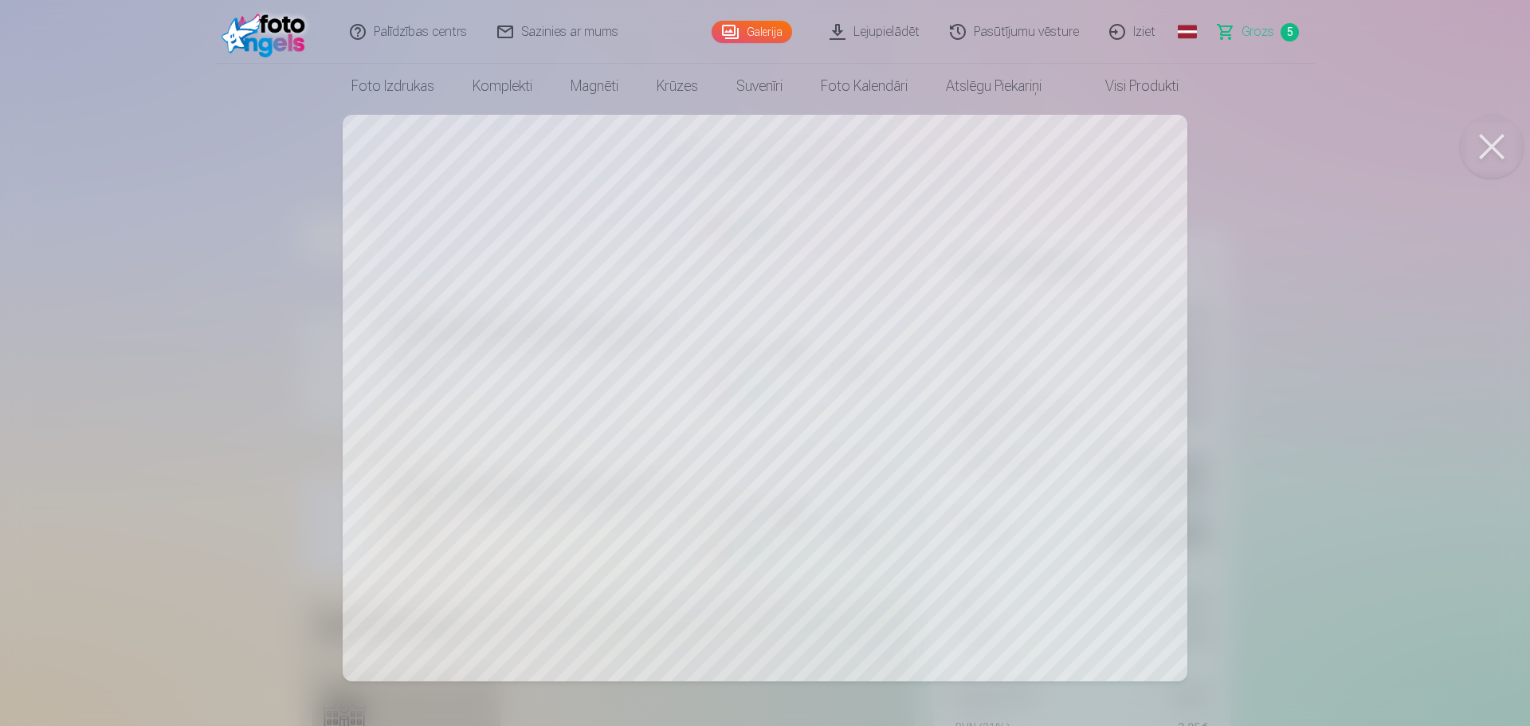
click at [1249, 25] on span "Grozs" at bounding box center [1257, 31] width 33 height 19
click at [1256, 29] on span "Grozs" at bounding box center [1257, 31] width 33 height 19
click at [1495, 142] on button at bounding box center [1492, 147] width 64 height 64
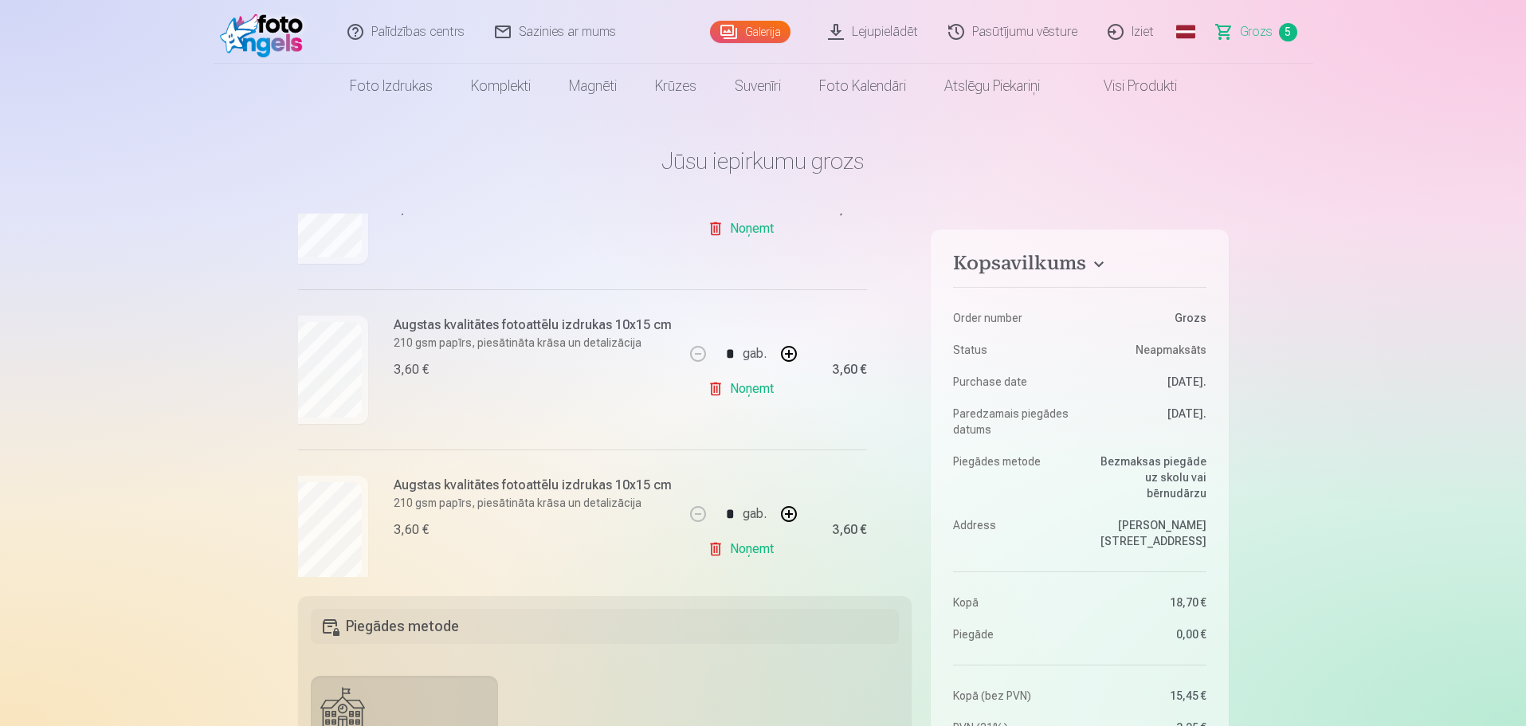
click at [1257, 33] on span "Grozs" at bounding box center [1256, 31] width 33 height 19
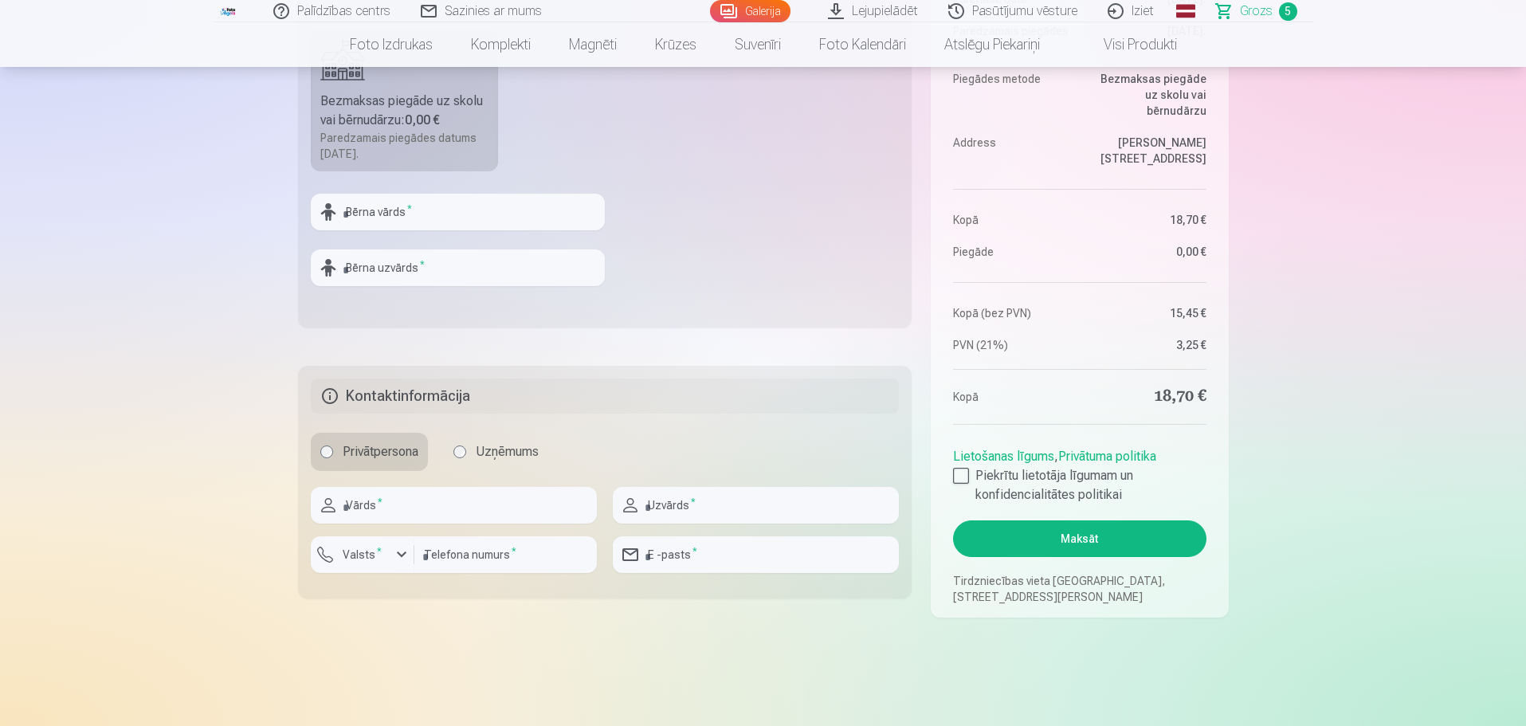
scroll to position [649, 0]
click at [510, 215] on input "text" at bounding box center [458, 210] width 294 height 37
type input "******"
click at [497, 270] on input "text" at bounding box center [458, 266] width 294 height 37
type input "*******"
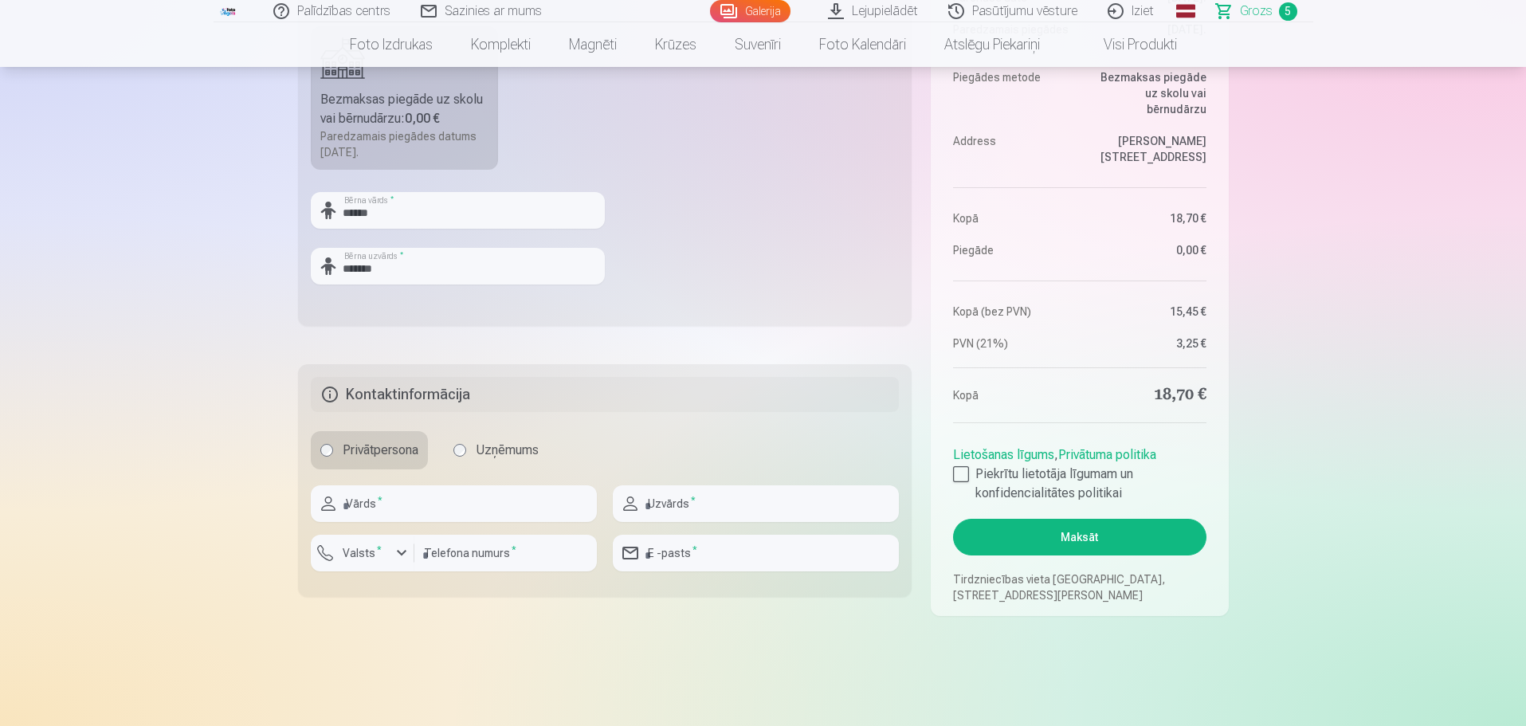
click at [692, 263] on fieldset "Piegādes metode Bezmaksas piegāde uz skolu vai bērnudārzu : 0,00 € Paredzamais …" at bounding box center [605, 136] width 614 height 379
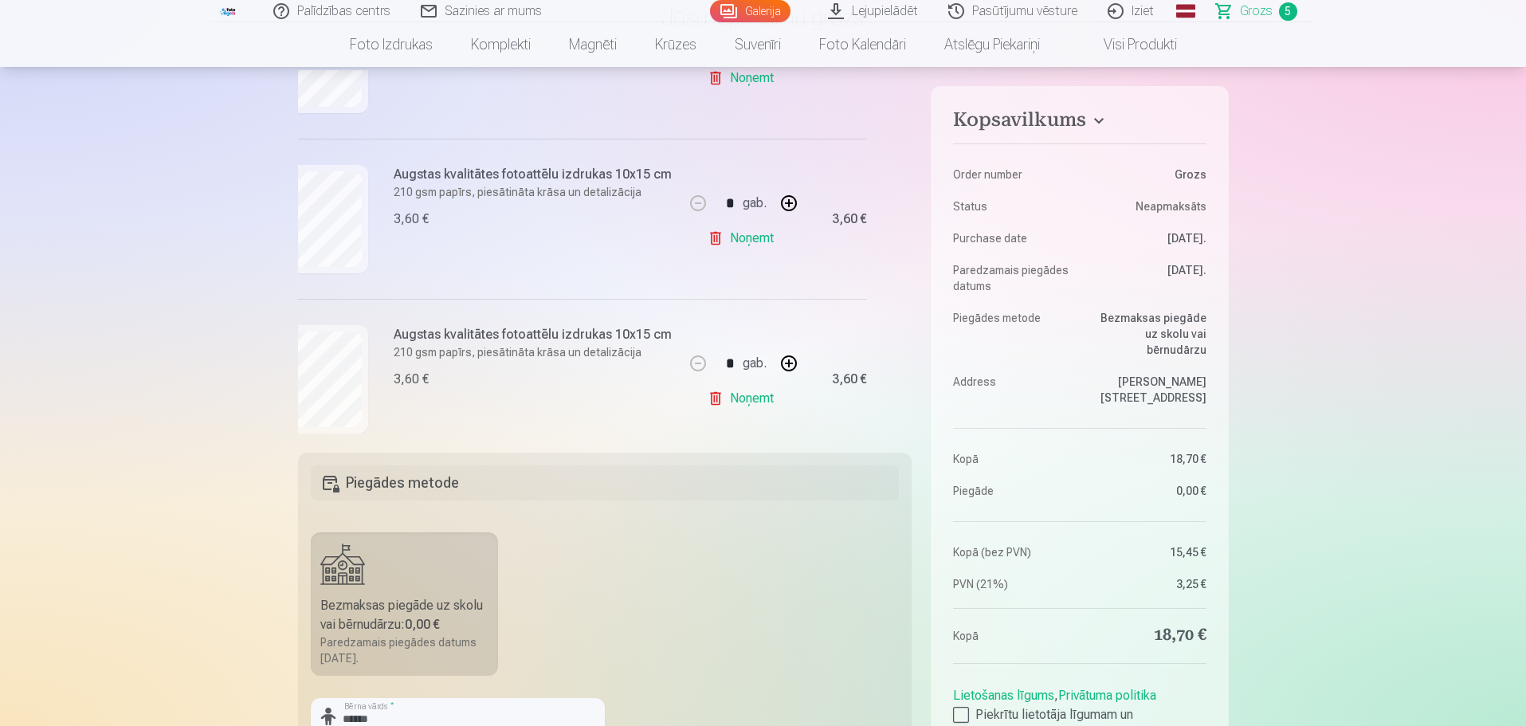
scroll to position [636, 38]
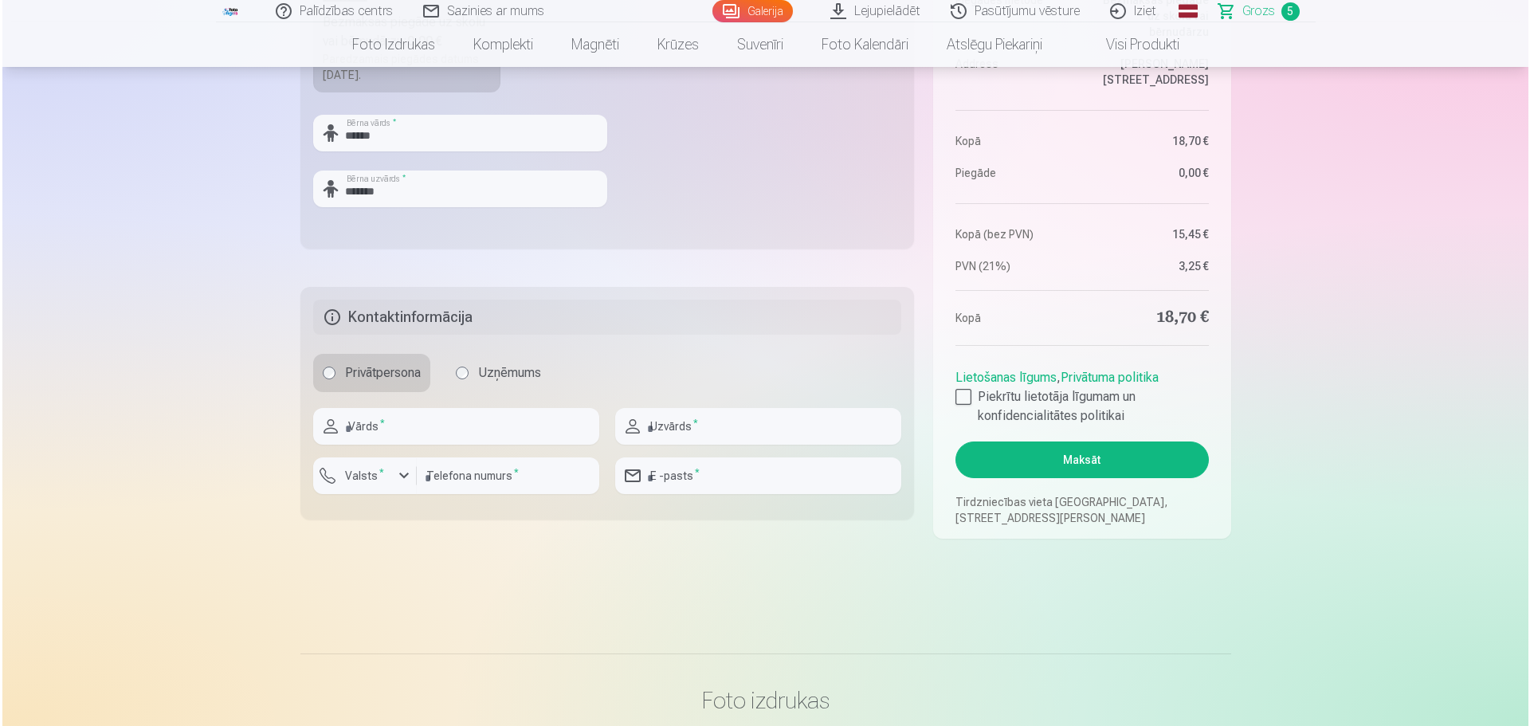
scroll to position [747, 0]
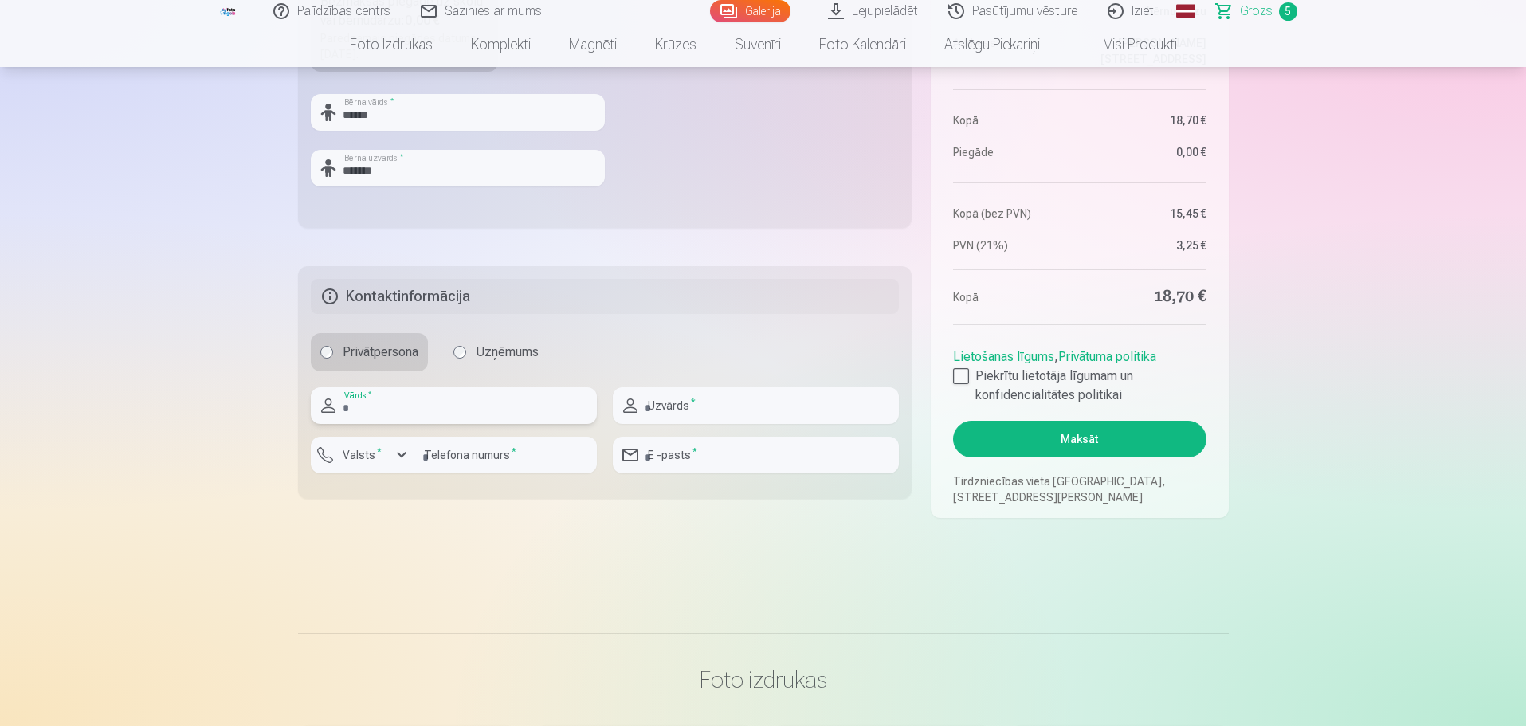
click at [572, 405] on input "text" at bounding box center [454, 405] width 286 height 37
type input "****"
type input "*******"
type input "********"
type input "**********"
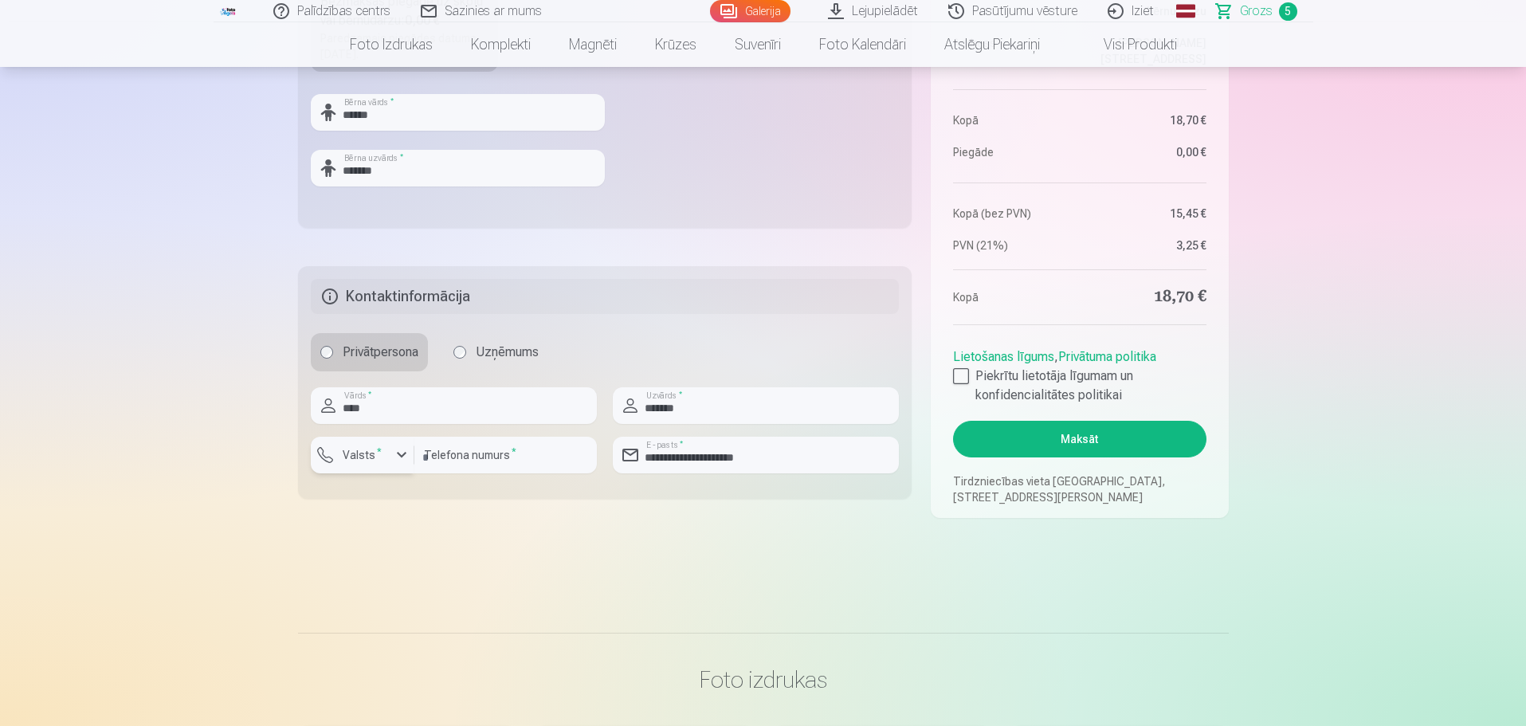
click at [402, 458] on div "button" at bounding box center [401, 454] width 19 height 19
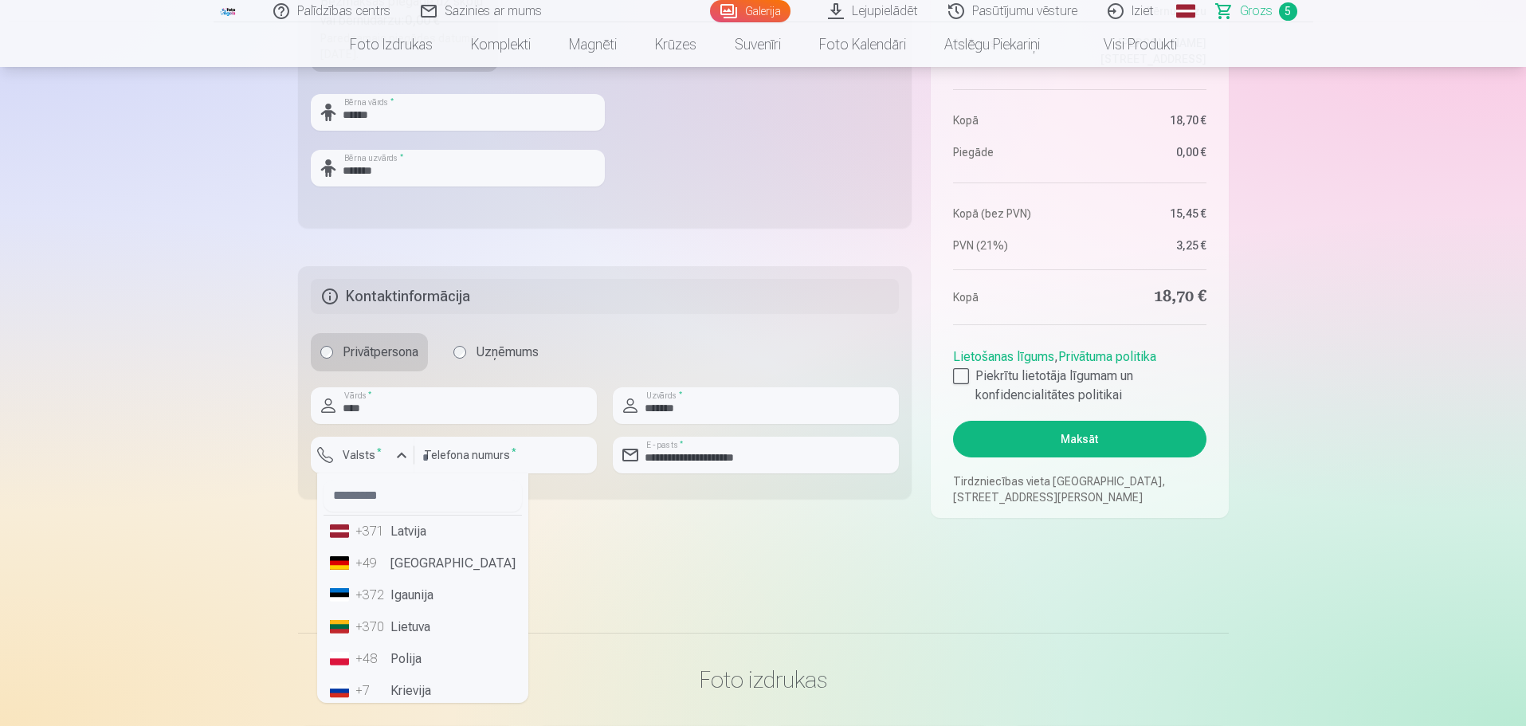
click at [410, 536] on li "+371 Latvija" at bounding box center [423, 532] width 198 height 32
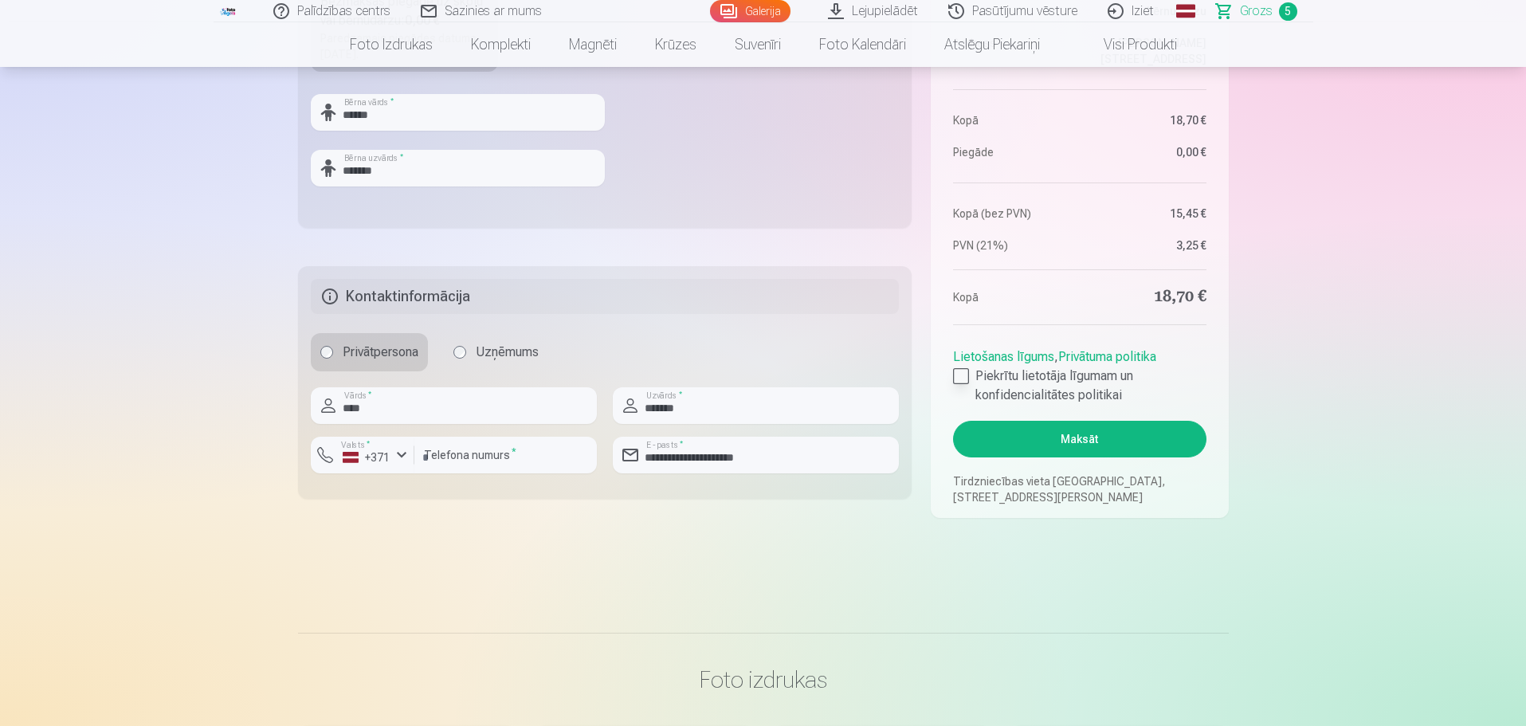
click at [963, 371] on div at bounding box center [961, 376] width 16 height 16
click at [1049, 431] on button "Maksāt" at bounding box center [1079, 439] width 253 height 37
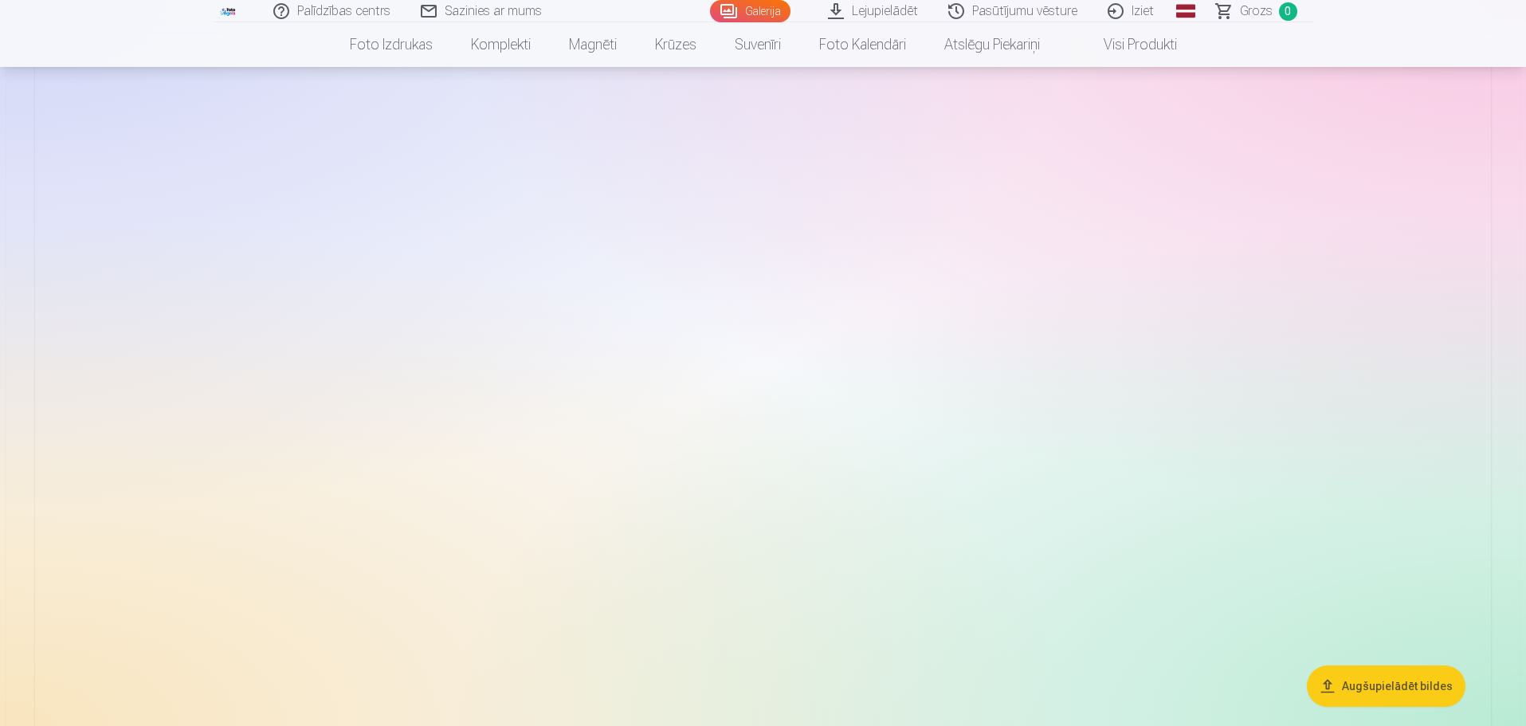
scroll to position [1115, 0]
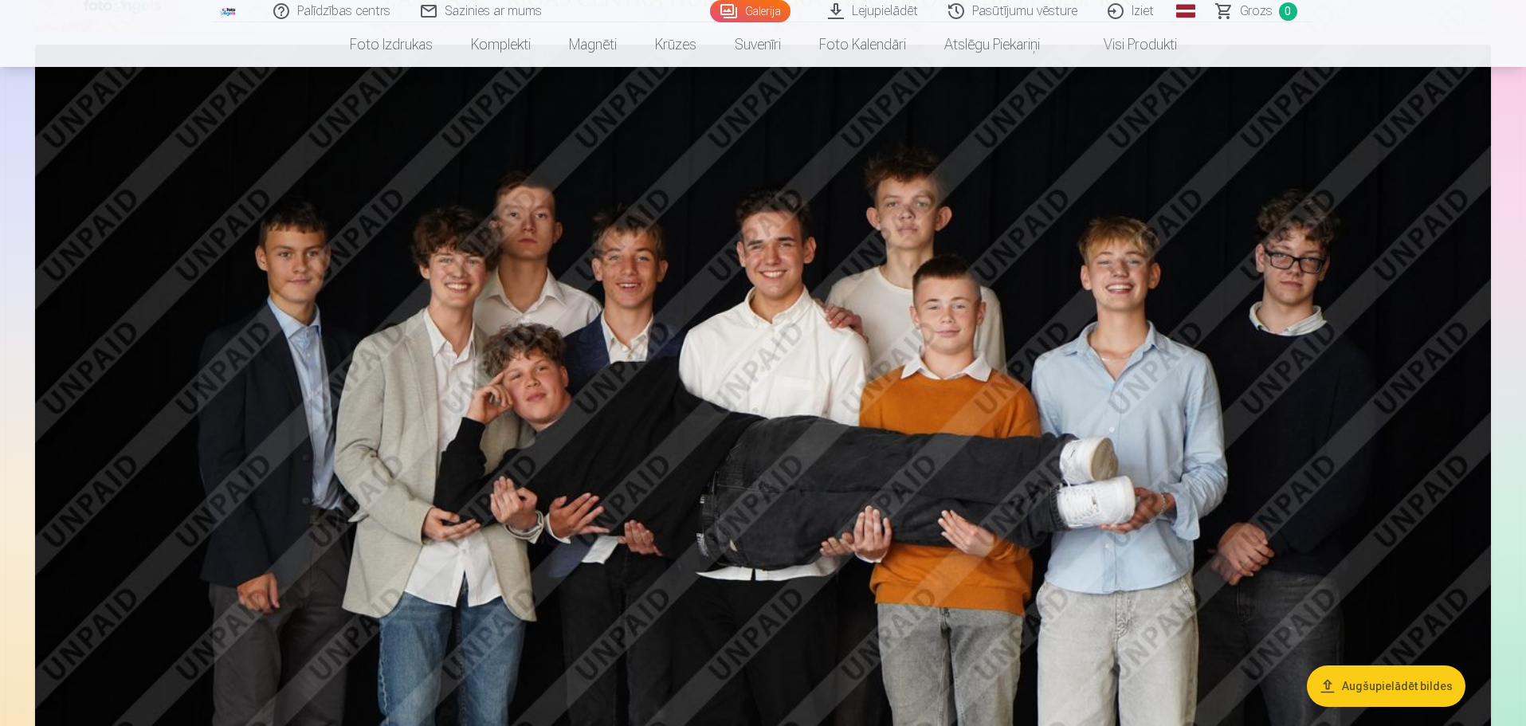
click at [1376, 448] on img at bounding box center [763, 530] width 1456 height 971
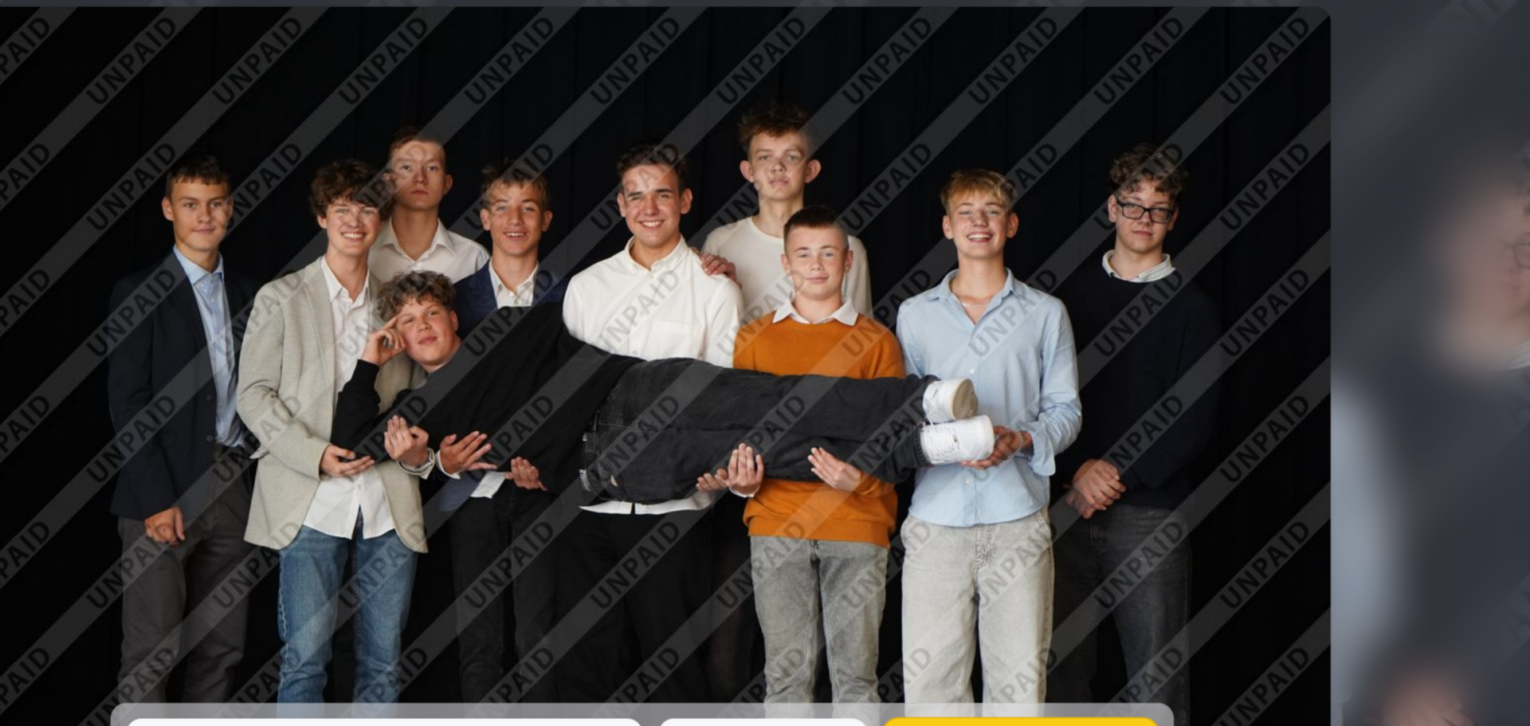
click at [1165, 349] on img at bounding box center [765, 398] width 850 height 567
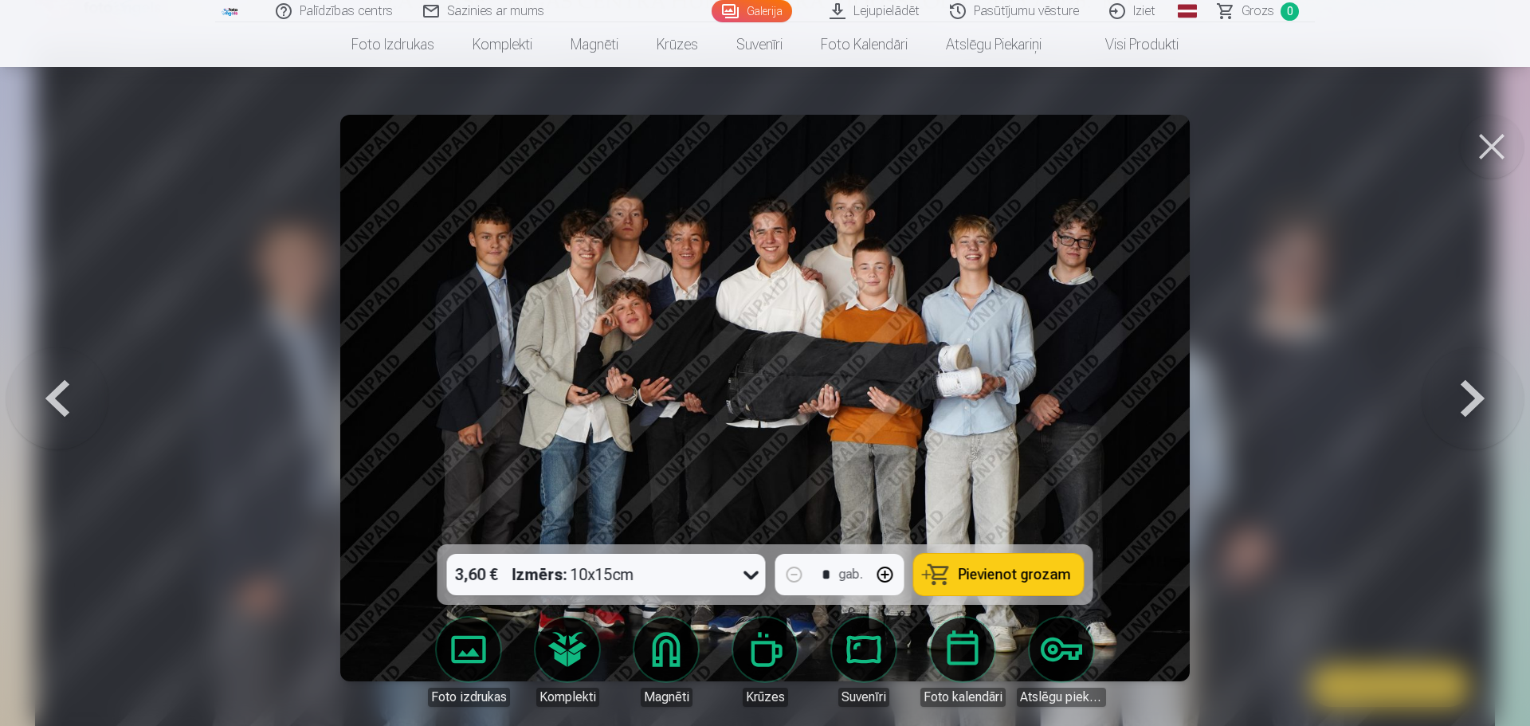
click at [1469, 393] on button at bounding box center [1473, 398] width 102 height 261
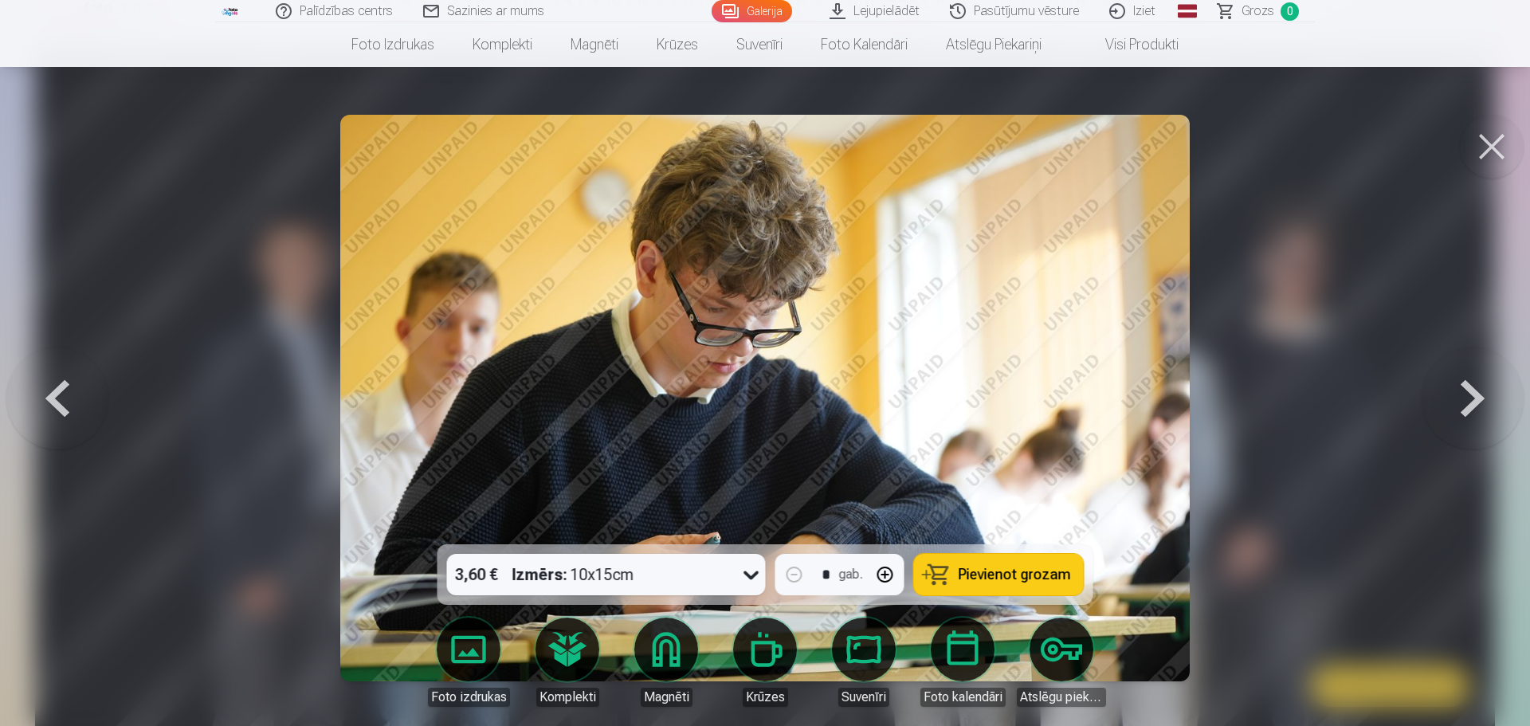
click at [1469, 393] on button at bounding box center [1473, 398] width 102 height 261
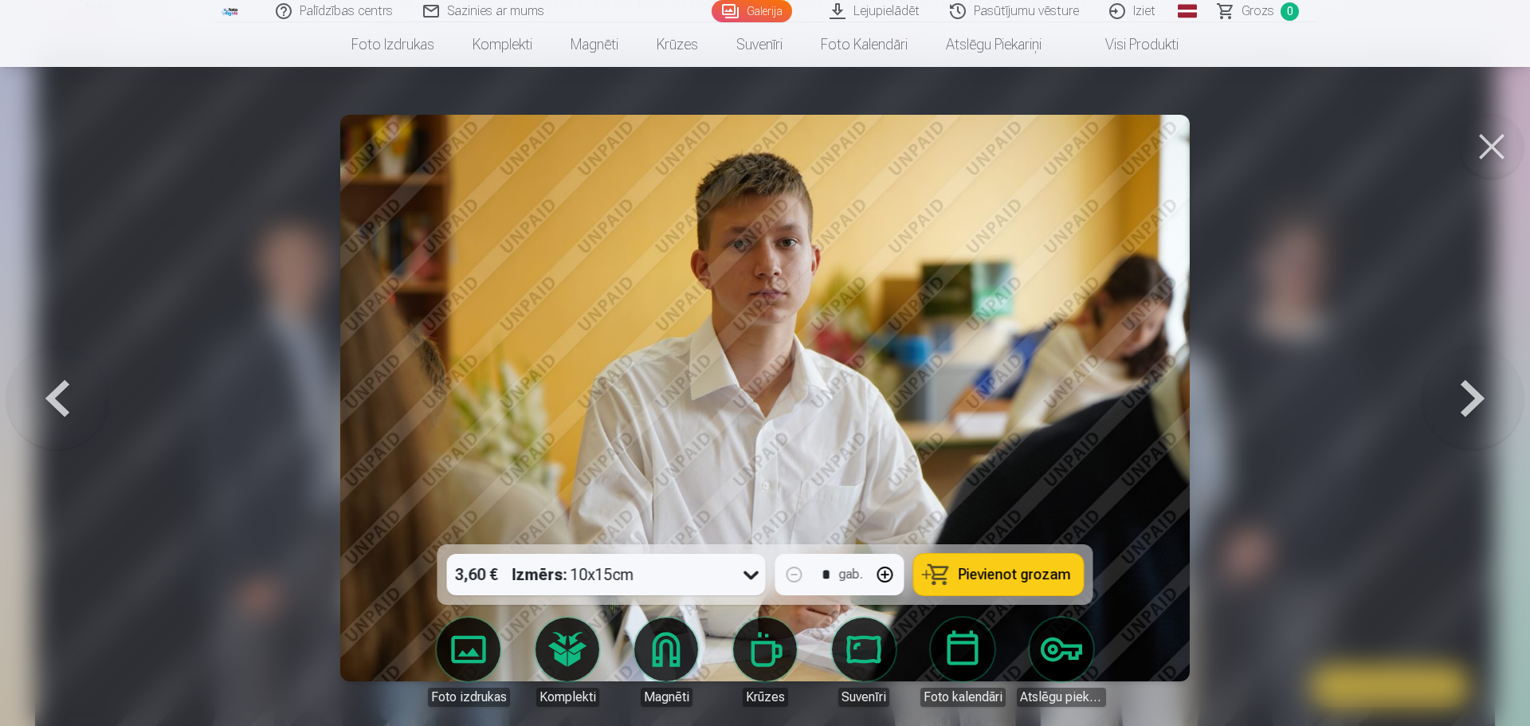
click at [1469, 393] on button at bounding box center [1473, 398] width 102 height 261
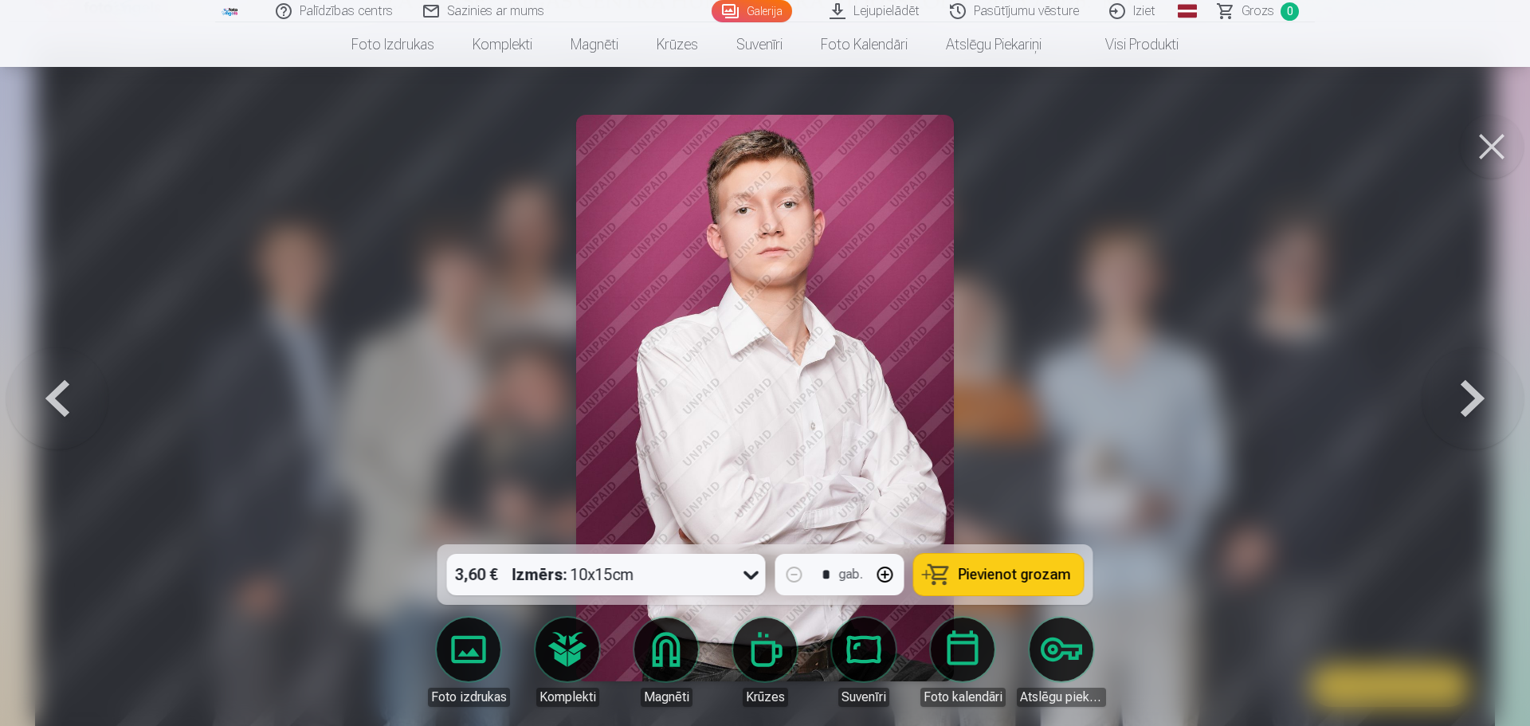
click at [1469, 393] on button at bounding box center [1473, 398] width 102 height 261
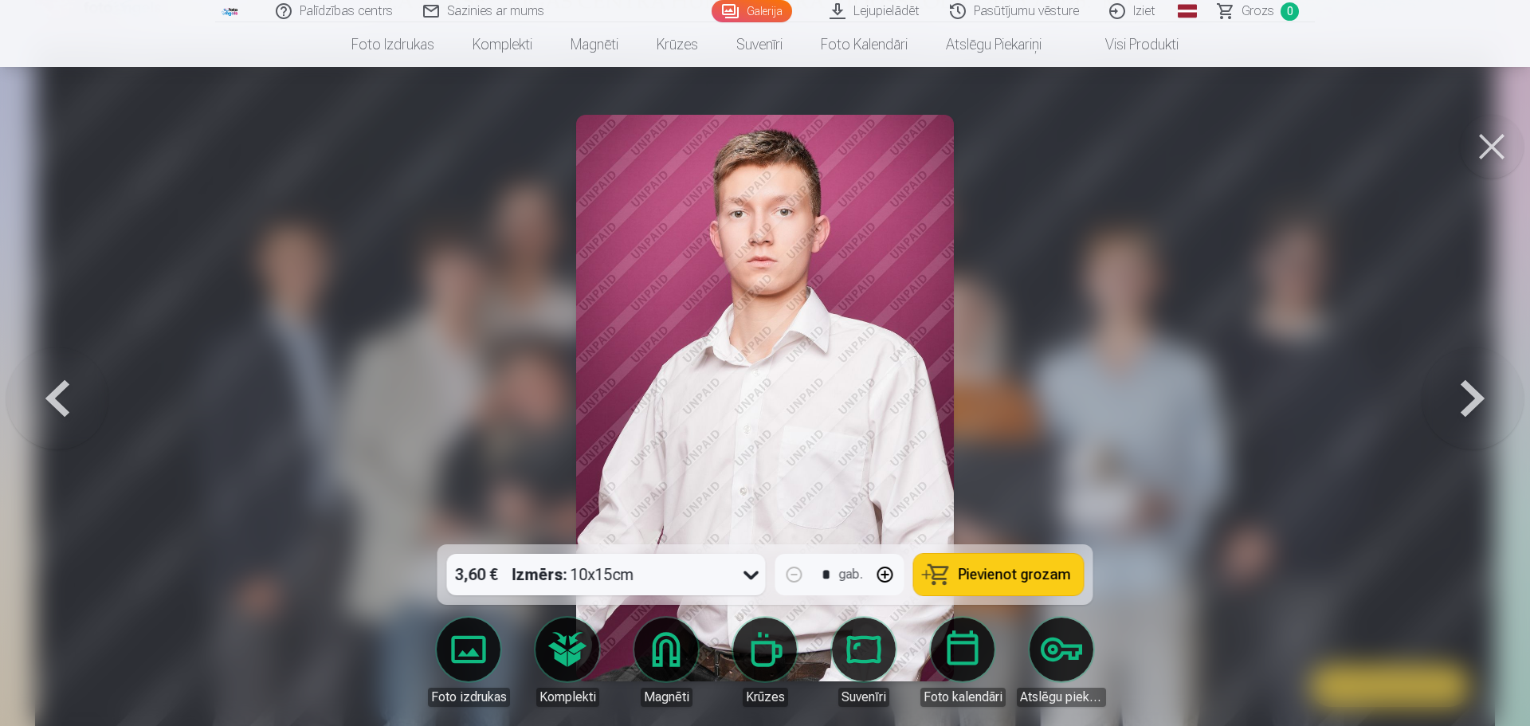
click at [1469, 393] on button at bounding box center [1473, 398] width 102 height 261
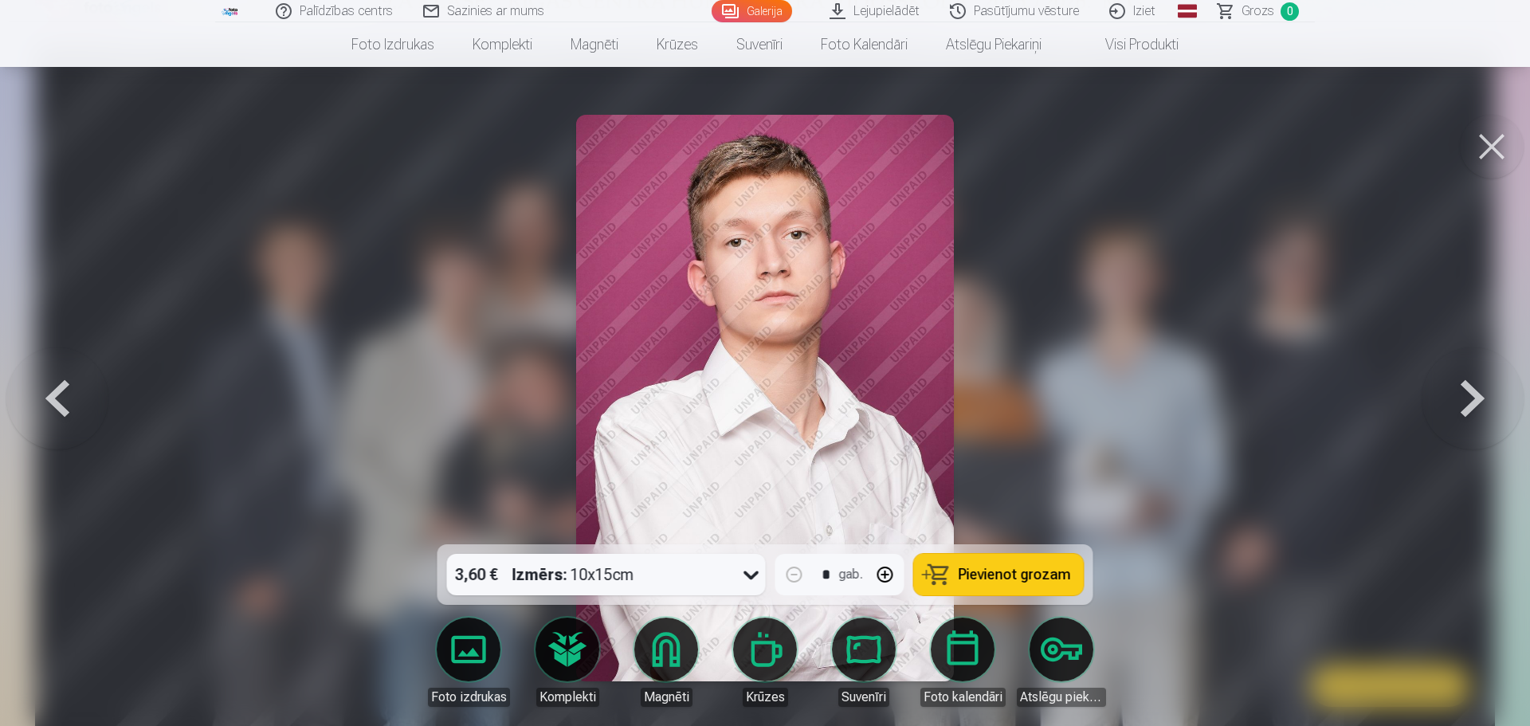
click at [1469, 393] on button at bounding box center [1473, 398] width 102 height 261
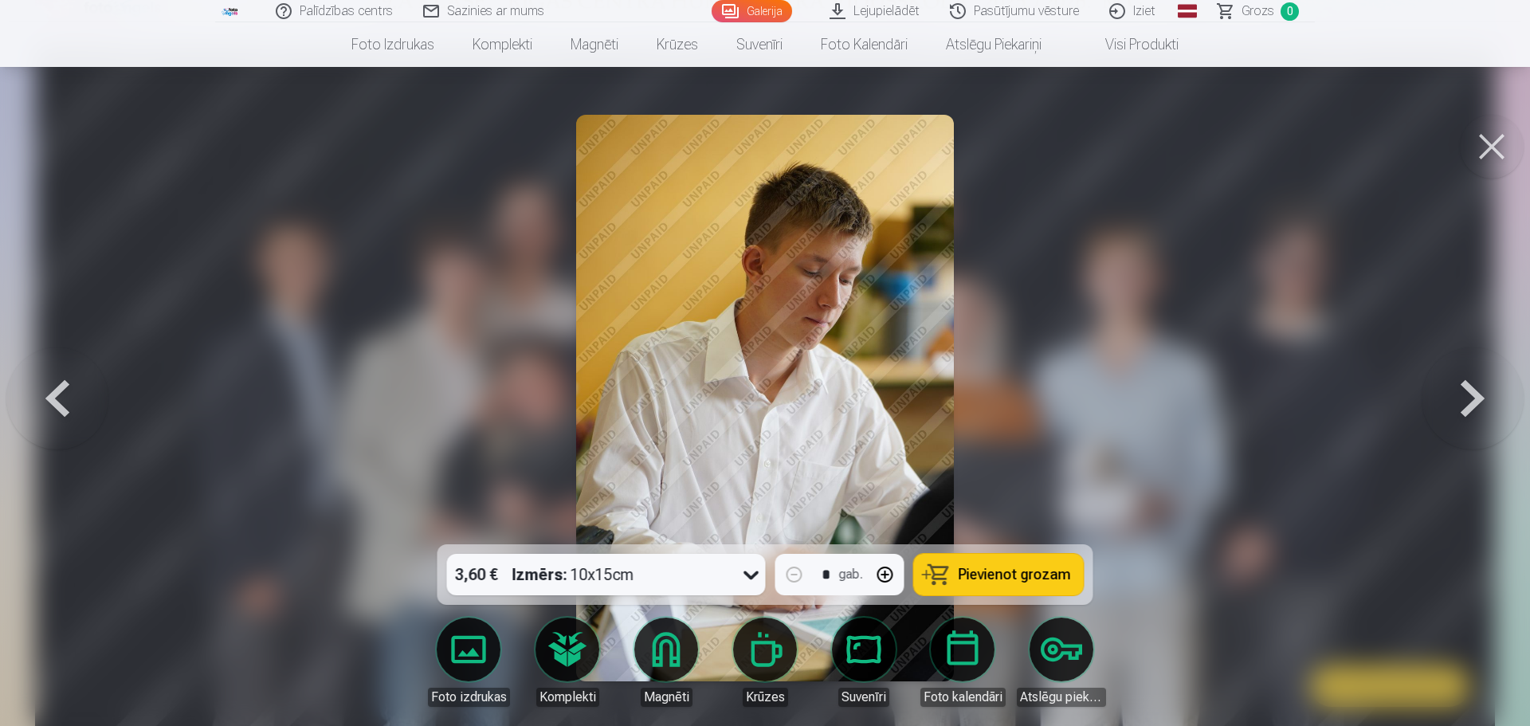
click at [1469, 393] on button at bounding box center [1473, 398] width 102 height 261
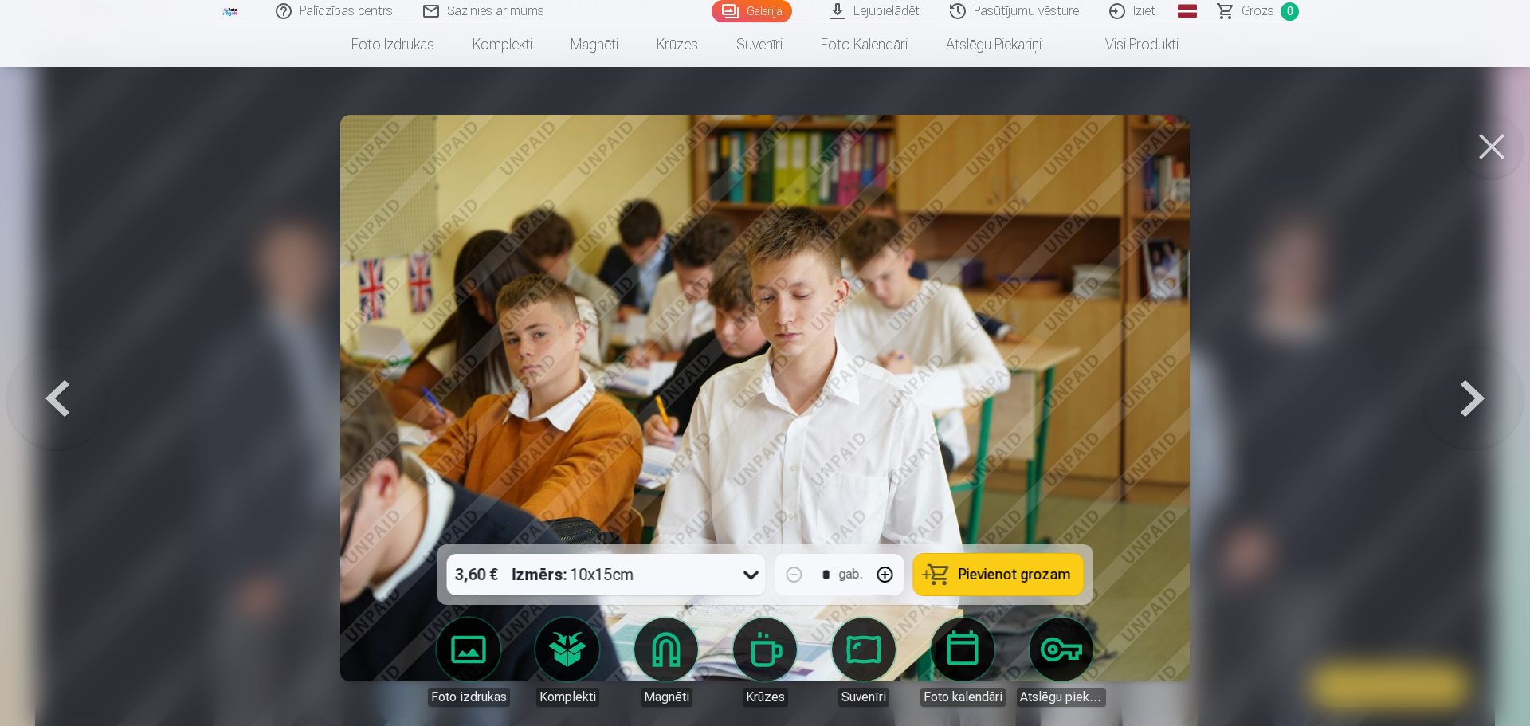
click at [1469, 393] on button at bounding box center [1473, 398] width 102 height 261
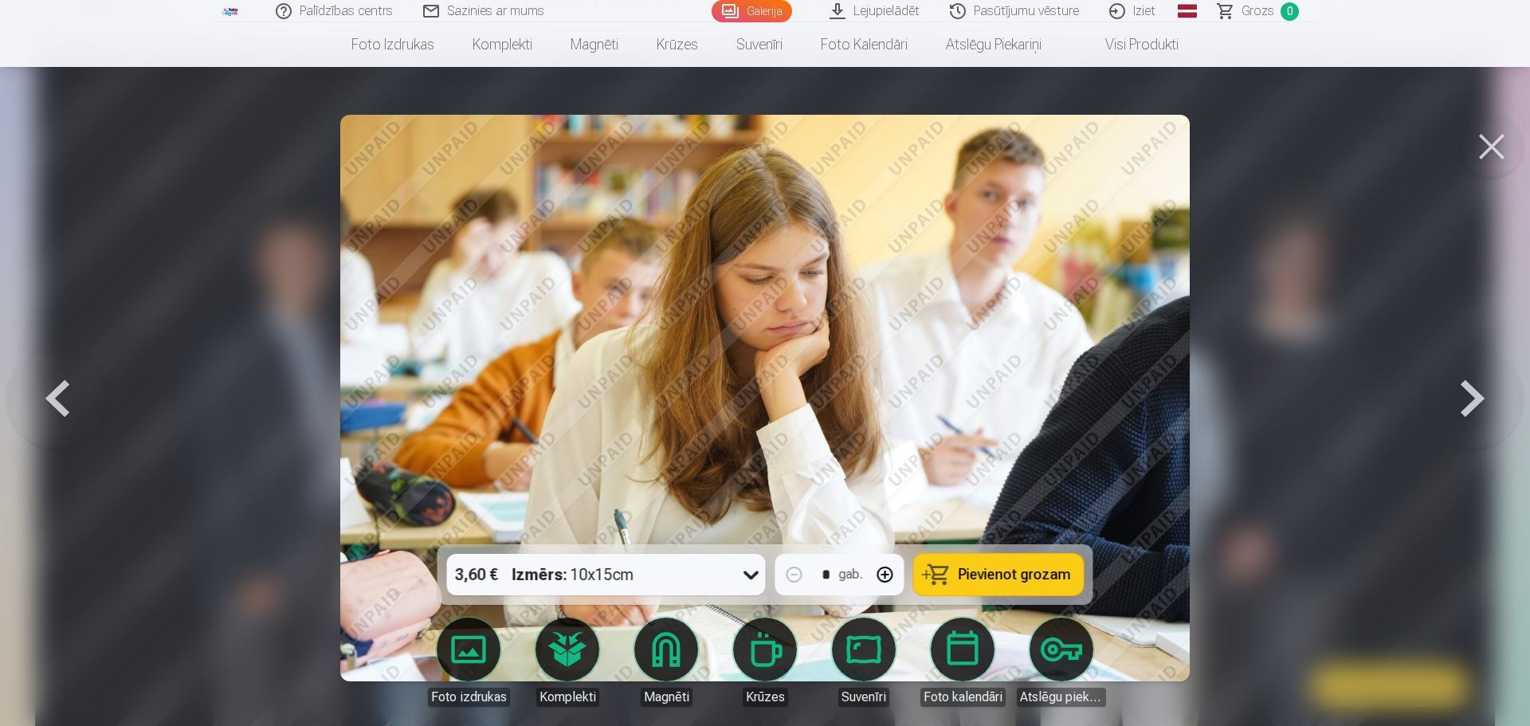
click at [1472, 398] on button at bounding box center [1473, 398] width 102 height 261
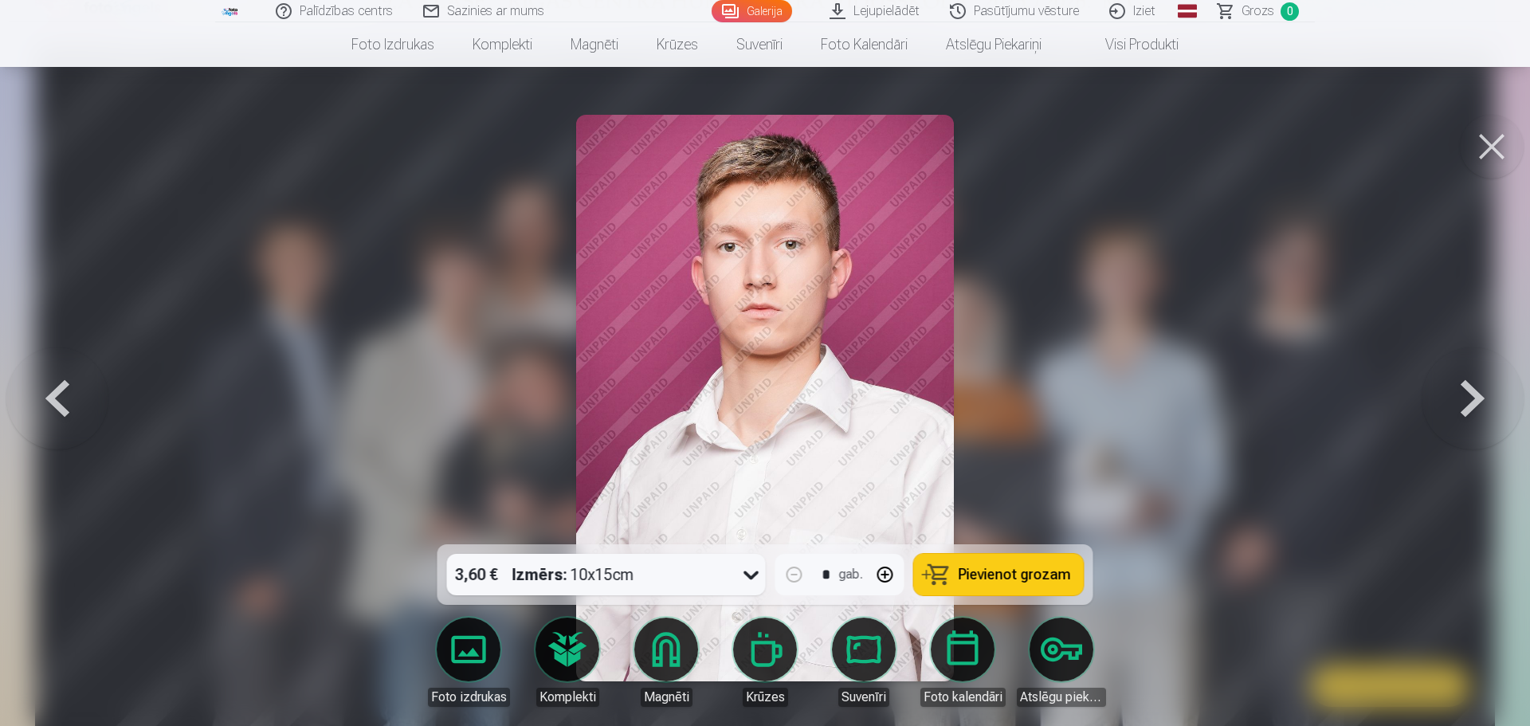
click at [1472, 398] on button at bounding box center [1473, 398] width 102 height 261
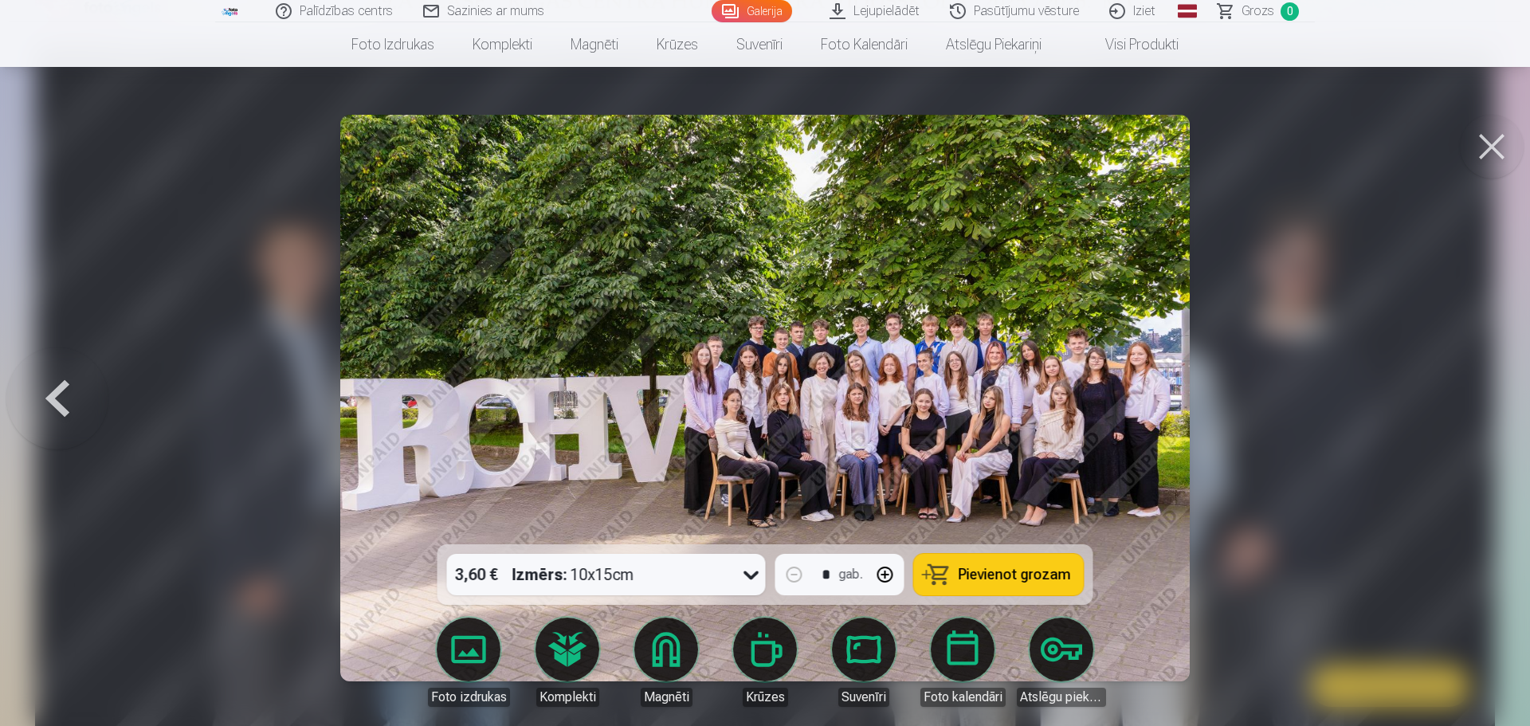
click at [1498, 141] on button at bounding box center [1492, 147] width 64 height 64
